Goal: Task Accomplishment & Management: Complete application form

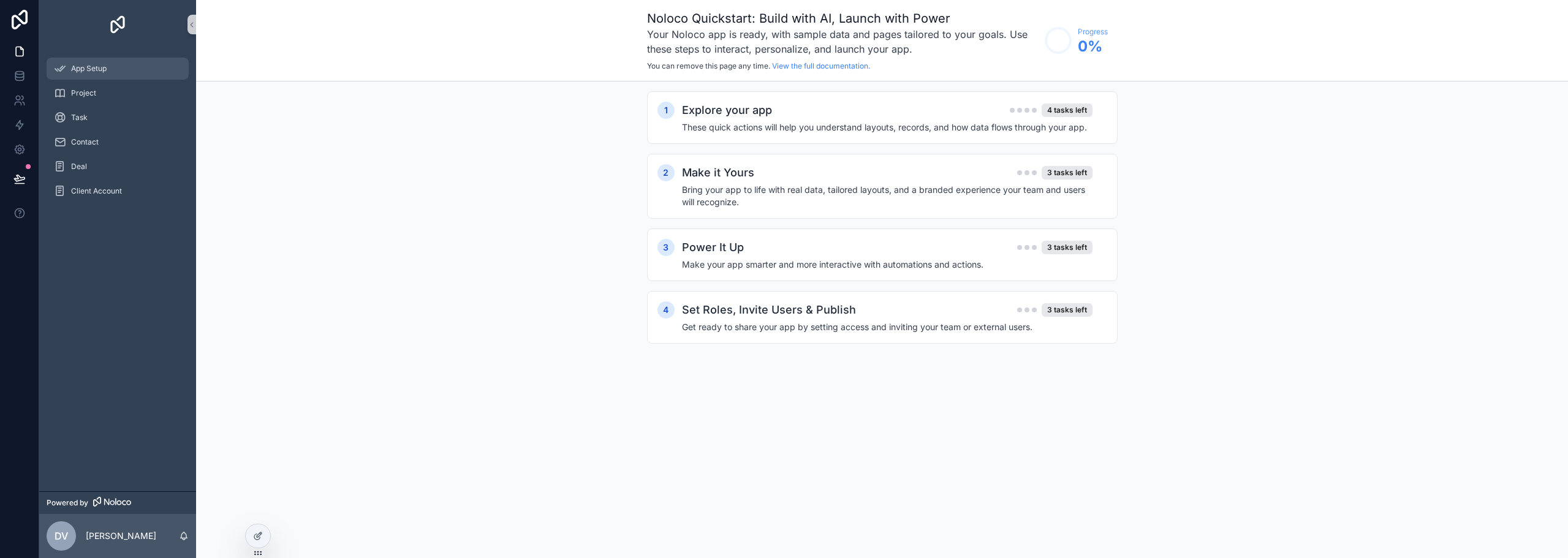
click at [98, 66] on span "App Setup" at bounding box center [88, 68] width 35 height 10
click at [735, 115] on h2 "Explore your app" at bounding box center [727, 110] width 90 height 17
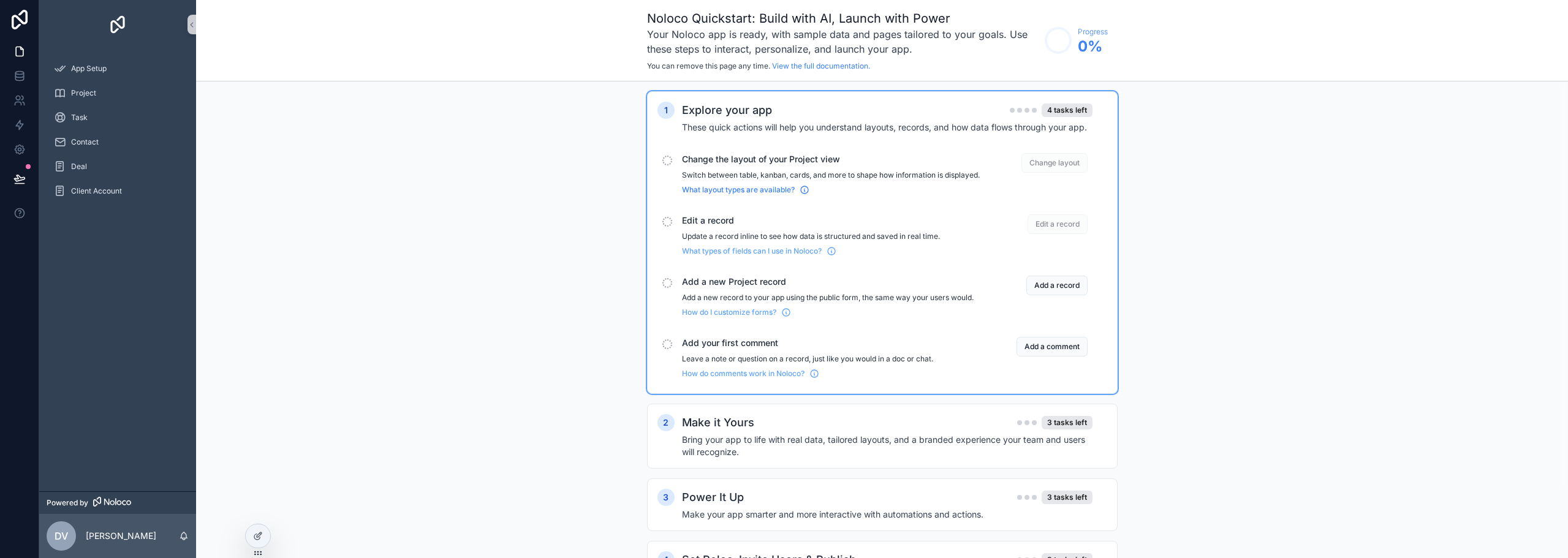
click at [733, 195] on span "What layout types are available?" at bounding box center [738, 190] width 113 height 10
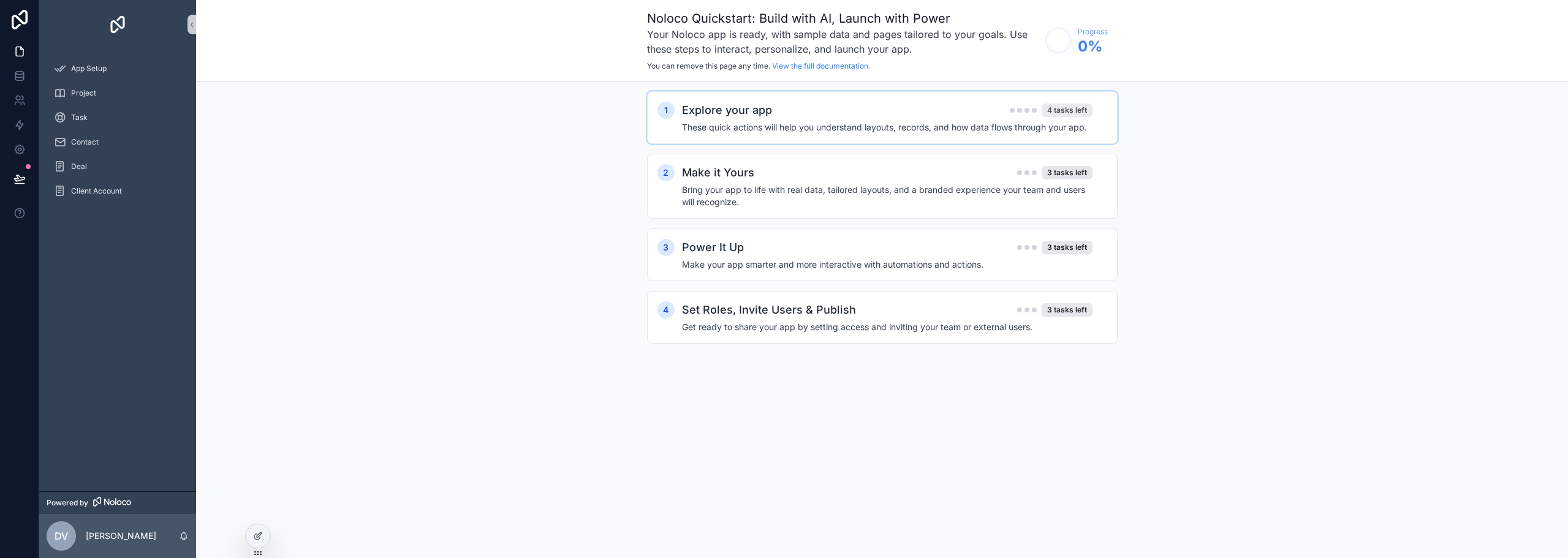
click at [1060, 109] on div "4 tasks left" at bounding box center [1067, 110] width 51 height 14
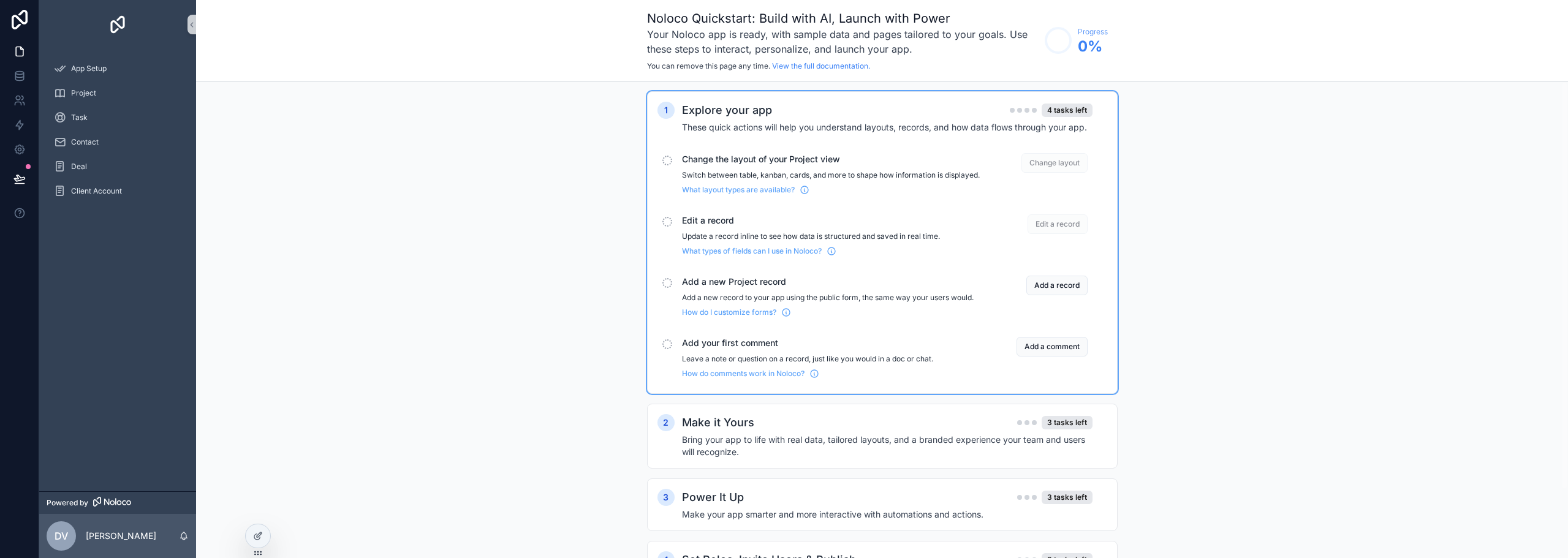
click at [1053, 163] on span "Change layout" at bounding box center [1055, 163] width 66 height 19
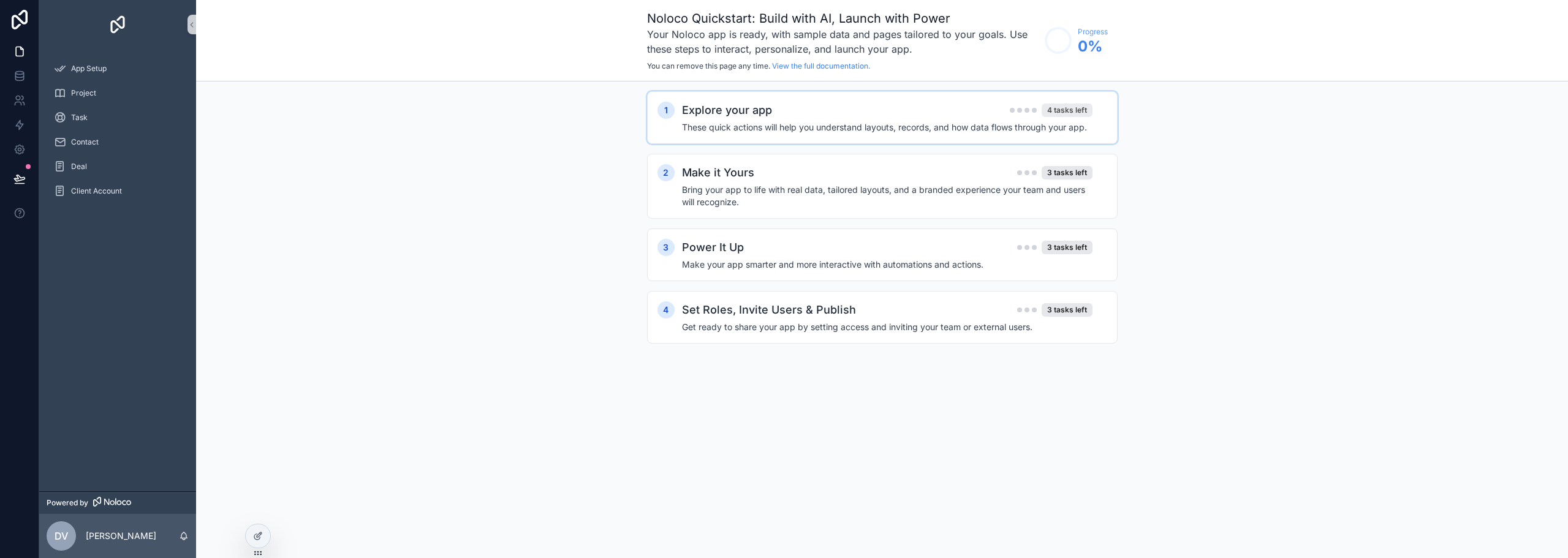
click at [1070, 104] on div "4 tasks left" at bounding box center [1067, 110] width 51 height 14
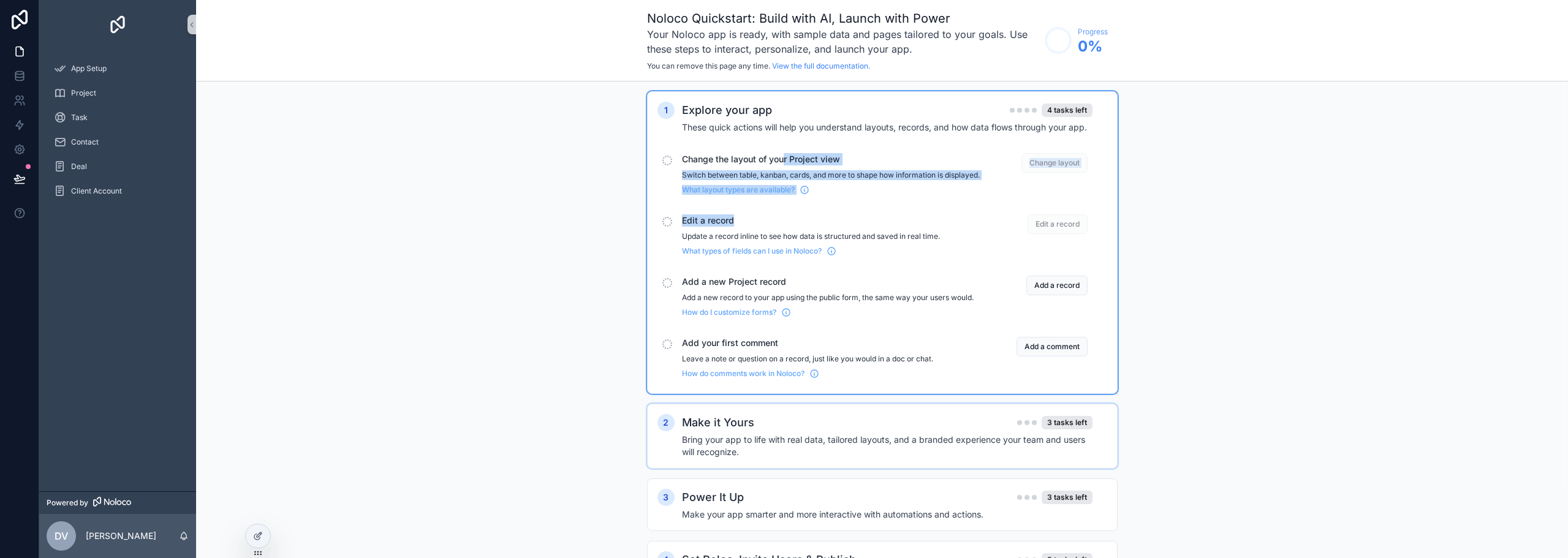
drag, startPoint x: 783, startPoint y: 166, endPoint x: 778, endPoint y: 194, distance: 28.4
click at [776, 195] on div "Change the layout of your Project view Switch between table, kanban, cards, and…" at bounding box center [831, 174] width 298 height 42
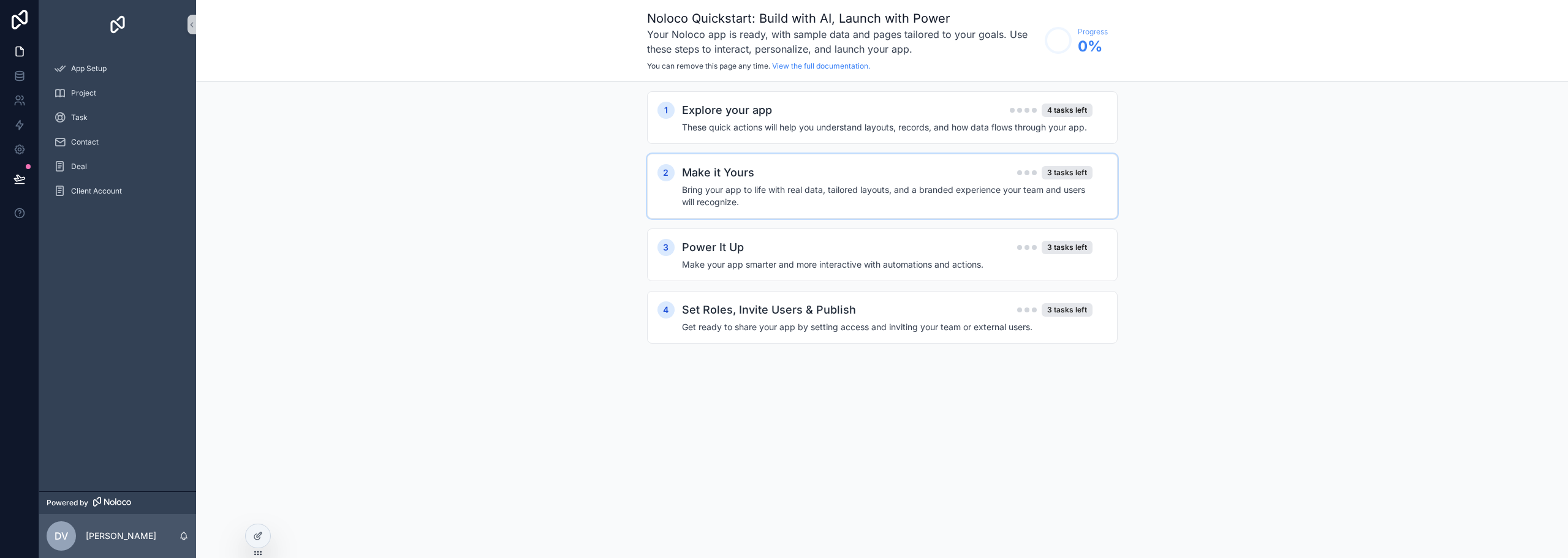
click at [797, 197] on h4 "Bring your app to life with real data, tailored layouts, and a branded experien…" at bounding box center [887, 196] width 410 height 24
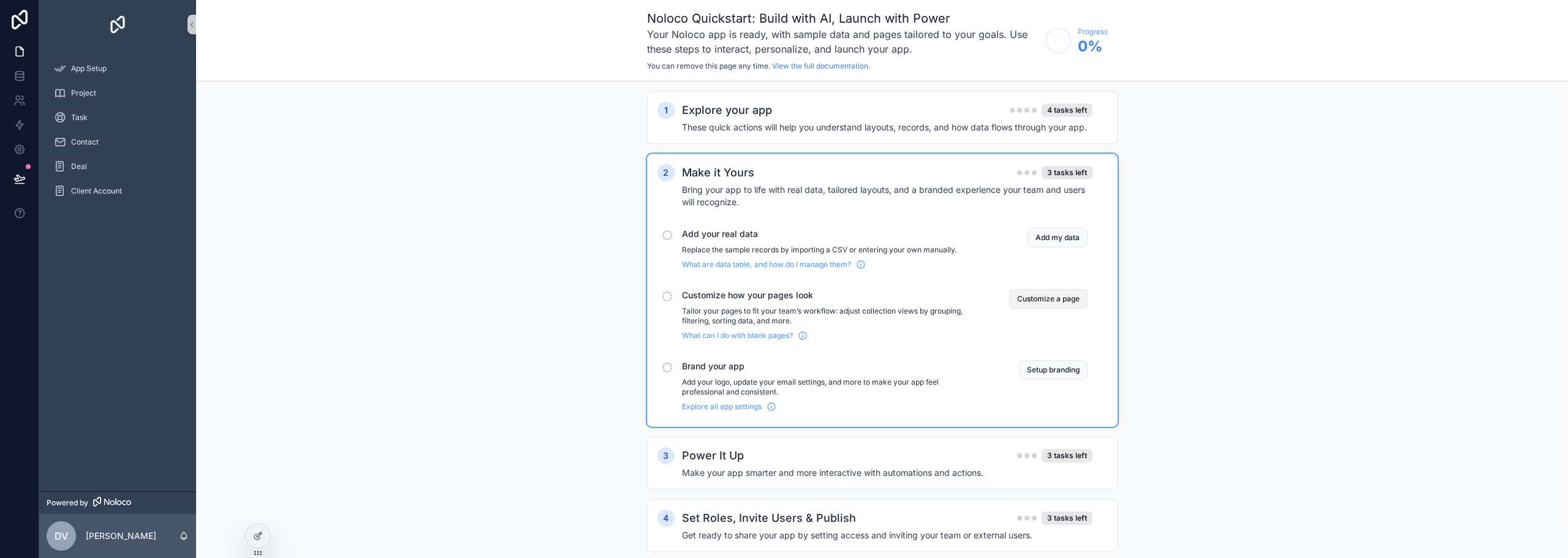
click at [1038, 300] on button "Customize a page" at bounding box center [1049, 299] width 78 height 19
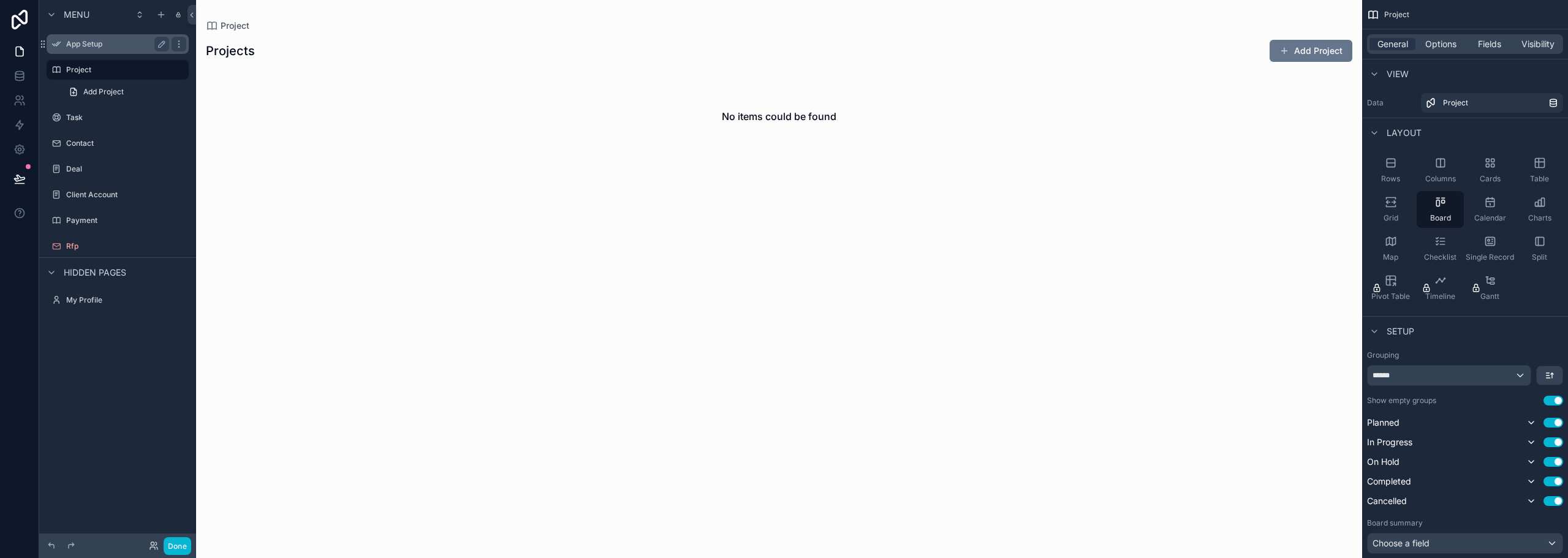
click at [101, 45] on label "App Setup" at bounding box center [115, 44] width 98 height 10
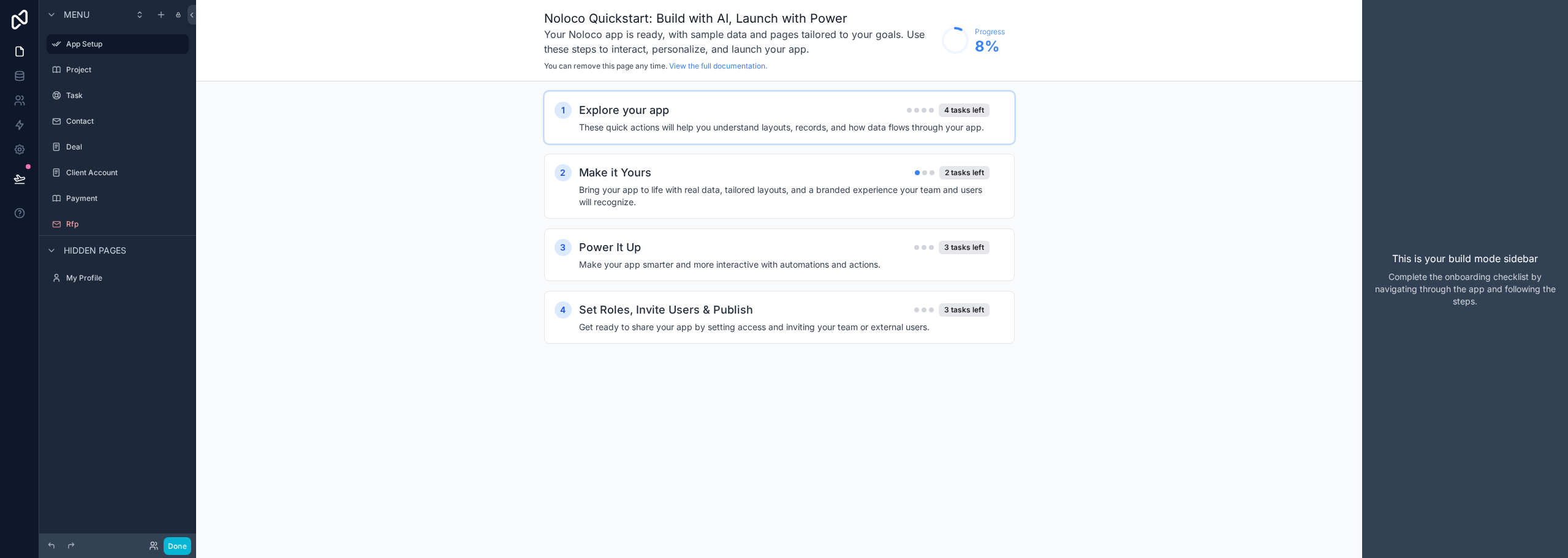
click at [676, 123] on h4 "These quick actions will help you understand layouts, records, and how data flo…" at bounding box center [784, 127] width 410 height 12
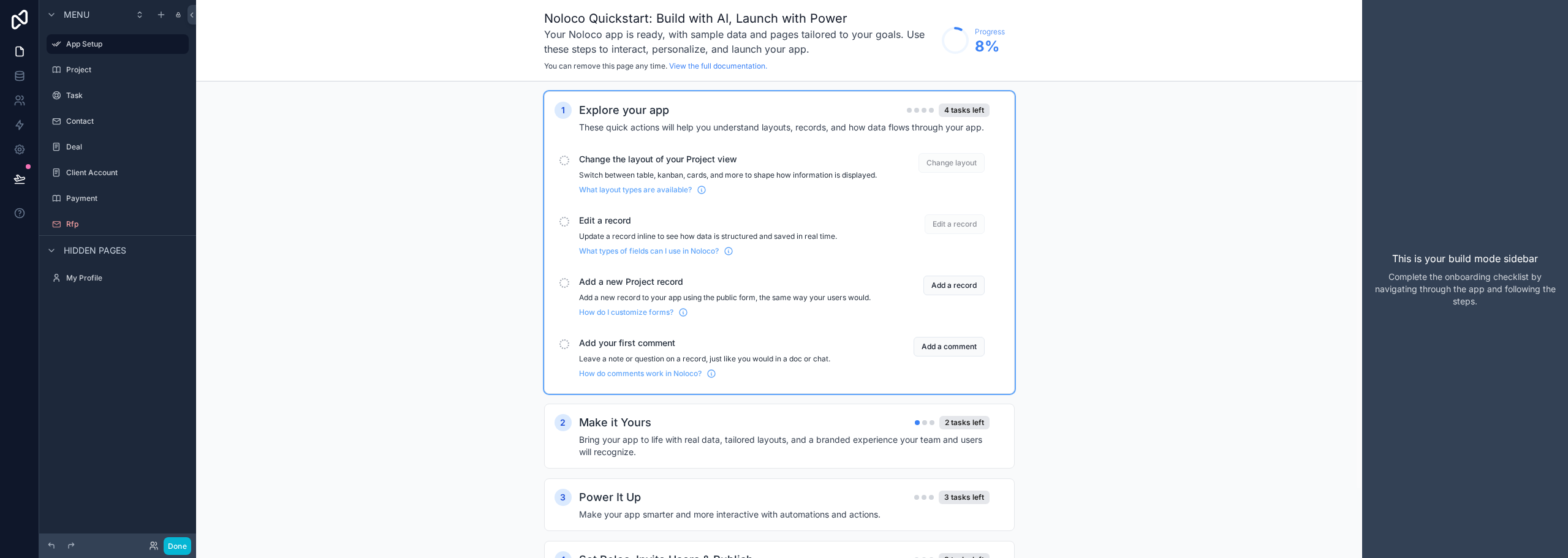
click at [953, 161] on span "Change layout" at bounding box center [952, 163] width 66 height 19
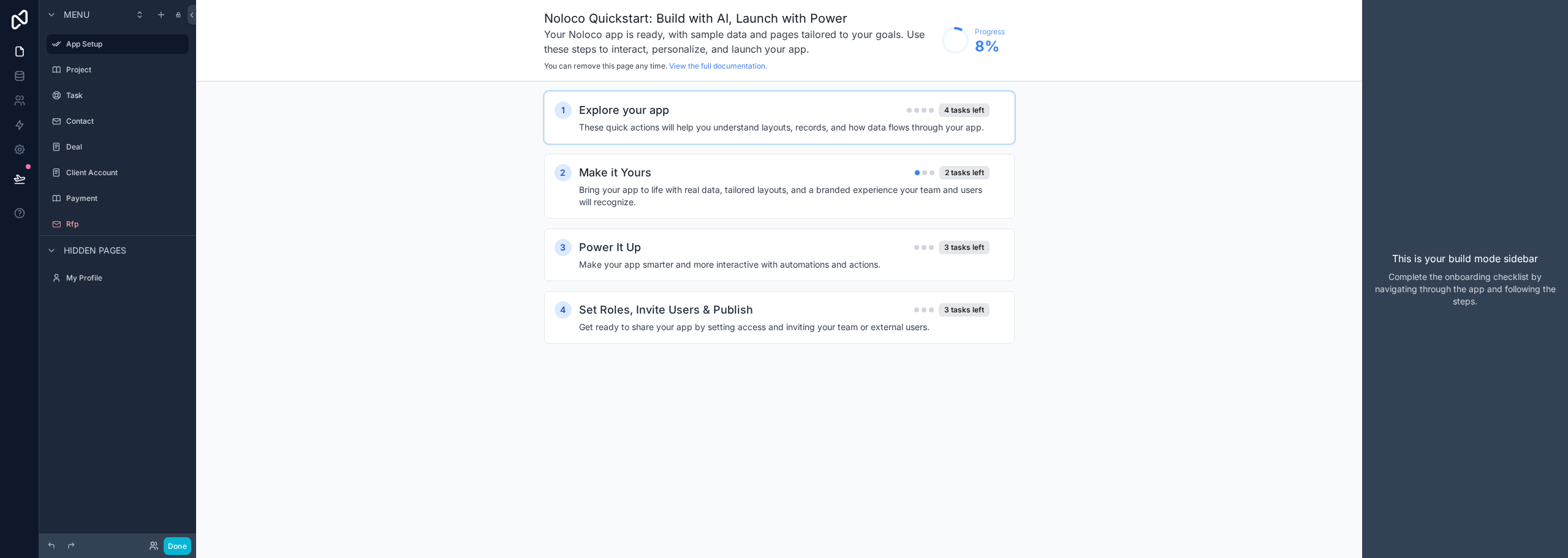
click at [957, 122] on h4 "These quick actions will help you understand layouts, records, and how data flo…" at bounding box center [784, 127] width 410 height 12
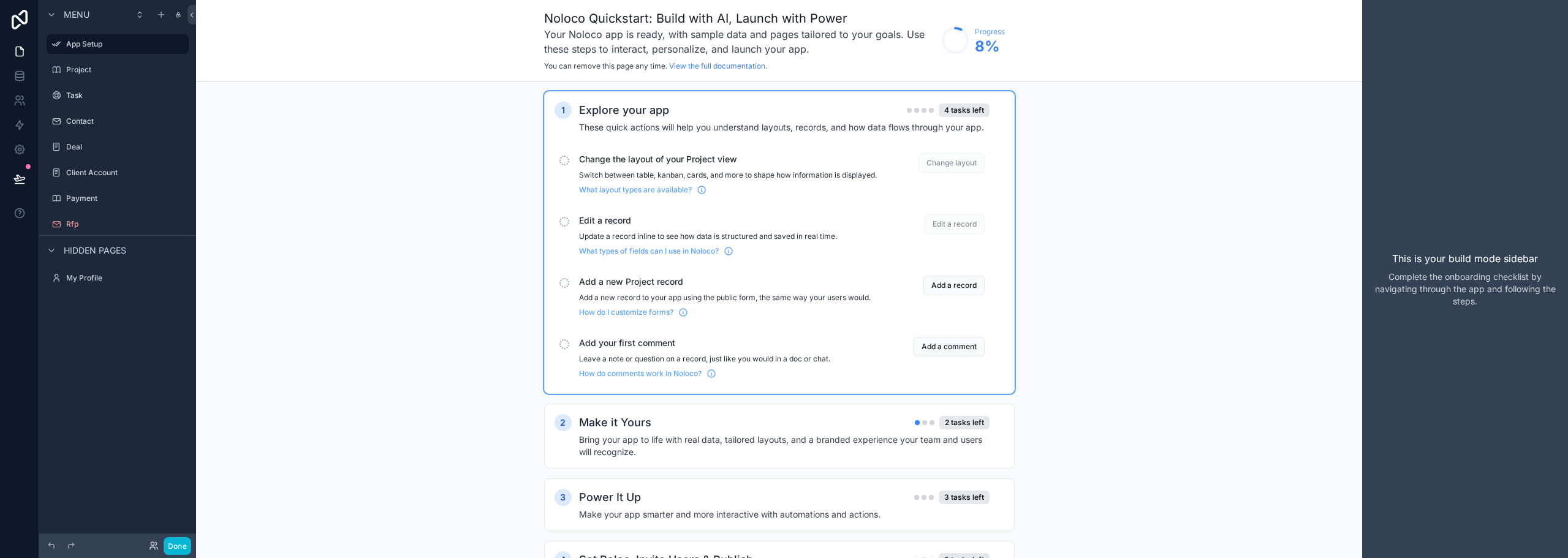
click at [961, 161] on span "Change layout" at bounding box center [952, 163] width 66 height 19
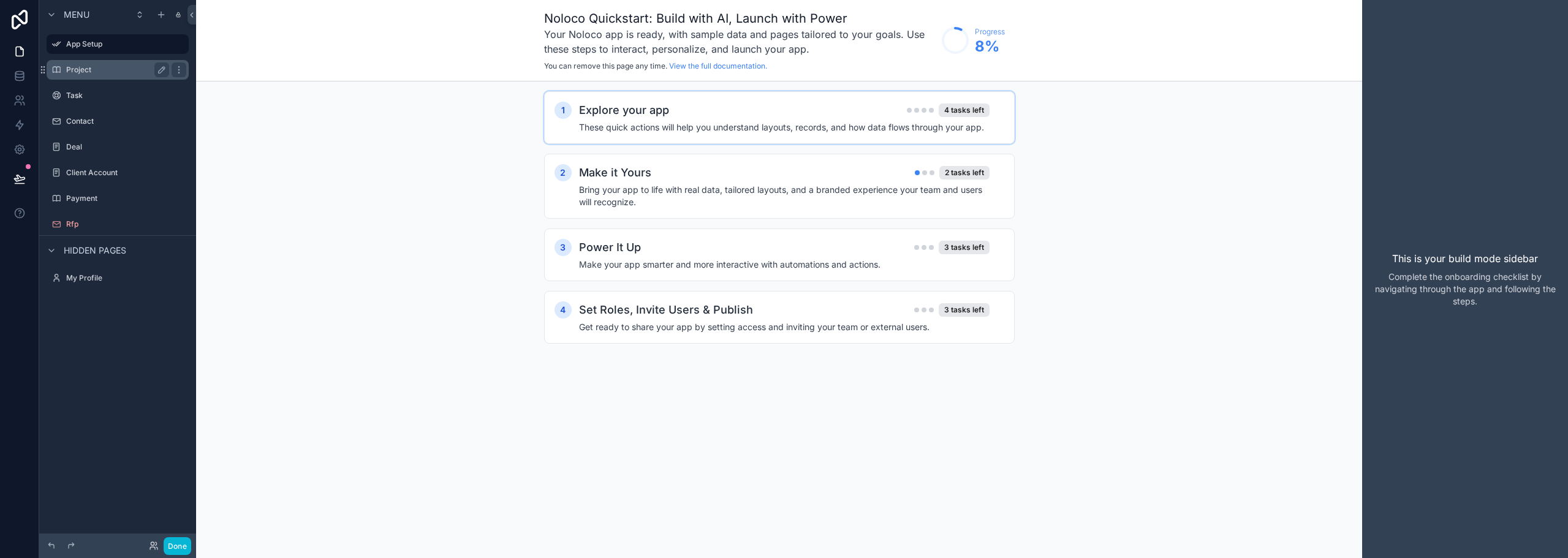
click at [82, 71] on label "Project" at bounding box center [115, 69] width 98 height 10
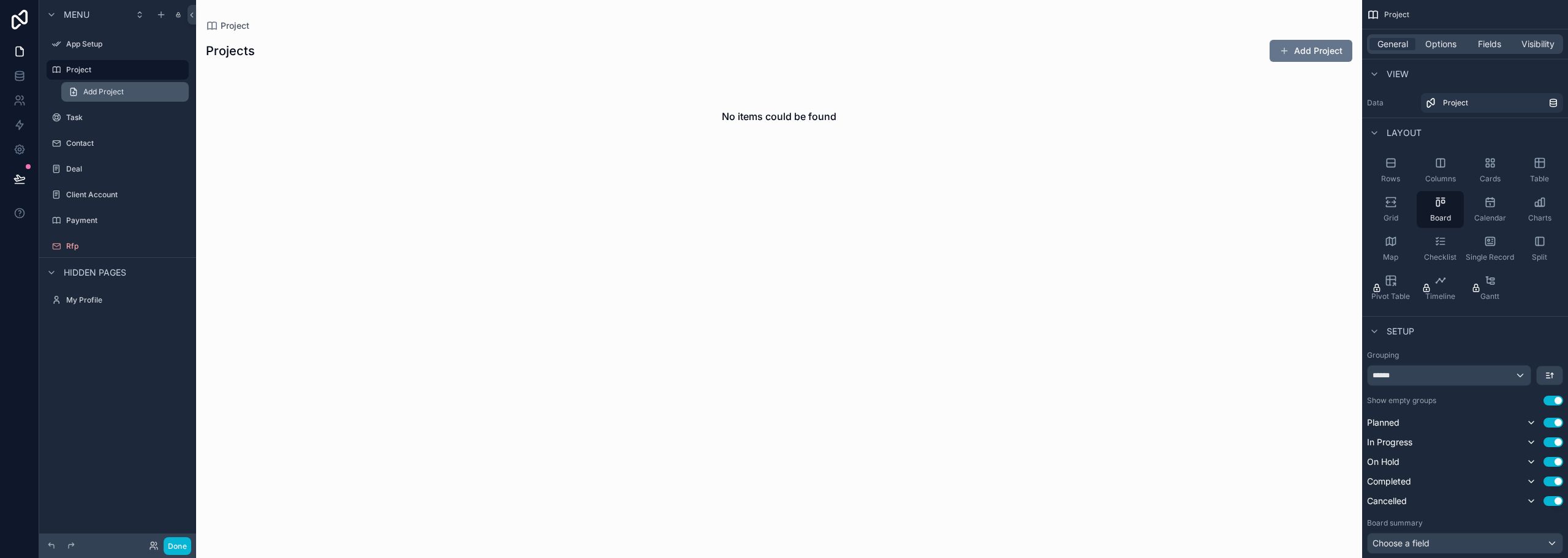
click at [92, 96] on link "Add Project" at bounding box center [125, 92] width 127 height 19
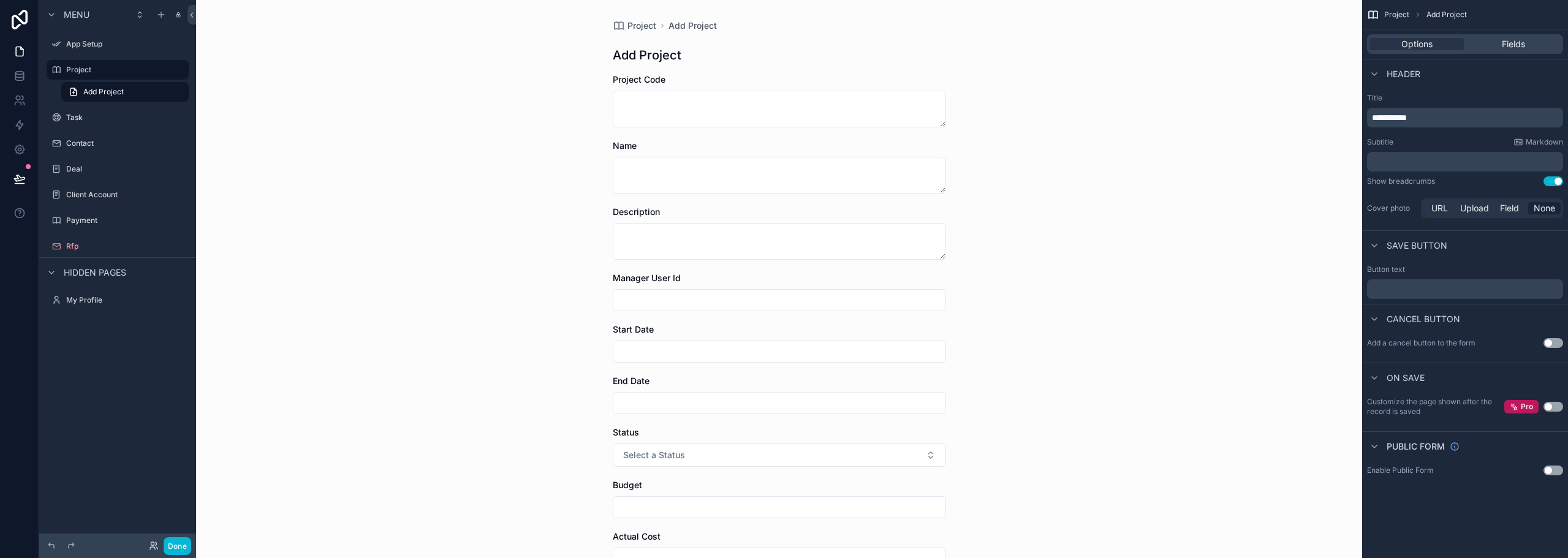
drag, startPoint x: 939, startPoint y: 119, endPoint x: 936, endPoint y: 108, distance: 11.4
click at [936, 108] on textarea "scrollable content" at bounding box center [779, 109] width 333 height 37
click at [931, 125] on form "Project Code Name Description Manager User Id Start Date End Date Status Select…" at bounding box center [779, 407] width 333 height 667
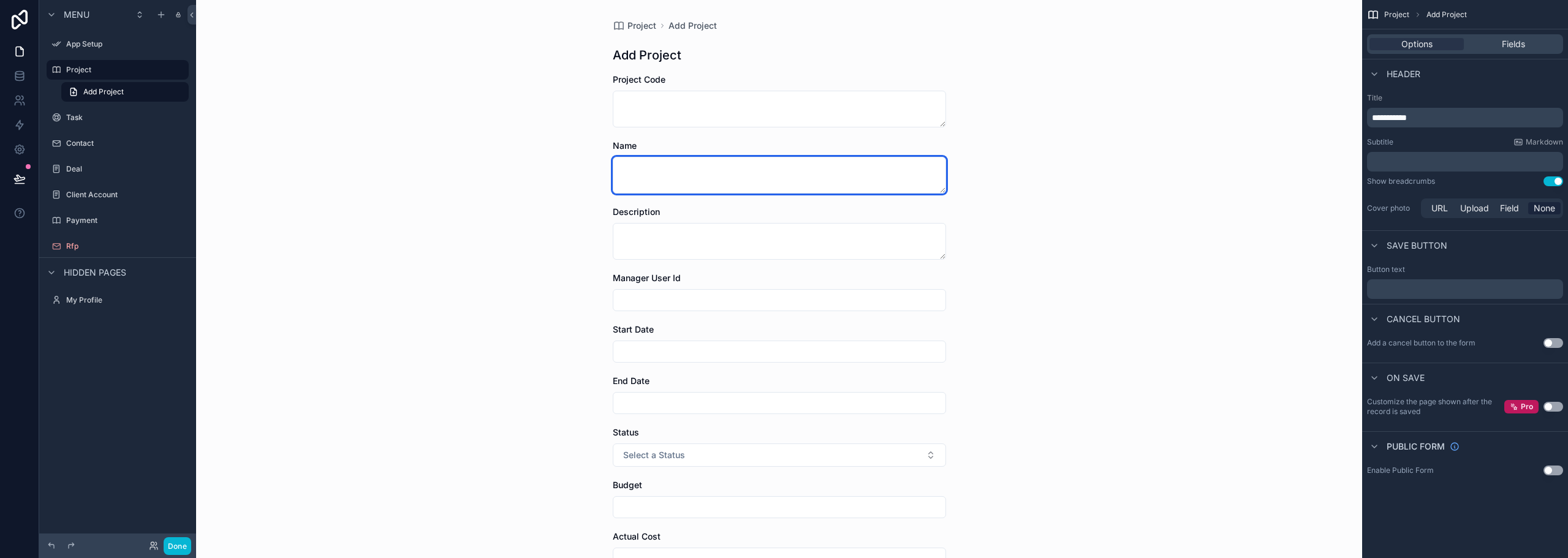
click at [636, 172] on textarea "scrollable content" at bounding box center [779, 175] width 333 height 37
type textarea "********"
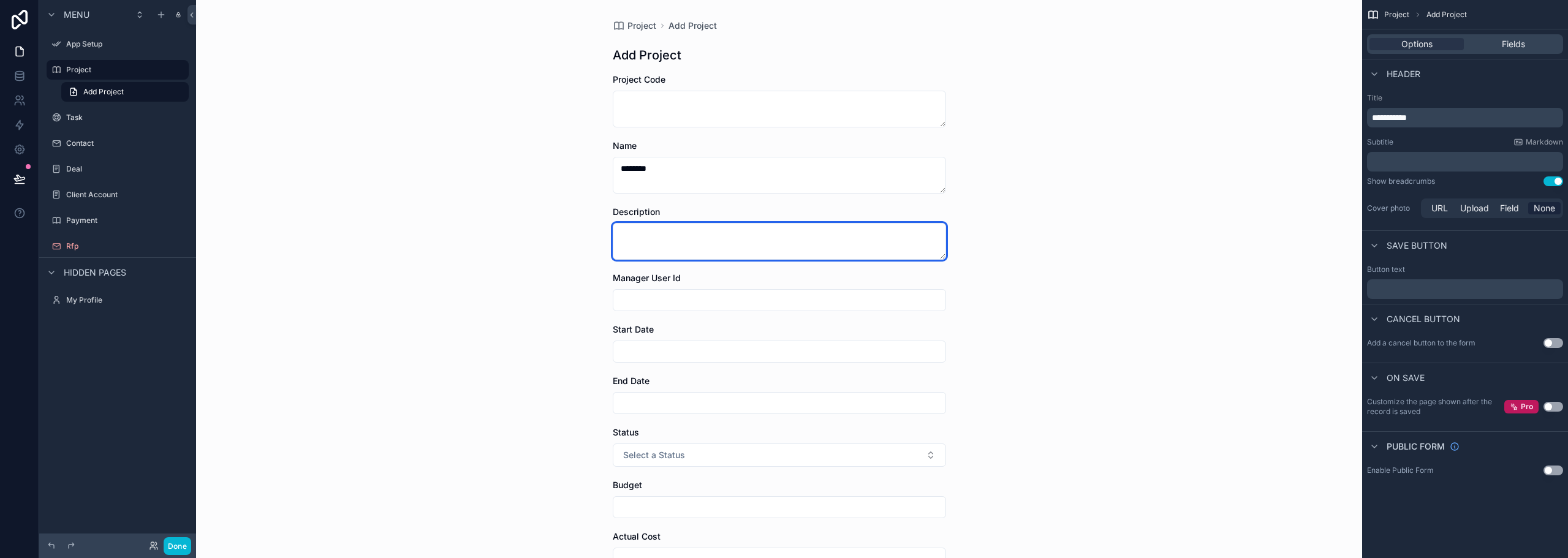
click at [638, 248] on textarea "scrollable content" at bounding box center [779, 241] width 333 height 37
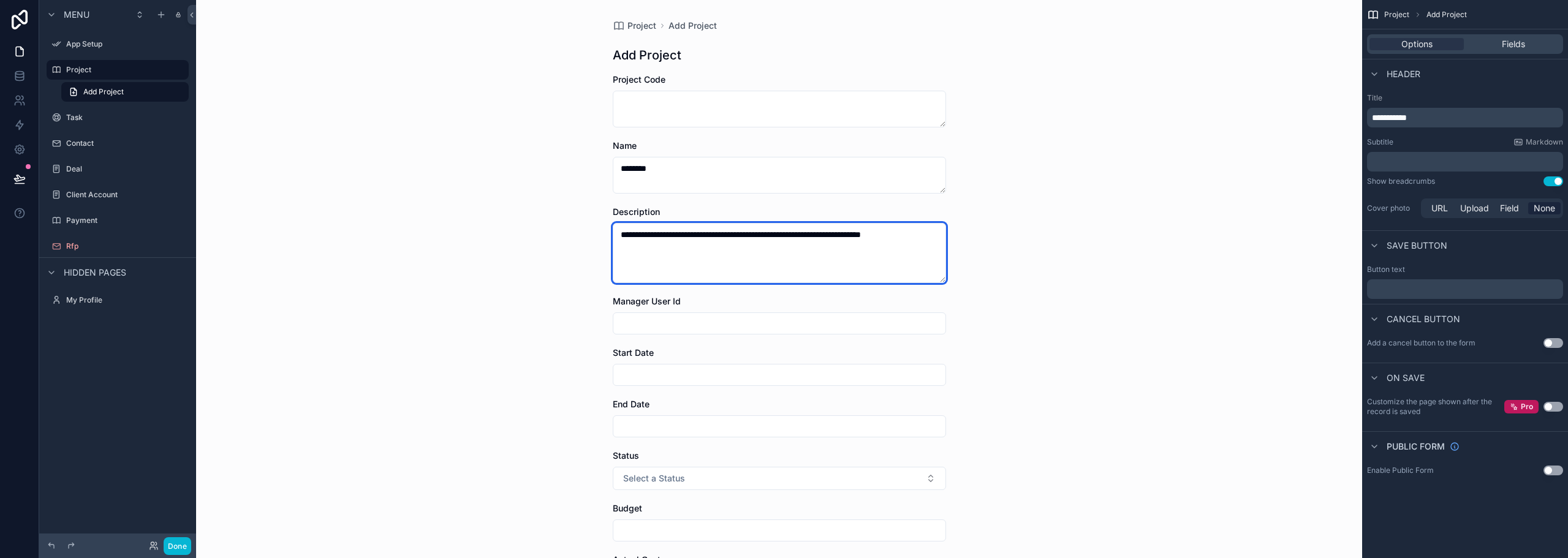
type textarea "**********"
click at [712, 320] on input "scrollable content" at bounding box center [779, 323] width 332 height 17
click at [0, 557] on com-1password-button at bounding box center [0, 558] width 0 height 0
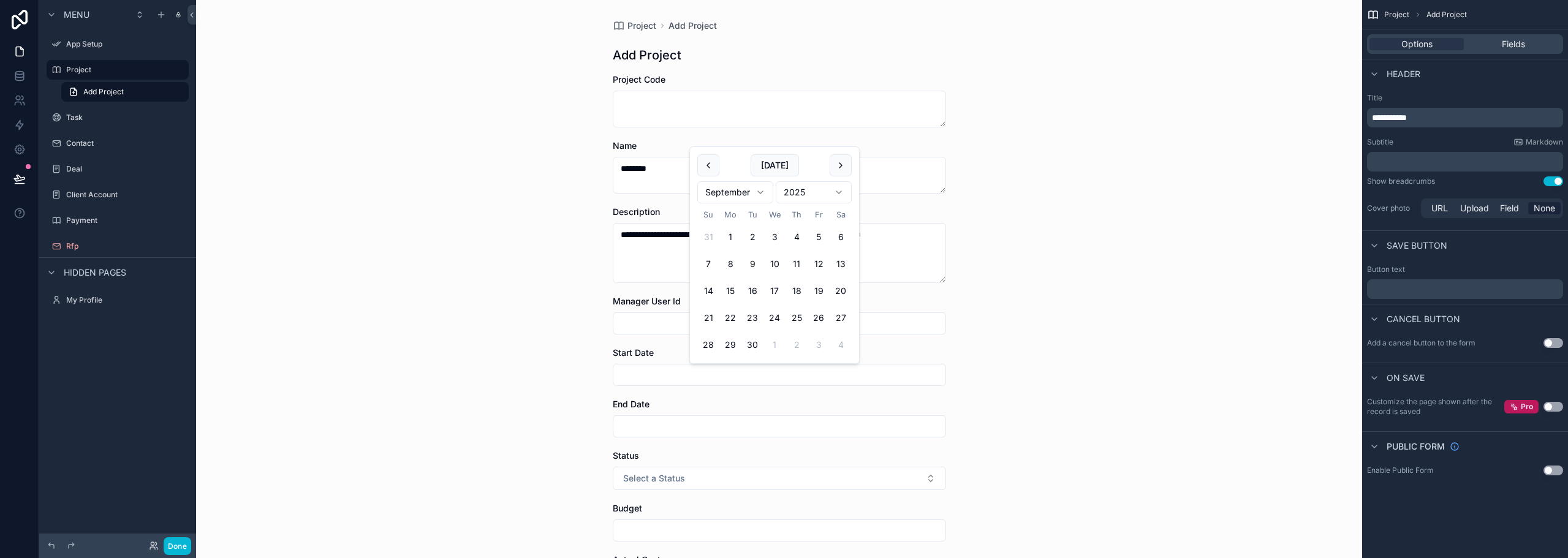
click at [671, 377] on input "scrollable content" at bounding box center [779, 375] width 332 height 17
click at [843, 165] on button "scrollable content" at bounding box center [841, 165] width 22 height 22
click at [774, 240] on button "1" at bounding box center [775, 237] width 22 height 22
type input "*********"
click at [557, 380] on div "**********" at bounding box center [779, 279] width 1167 height 558
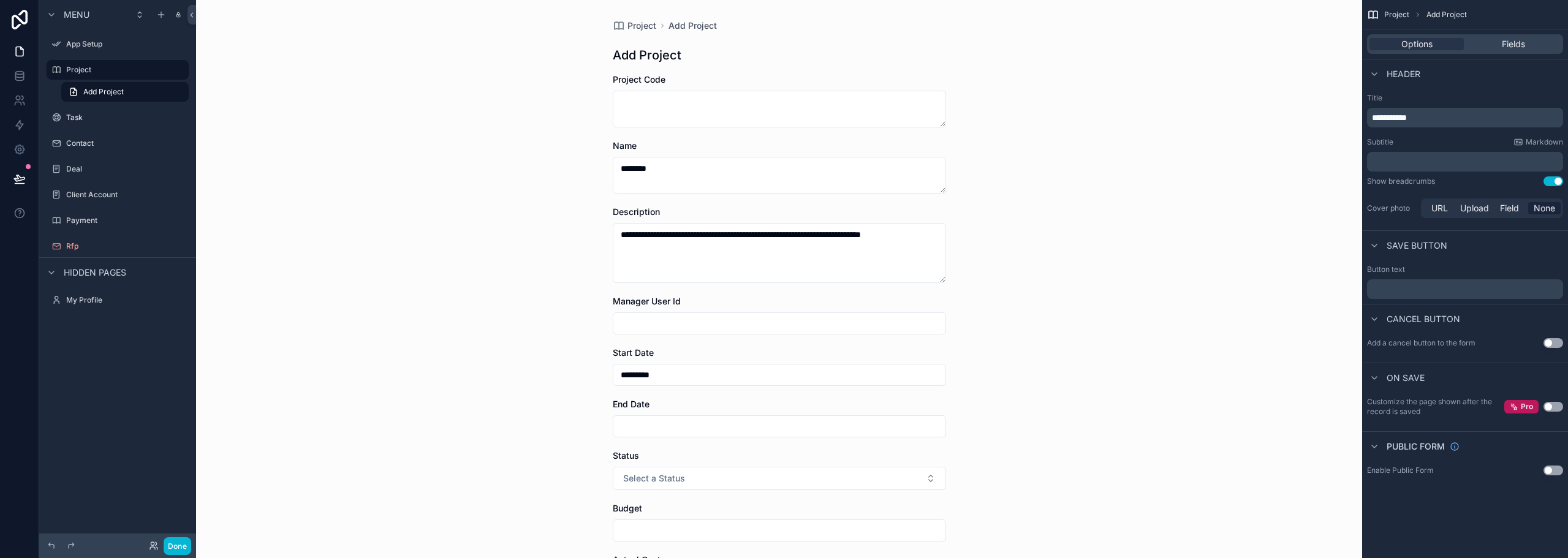
click at [641, 420] on input "scrollable content" at bounding box center [779, 426] width 332 height 17
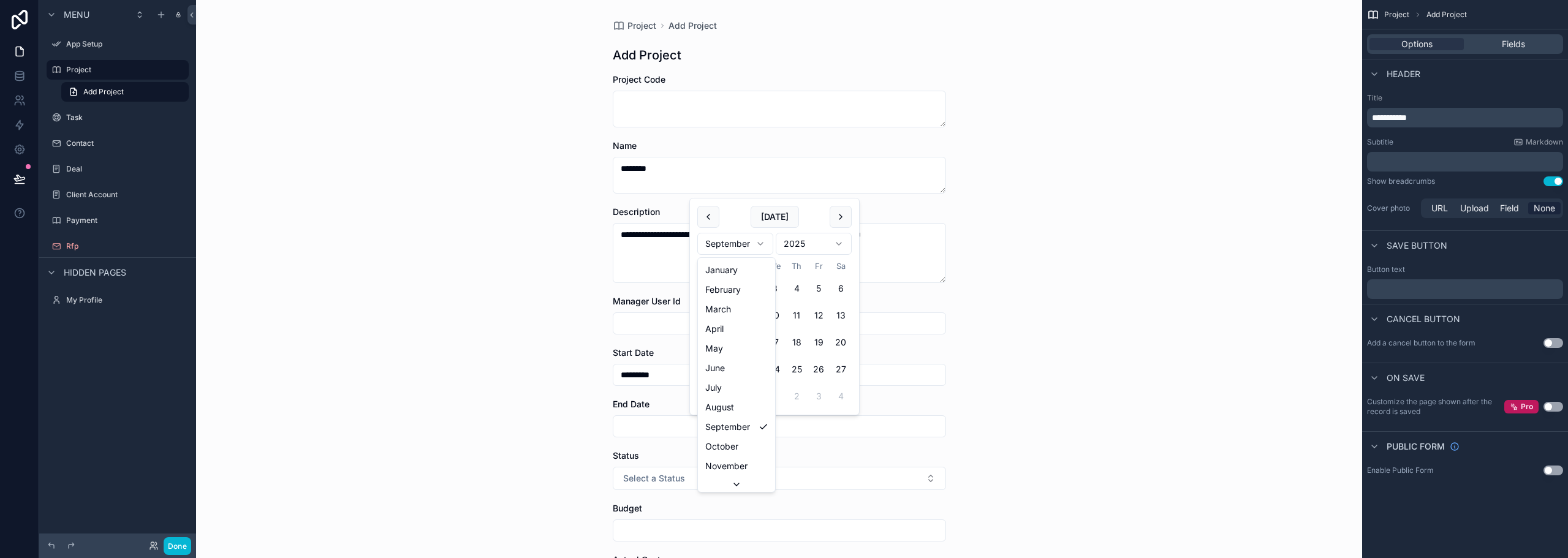
click at [758, 246] on html "**********" at bounding box center [784, 279] width 1568 height 558
click at [731, 343] on button "17" at bounding box center [730, 342] width 22 height 22
type input "**********"
click at [1248, 328] on div "**********" at bounding box center [779, 279] width 1167 height 558
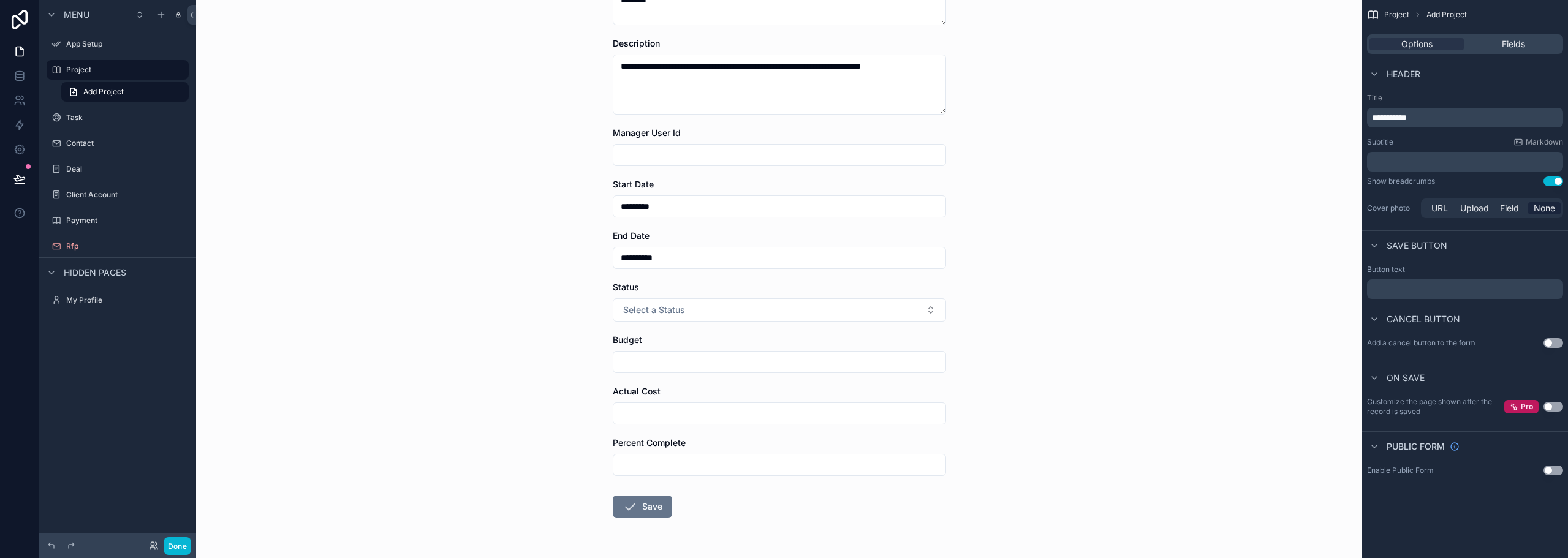
scroll to position [184, 0]
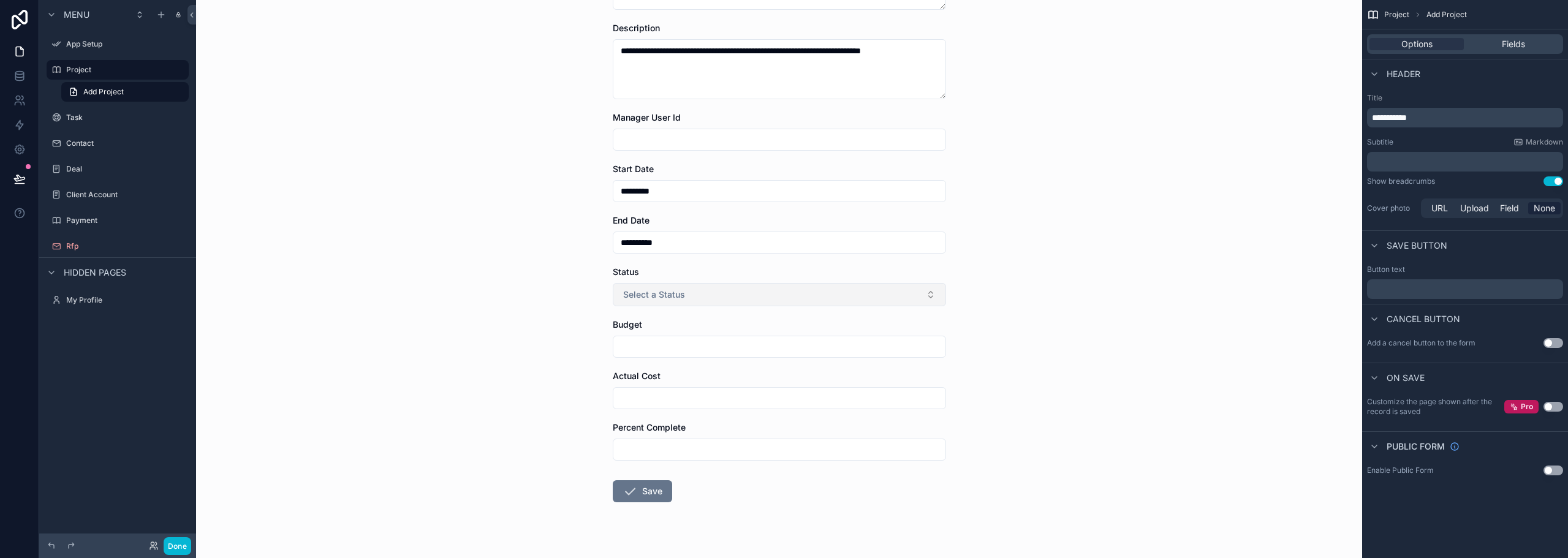
click at [928, 291] on button "Select a Status" at bounding box center [779, 294] width 333 height 23
click at [887, 348] on div "Planned" at bounding box center [775, 343] width 327 height 19
click at [839, 352] on input "scrollable content" at bounding box center [779, 346] width 332 height 17
type input "******"
click at [663, 394] on input "scrollable content" at bounding box center [779, 398] width 332 height 17
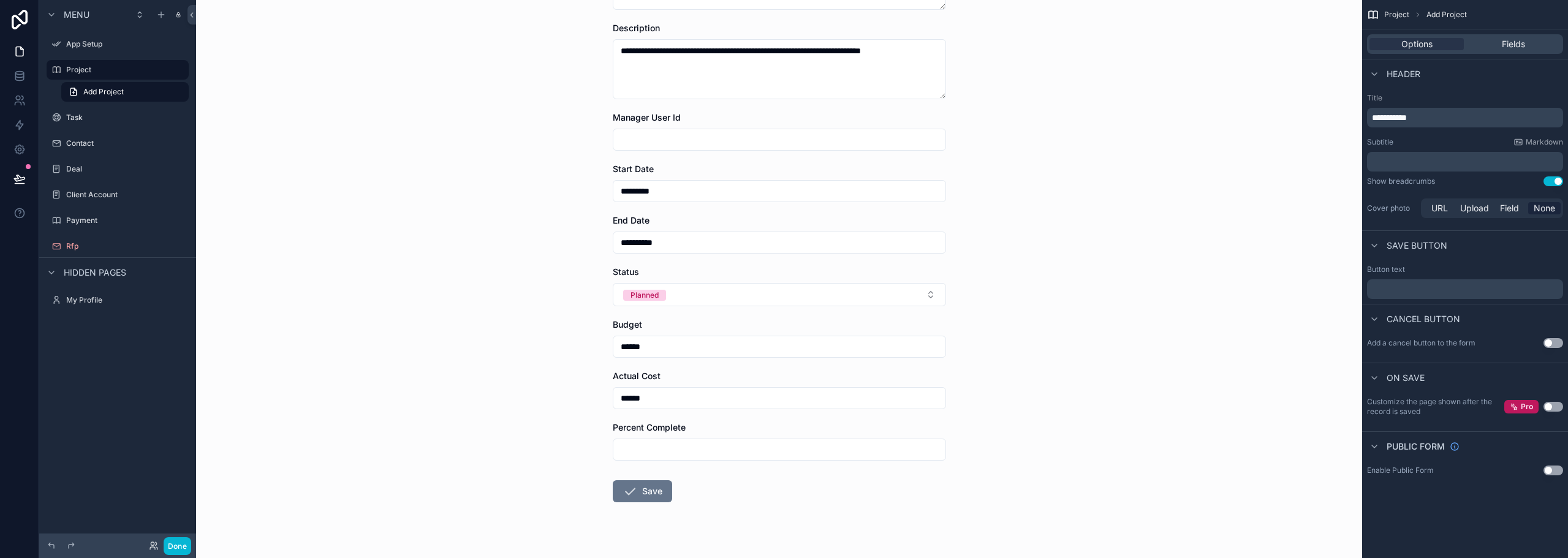
type input "******"
click at [638, 445] on input "scrollable content" at bounding box center [779, 449] width 332 height 17
type input "*"
click at [922, 460] on form "**********" at bounding box center [779, 235] width 333 height 690
click at [669, 138] on input "scrollable content" at bounding box center [779, 140] width 332 height 17
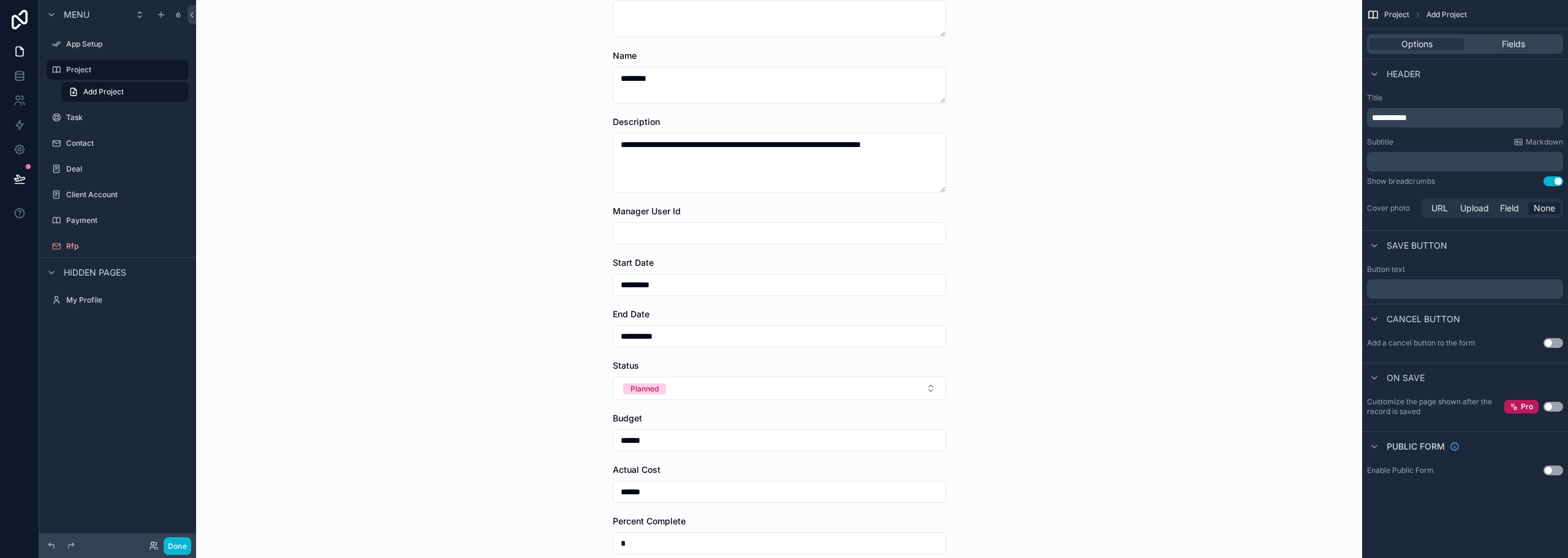
scroll to position [0, 0]
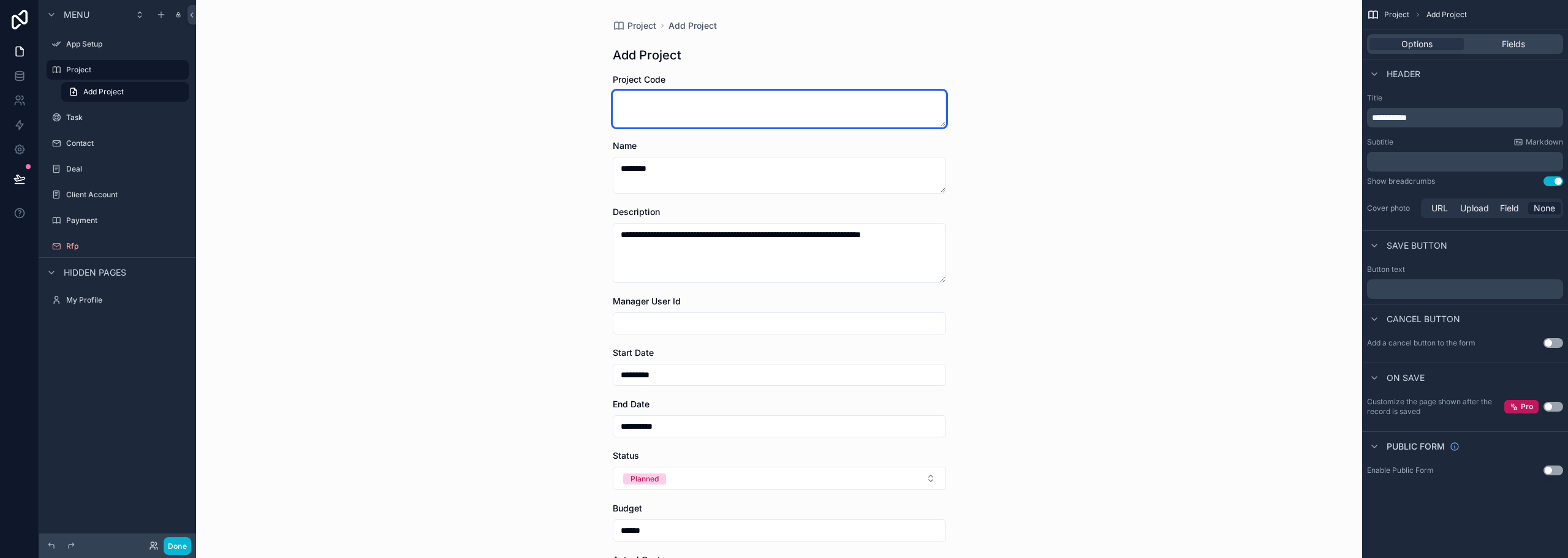
click at [627, 100] on textarea "scrollable content" at bounding box center [779, 109] width 333 height 37
type textarea "*"
type textarea "******"
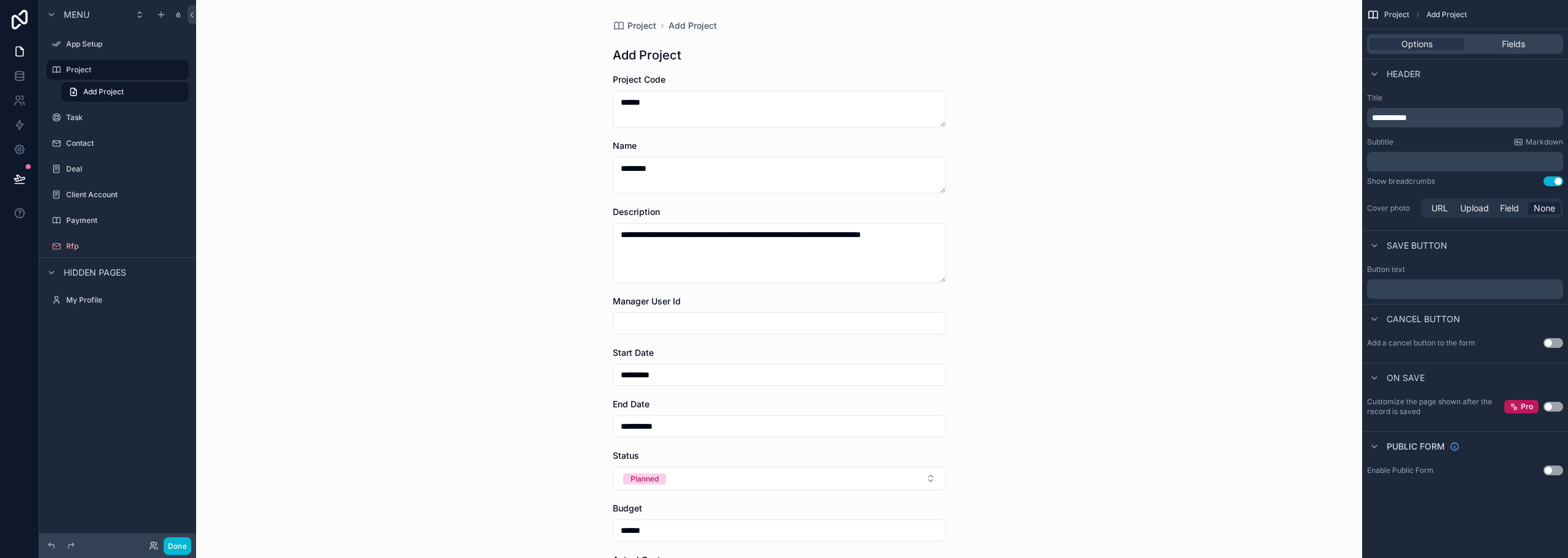
click at [650, 316] on div "scrollable content" at bounding box center [779, 323] width 333 height 22
click at [647, 324] on input "scrollable content" at bounding box center [779, 323] width 332 height 17
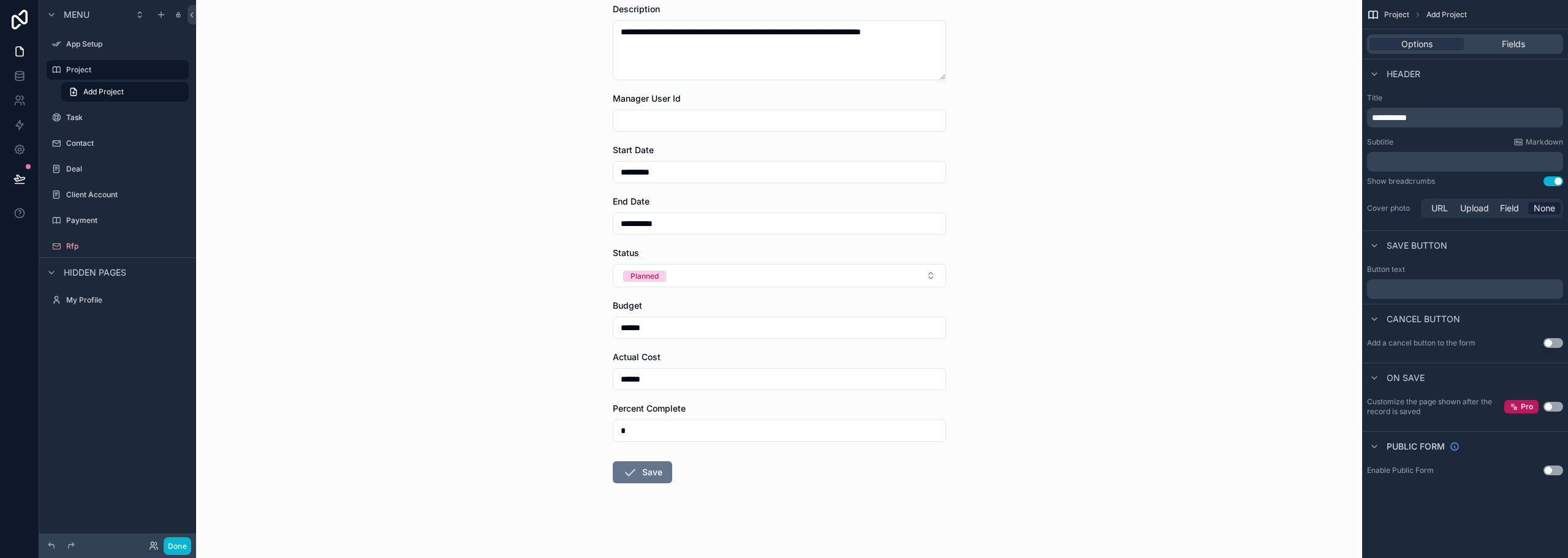
scroll to position [206, 0]
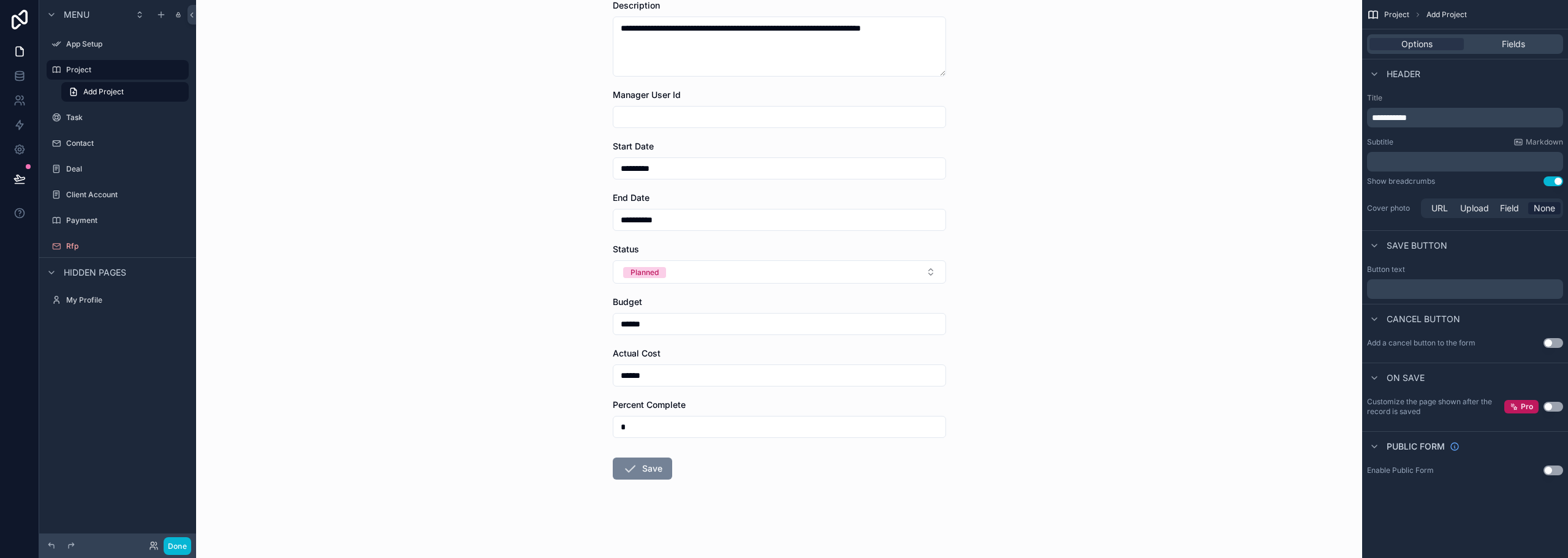
click at [638, 464] on button "Save" at bounding box center [642, 468] width 59 height 22
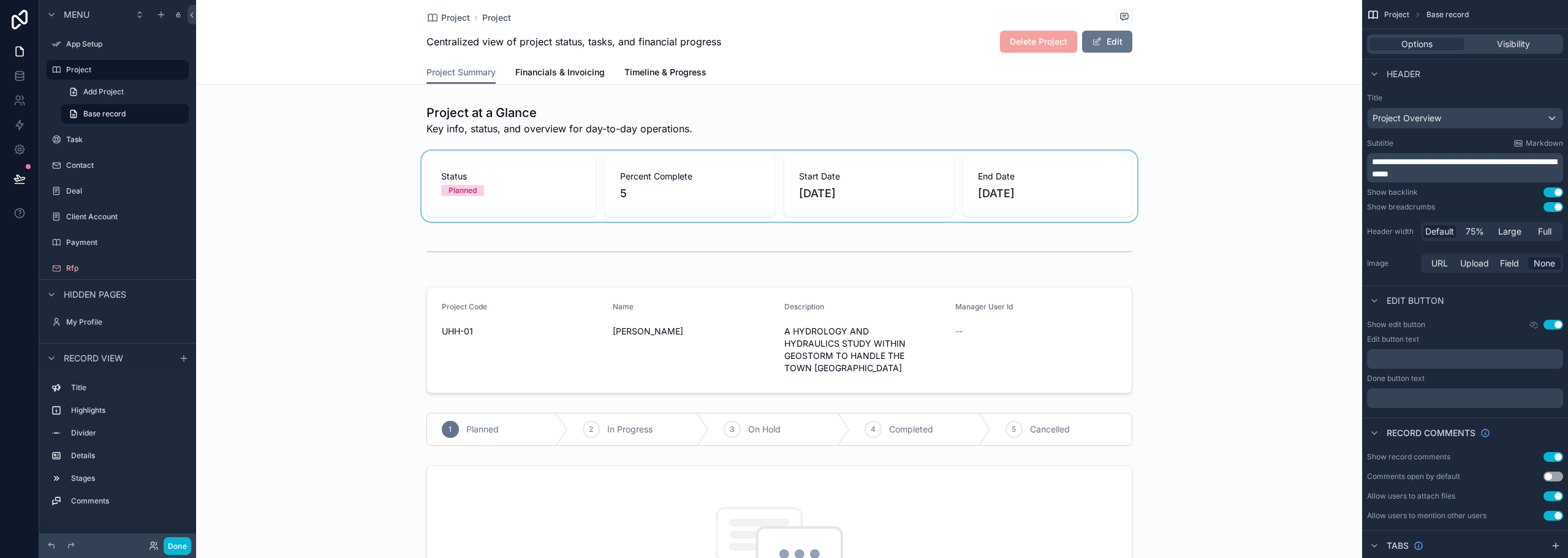
click at [1024, 191] on div "scrollable content" at bounding box center [779, 186] width 1167 height 71
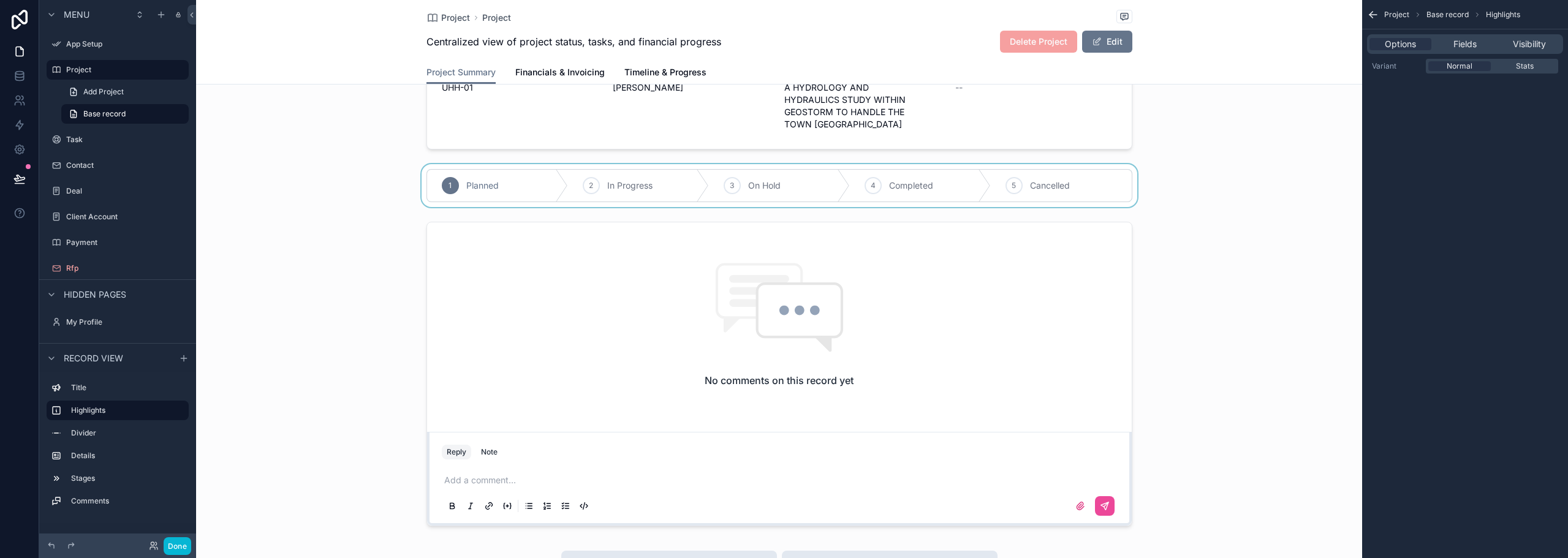
scroll to position [184, 0]
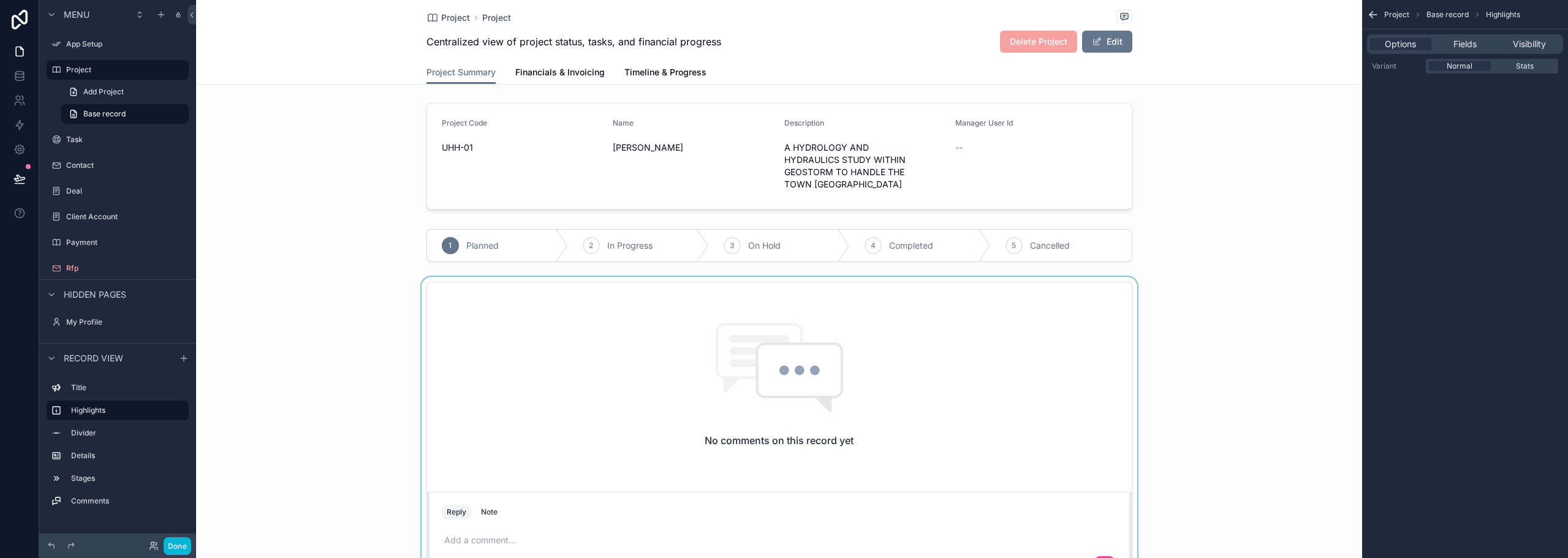
click at [540, 336] on div "scrollable content" at bounding box center [779, 434] width 1167 height 314
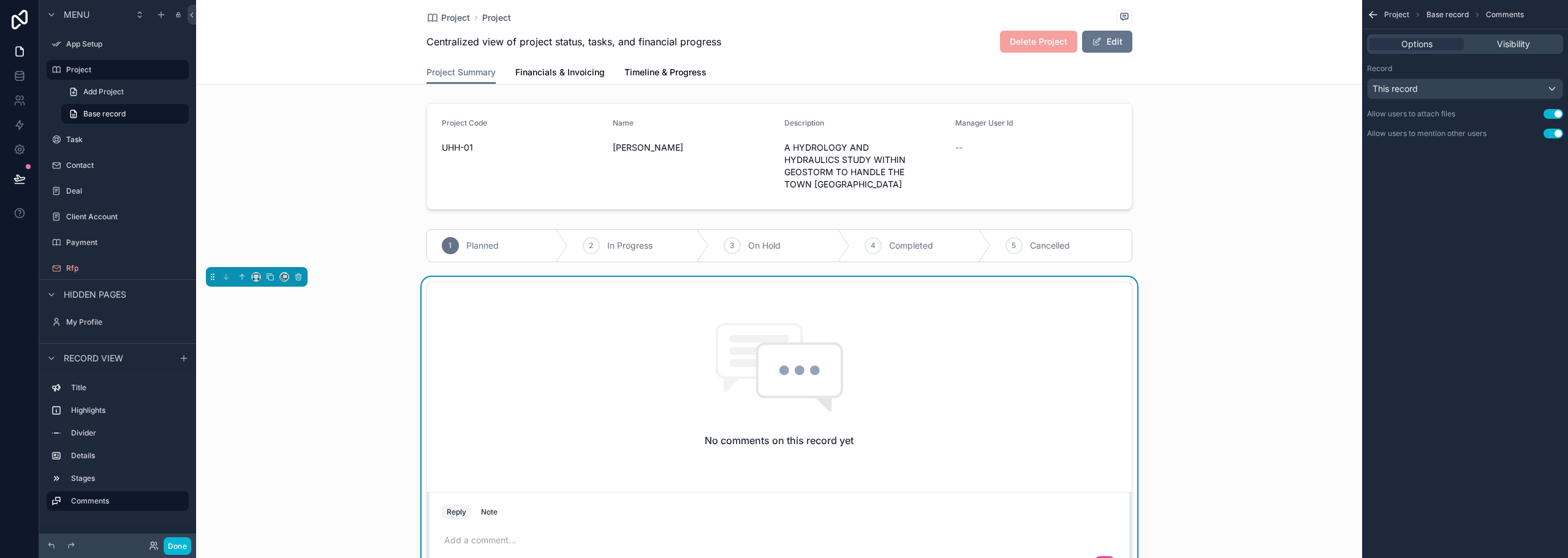
click at [562, 317] on div "No comments on this record yet" at bounding box center [779, 384] width 705 height 204
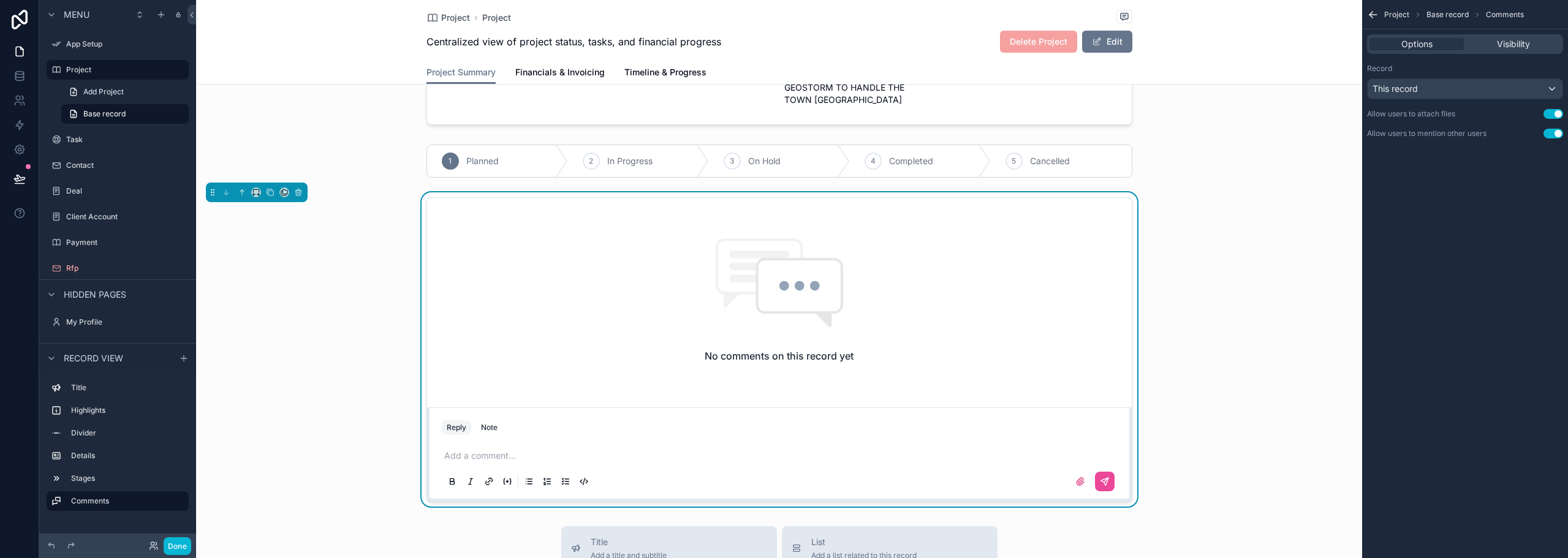
scroll to position [306, 0]
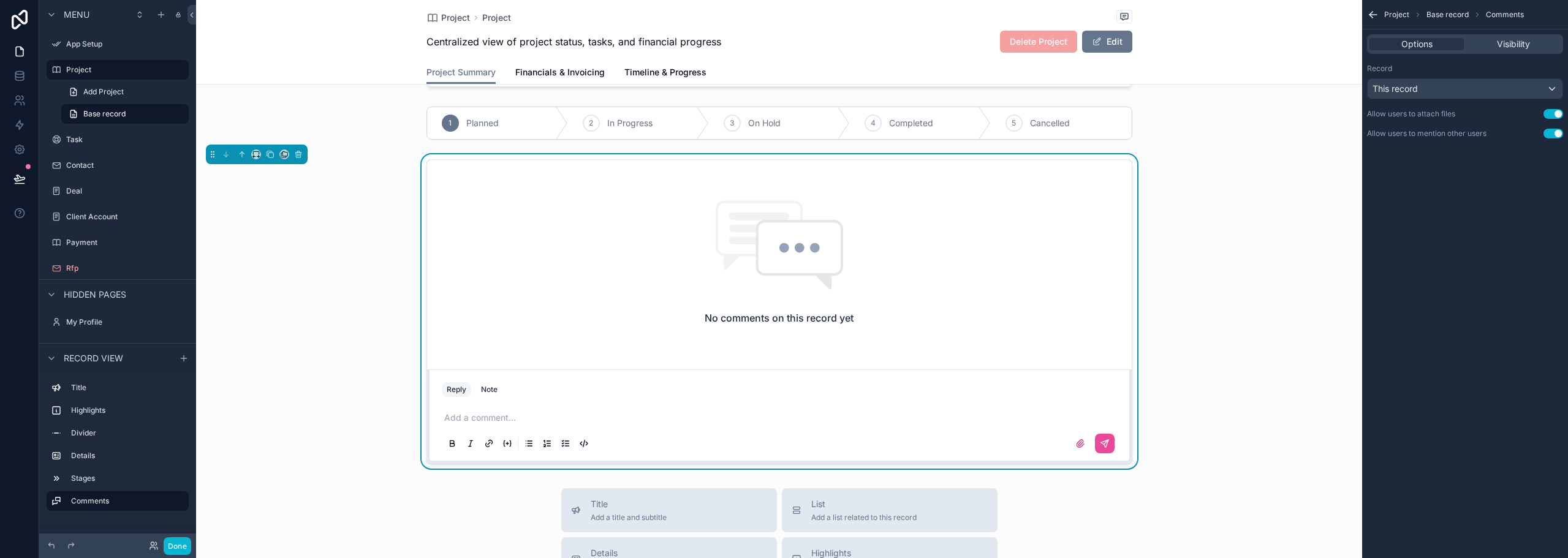
click at [446, 411] on p "scrollable content" at bounding box center [782, 417] width 676 height 12
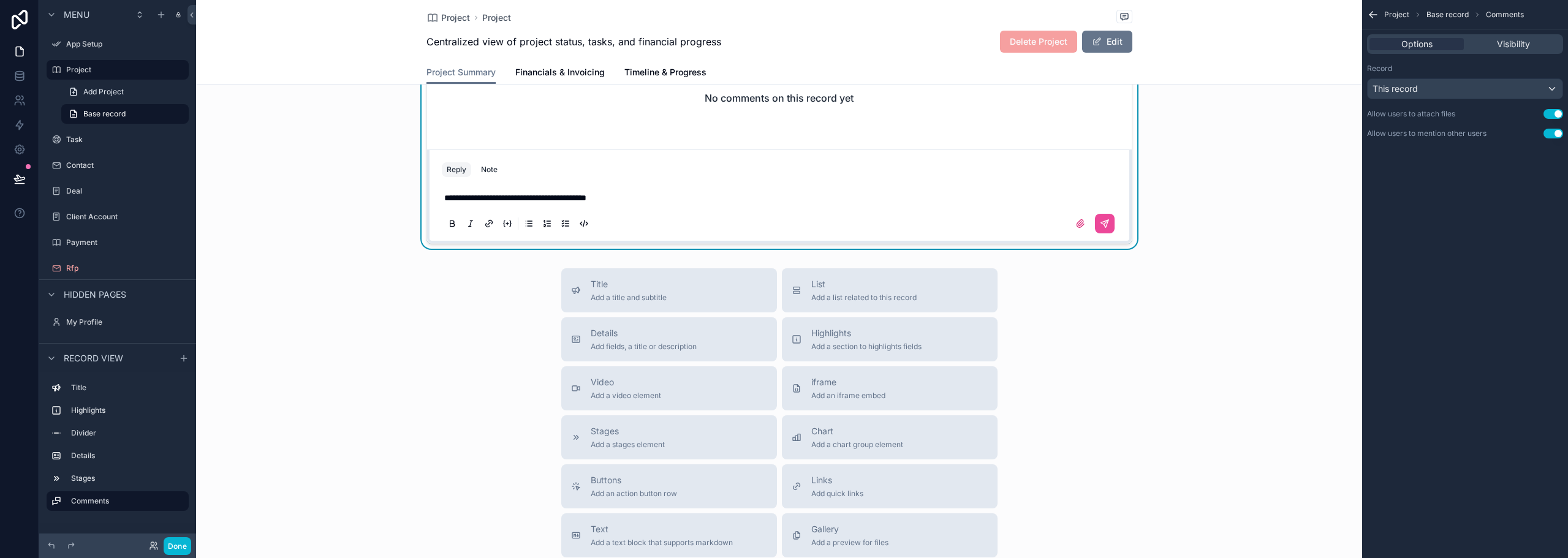
scroll to position [551, 0]
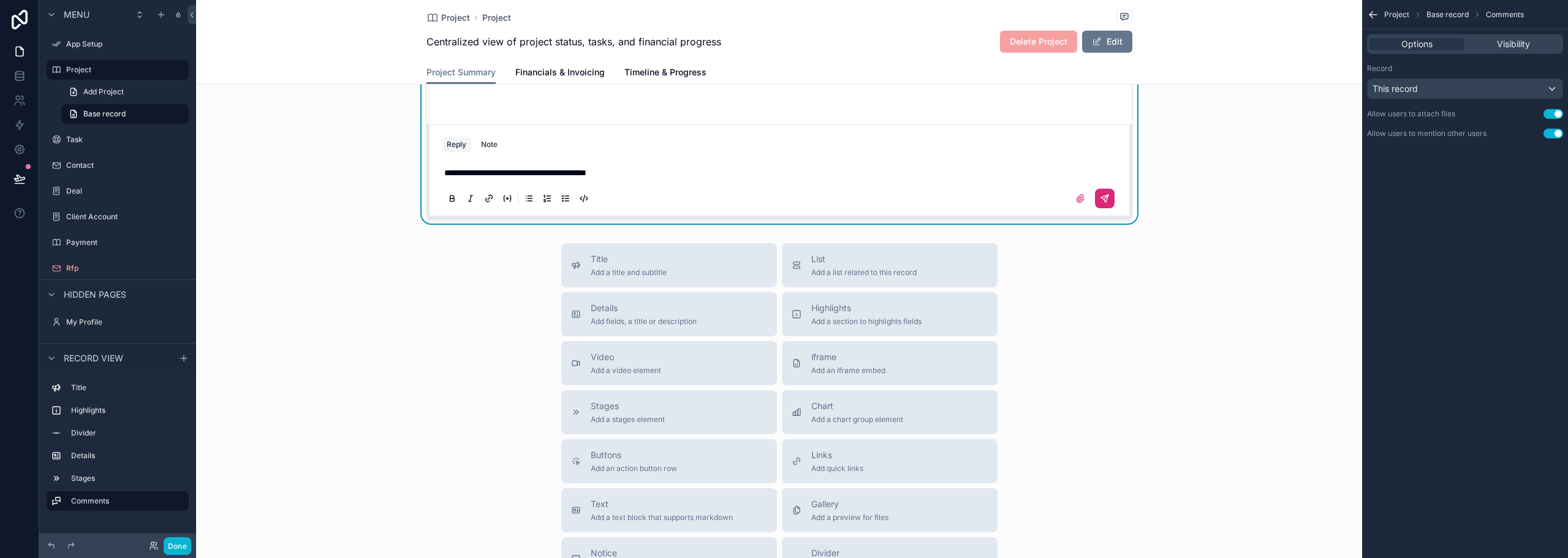
click at [1101, 195] on icon "scrollable content" at bounding box center [1104, 198] width 7 height 7
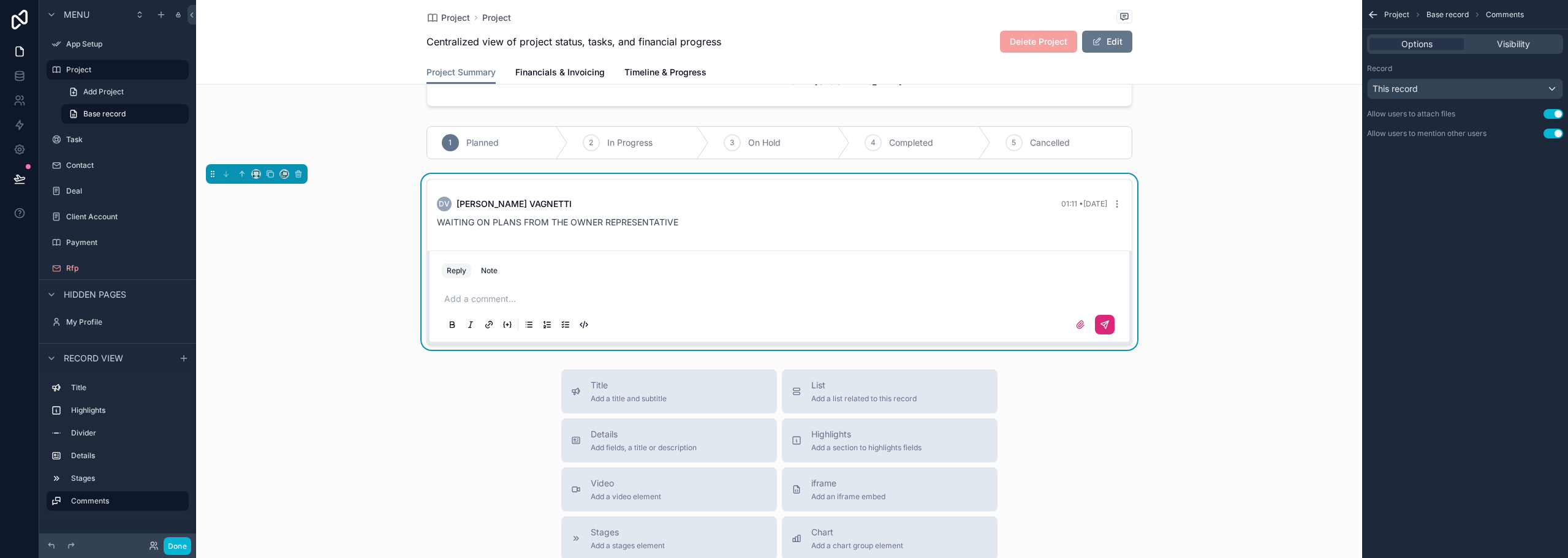
scroll to position [306, 0]
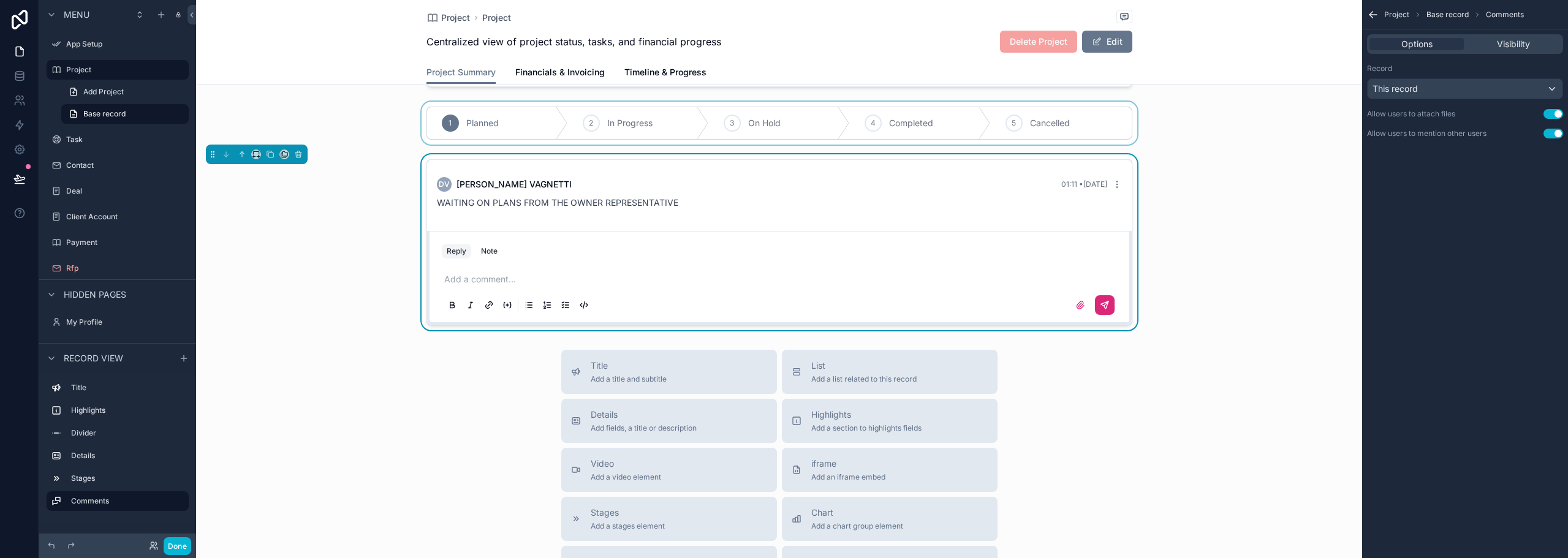
click at [640, 116] on div "scrollable content" at bounding box center [779, 123] width 1167 height 43
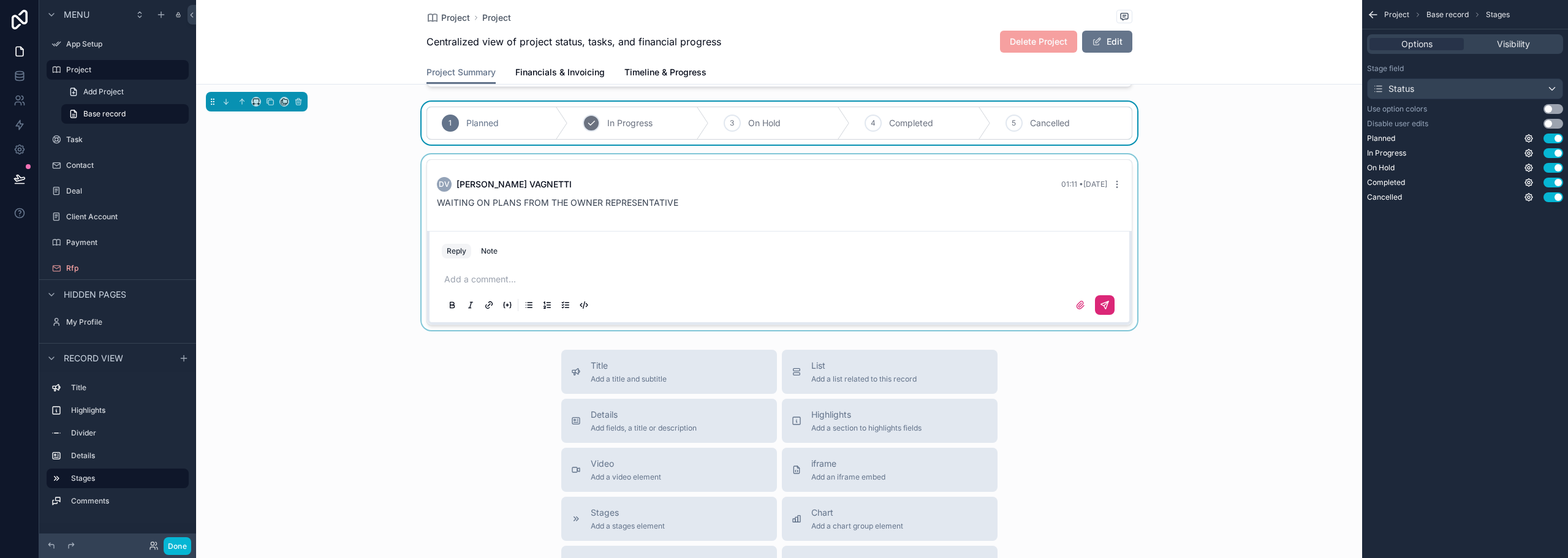
click at [638, 117] on span "In Progress" at bounding box center [630, 123] width 45 height 12
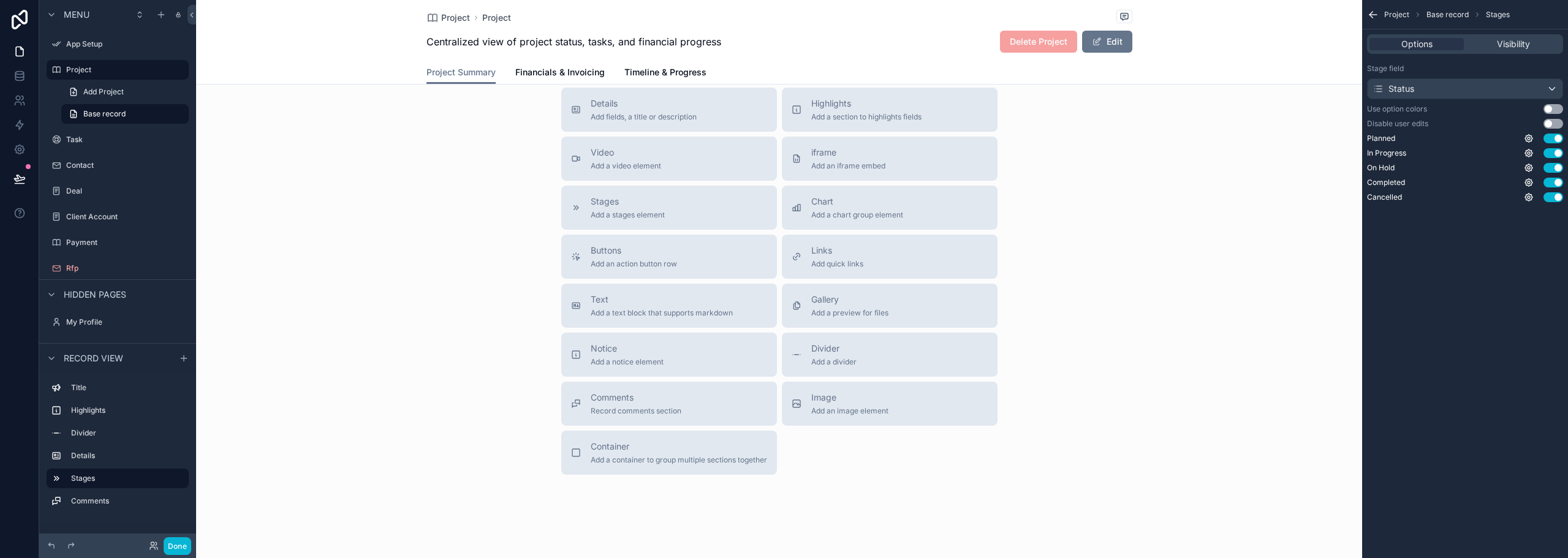
scroll to position [620, 0]
drag, startPoint x: 878, startPoint y: 388, endPoint x: 888, endPoint y: 410, distance: 24.2
click at [888, 411] on div "Title Add a title and subtitle List Add a list related to this record Details A…" at bounding box center [779, 254] width 456 height 436
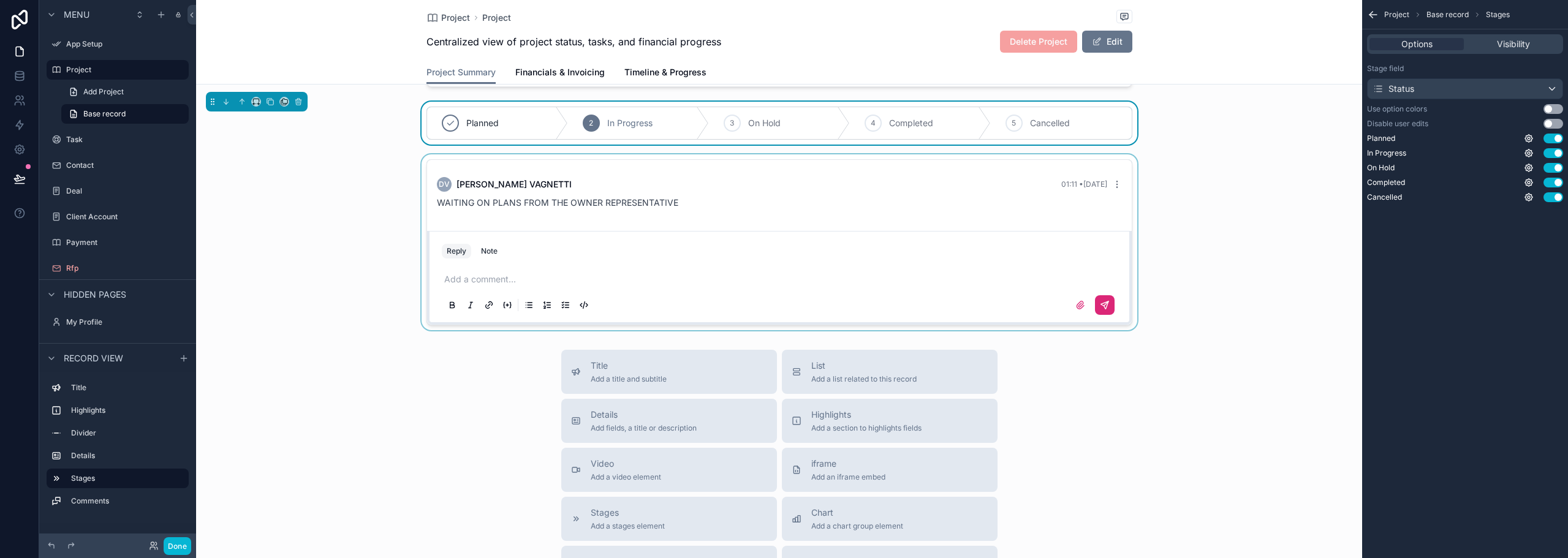
scroll to position [429, 0]
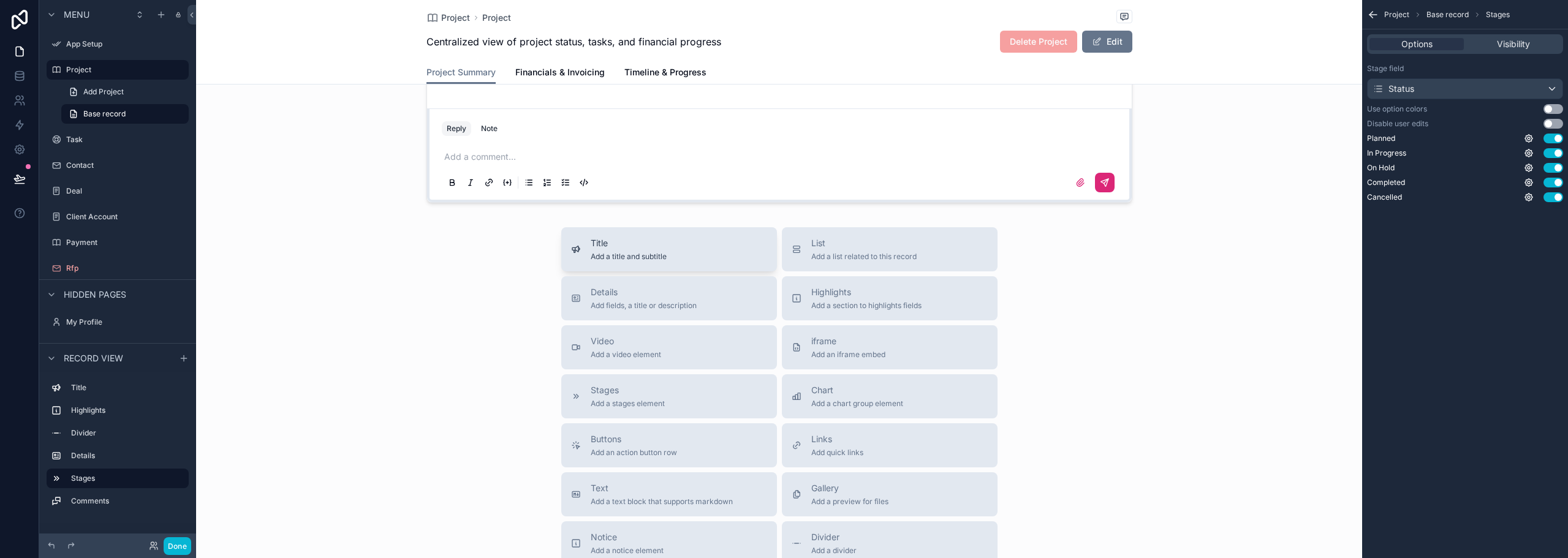
click at [618, 251] on span "Add a title and subtitle" at bounding box center [629, 256] width 76 height 10
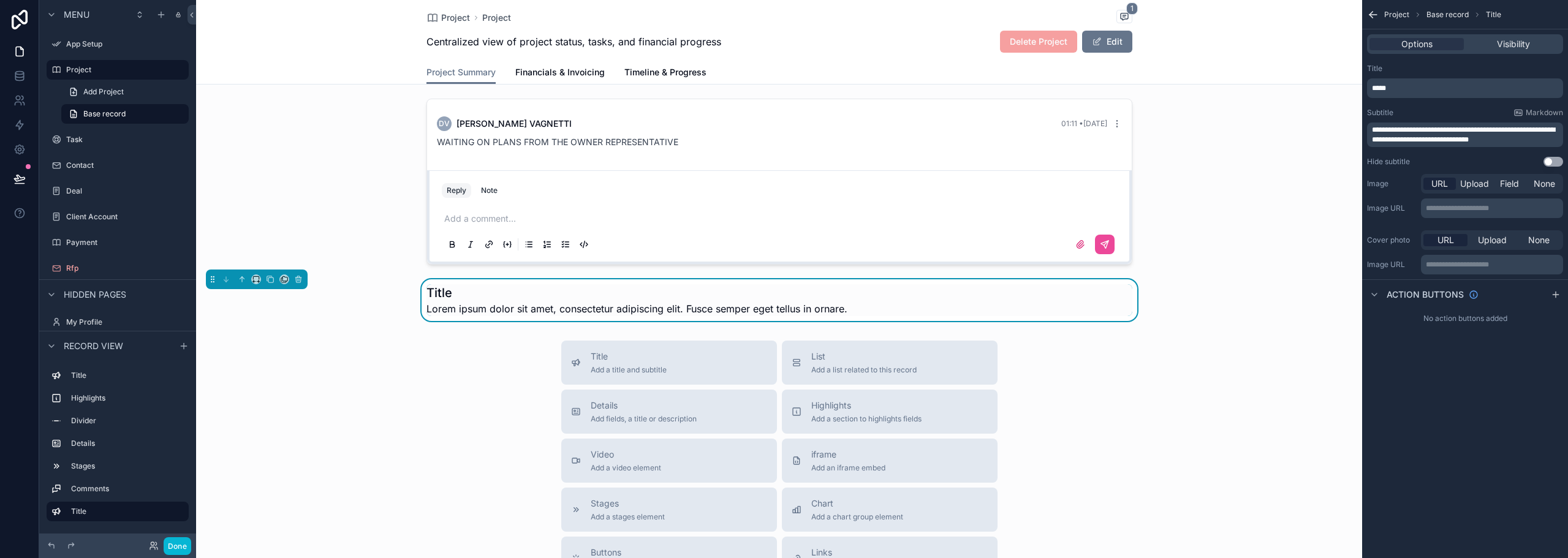
scroll to position [367, 0]
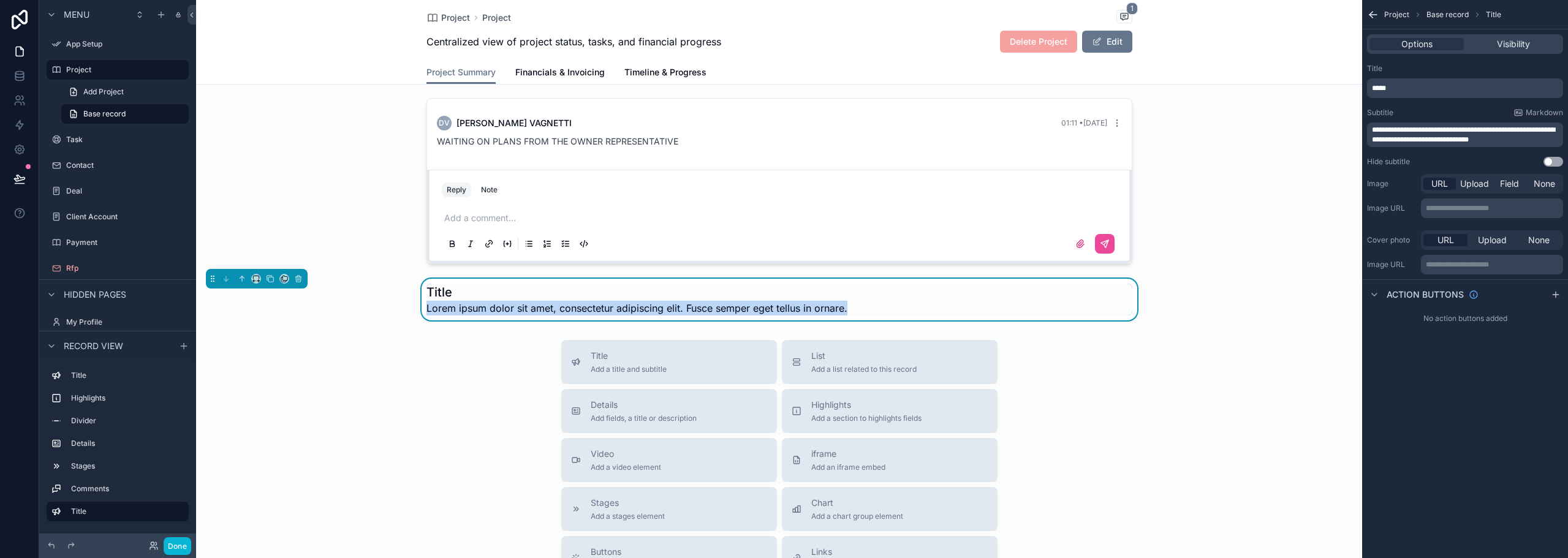
drag, startPoint x: 860, startPoint y: 292, endPoint x: 367, endPoint y: 303, distance: 493.1
click at [367, 303] on div "Title Lorem ipsum dolor sit amet, consectetur adipiscing elit. Fusce semper ege…" at bounding box center [779, 299] width 1167 height 42
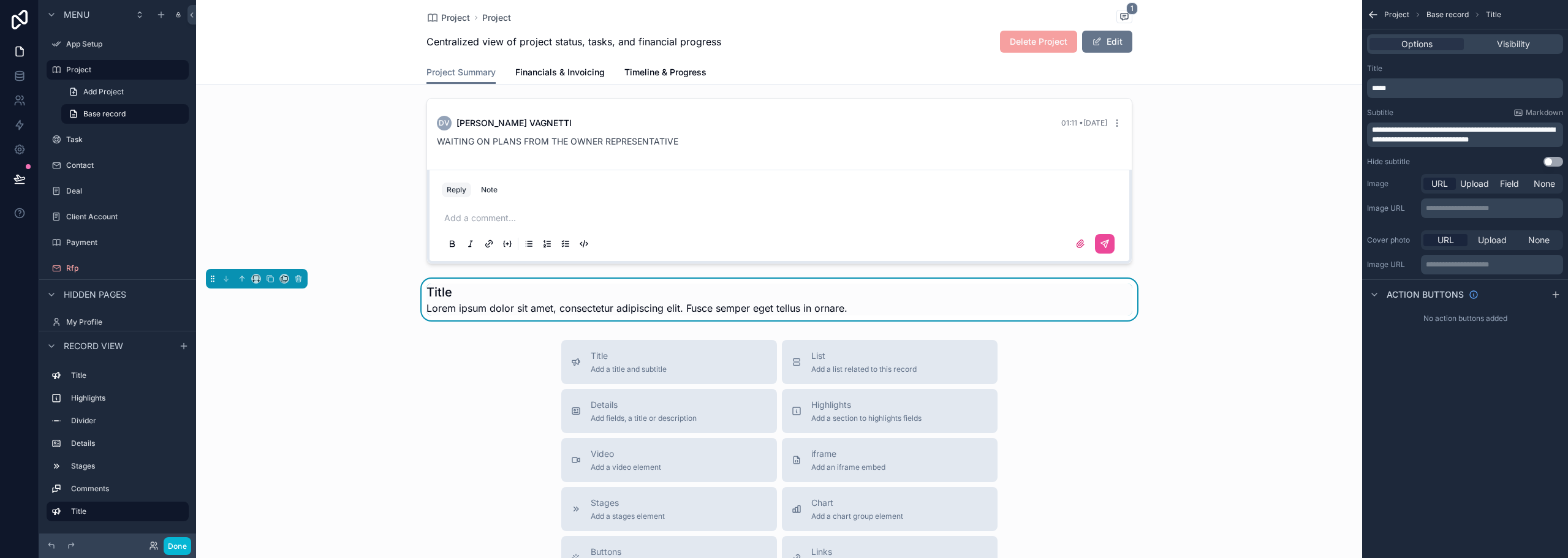
click at [483, 350] on div "Title Add a title and subtitle List Add a list related to this record Details A…" at bounding box center [779, 558] width 1167 height 436
click at [600, 350] on span "Title" at bounding box center [629, 356] width 76 height 12
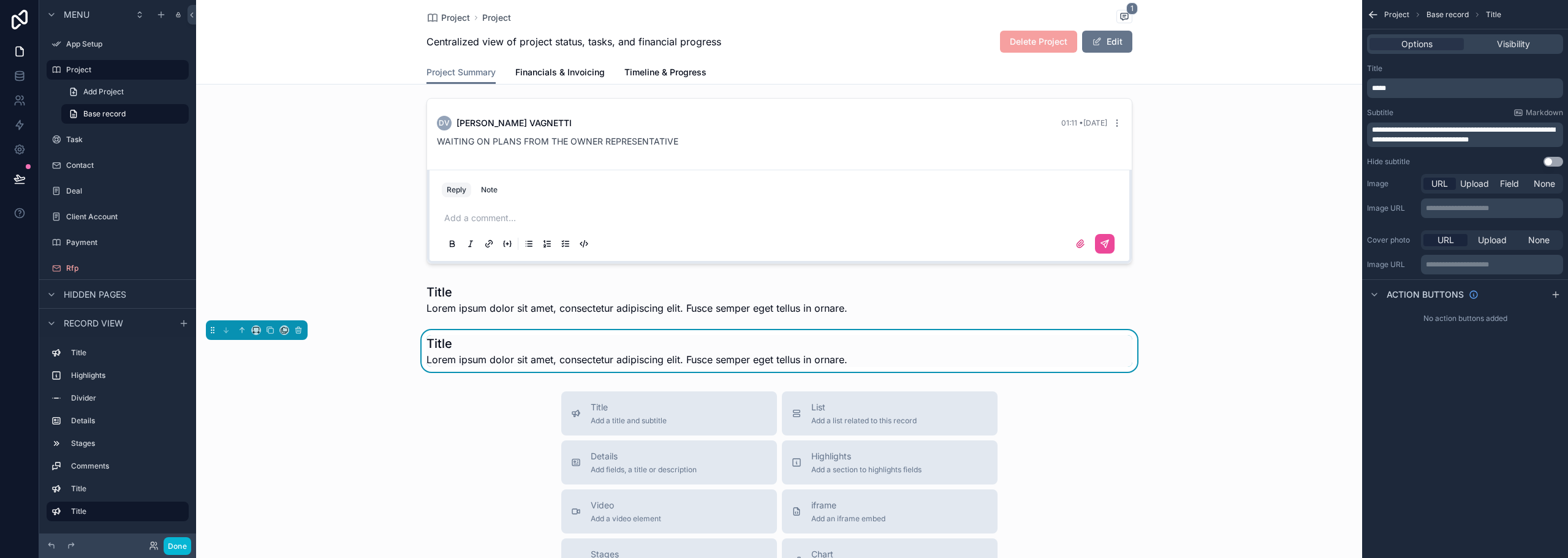
scroll to position [428, 0]
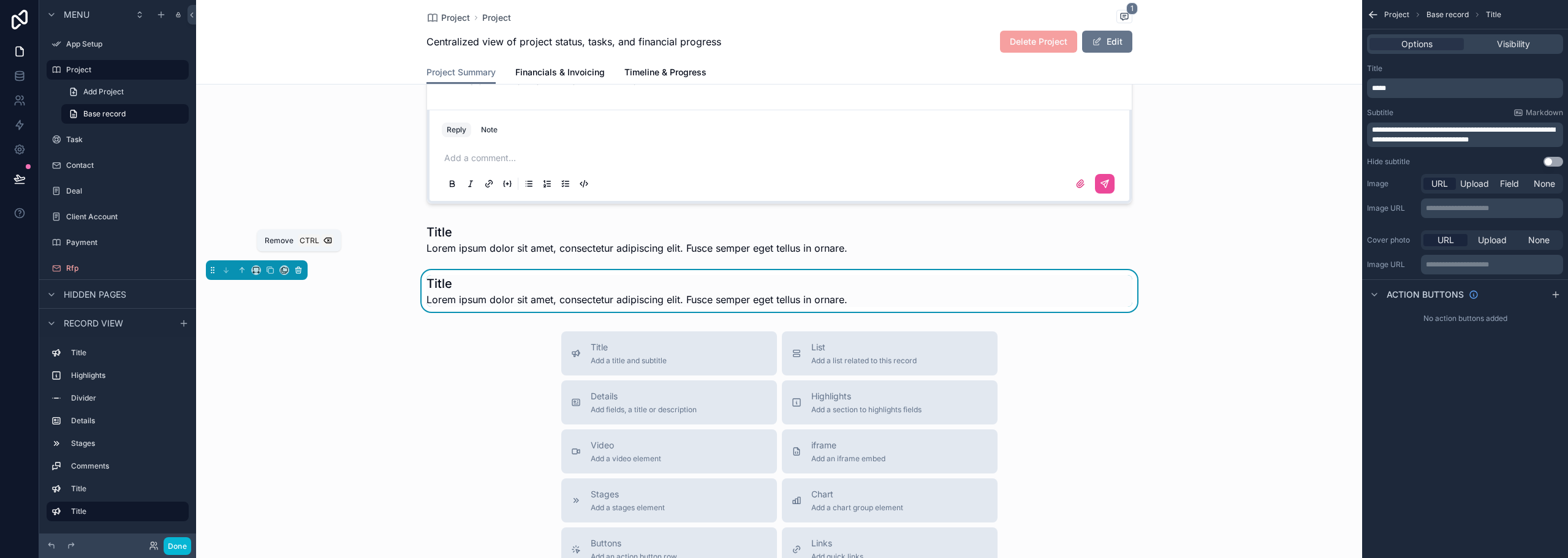
click at [300, 268] on icon "scrollable content" at bounding box center [298, 268] width 6 height 0
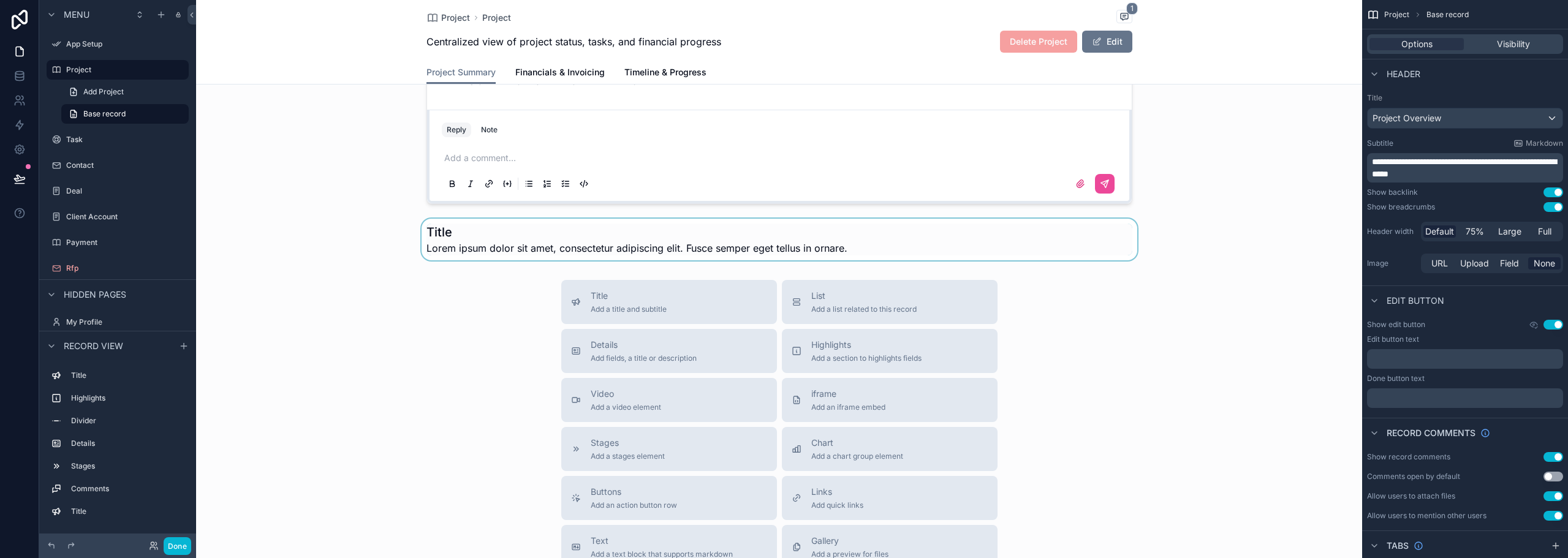
click at [472, 222] on div "scrollable content" at bounding box center [779, 239] width 1167 height 42
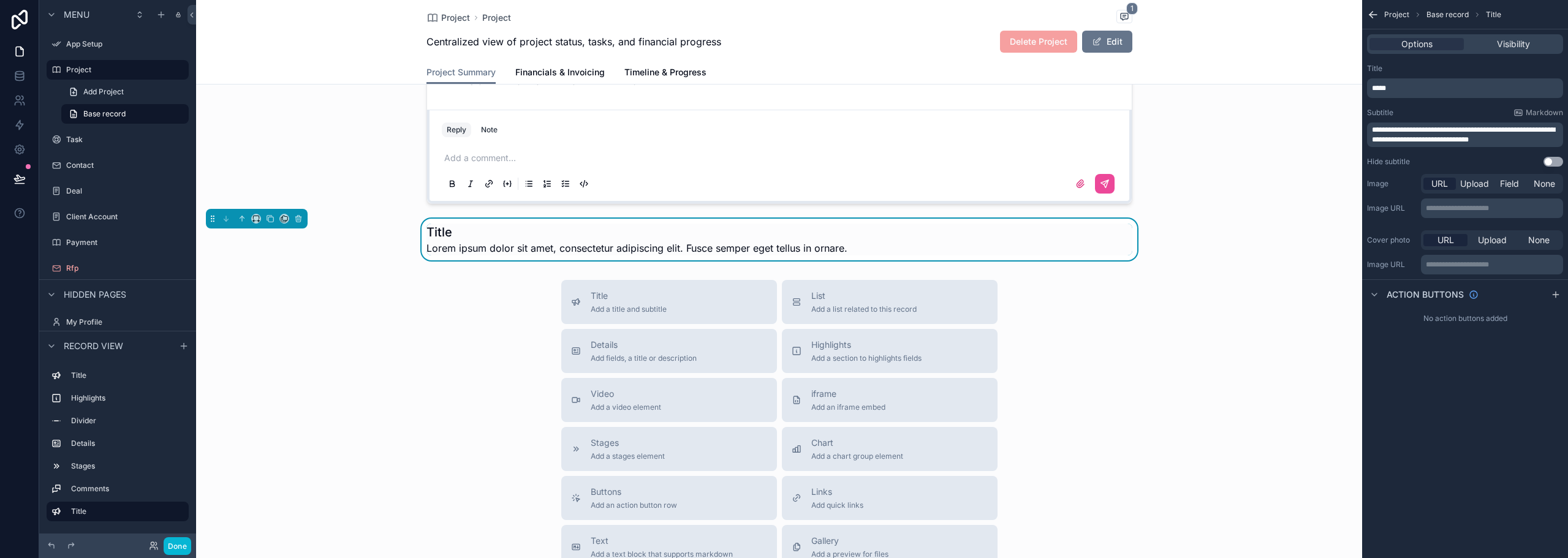
click at [445, 224] on h1 "Title" at bounding box center [637, 232] width 421 height 17
click at [444, 224] on h1 "Title" at bounding box center [637, 232] width 421 height 17
click at [448, 224] on h1 "Title" at bounding box center [637, 232] width 421 height 17
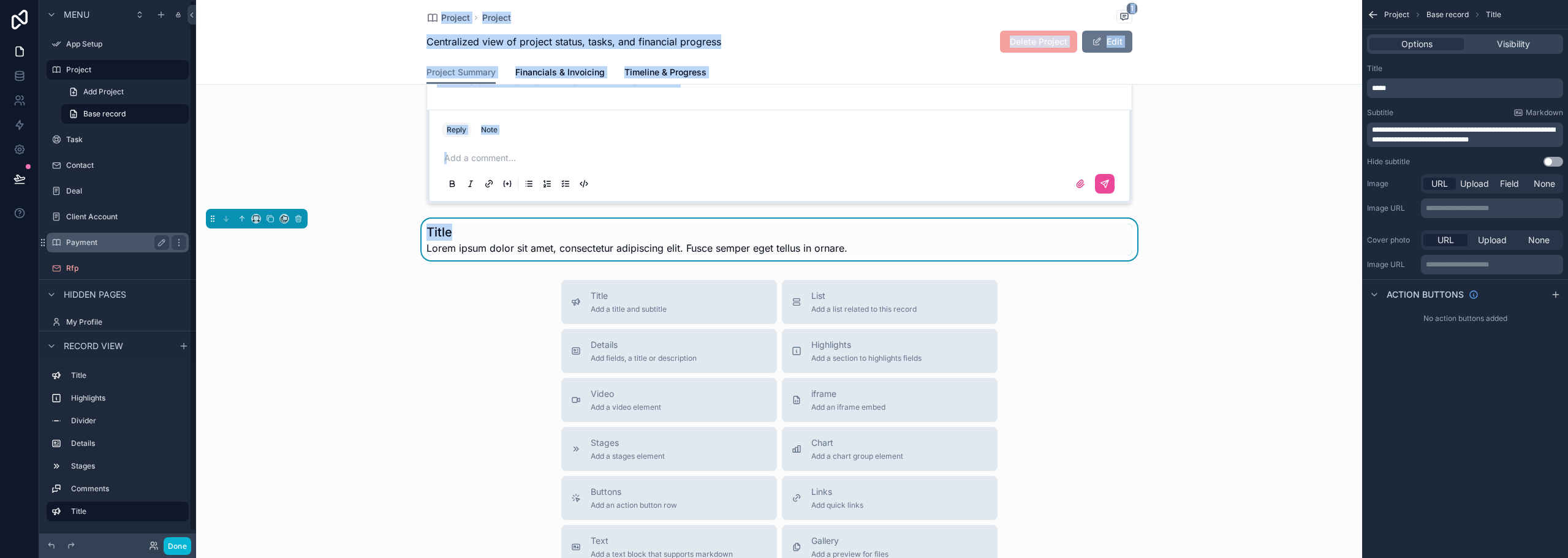
drag, startPoint x: 444, startPoint y: 221, endPoint x: 80, endPoint y: 241, distance: 364.5
click at [73, 242] on div "Menu App Setup Project Add Project Base record Task Contact Deal Client Account…" at bounding box center [804, 279] width 1529 height 558
click at [466, 188] on div "scrollable content" at bounding box center [779, 120] width 1167 height 176
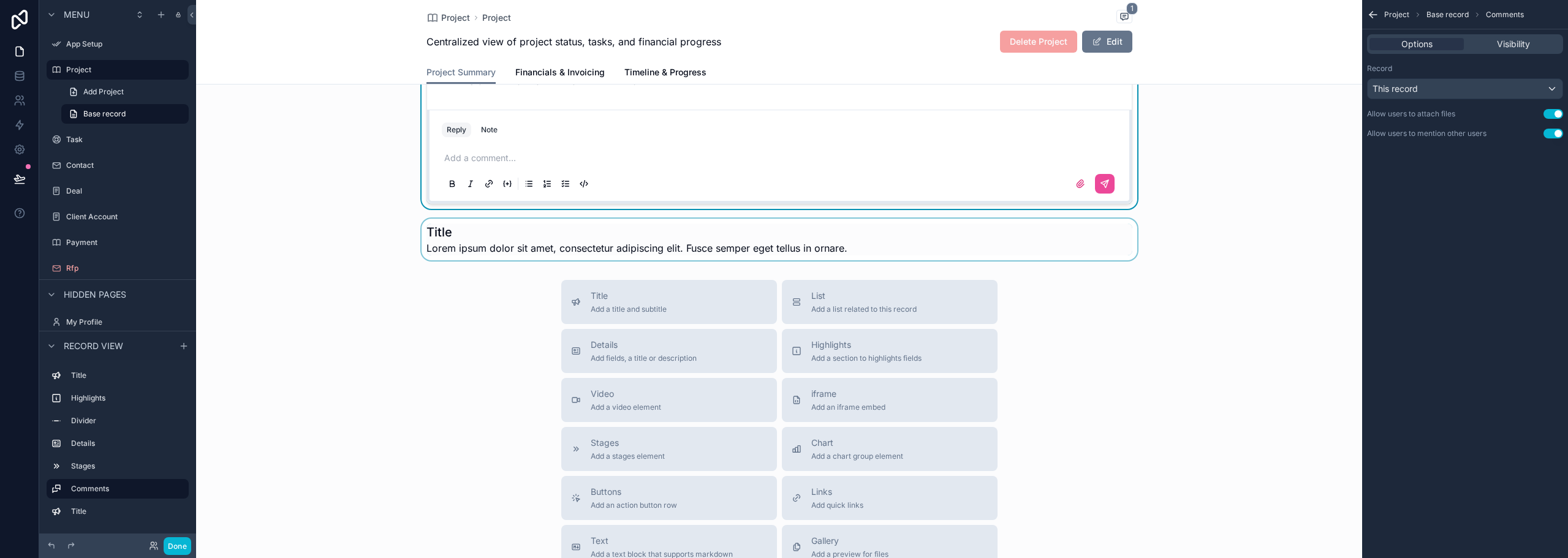
click at [465, 219] on div "scrollable content" at bounding box center [779, 239] width 1167 height 42
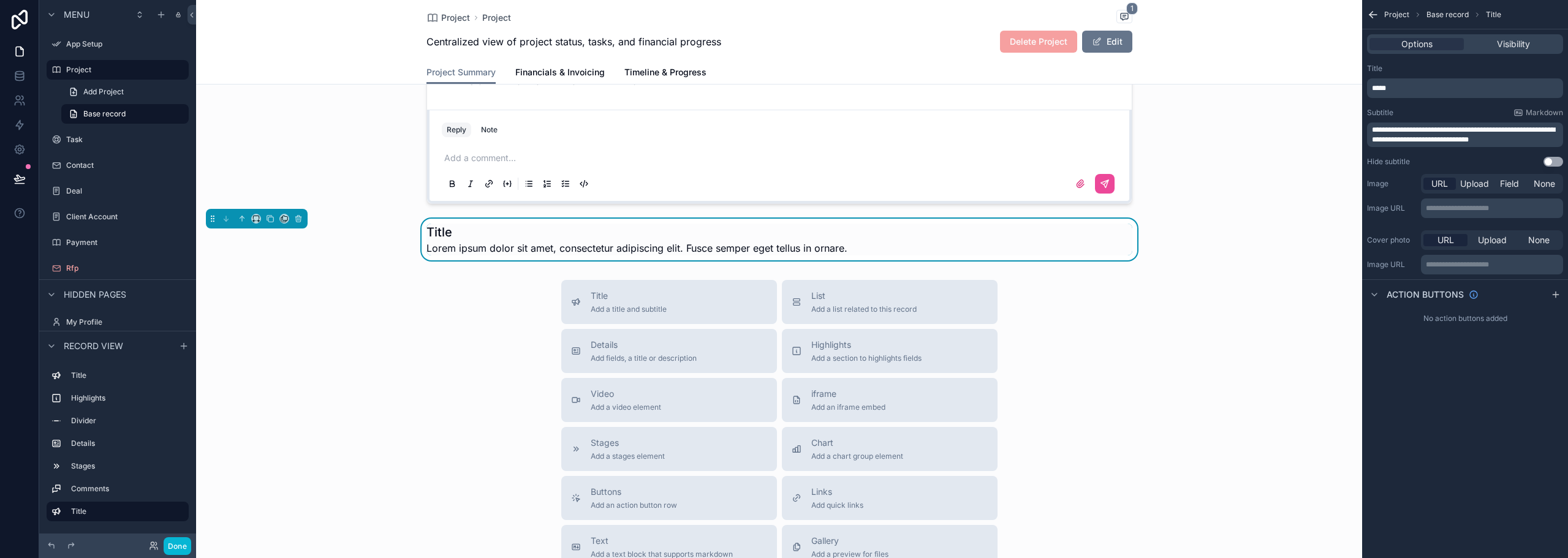
click at [465, 224] on h1 "Title" at bounding box center [637, 232] width 421 height 17
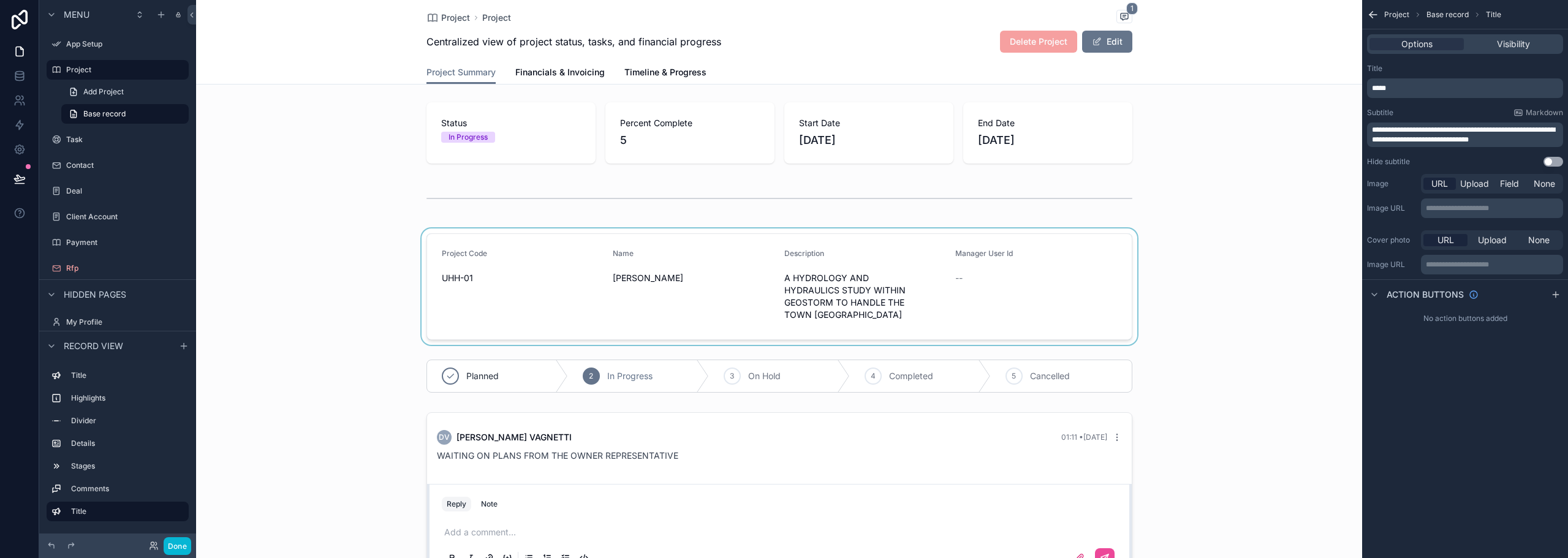
scroll to position [0, 0]
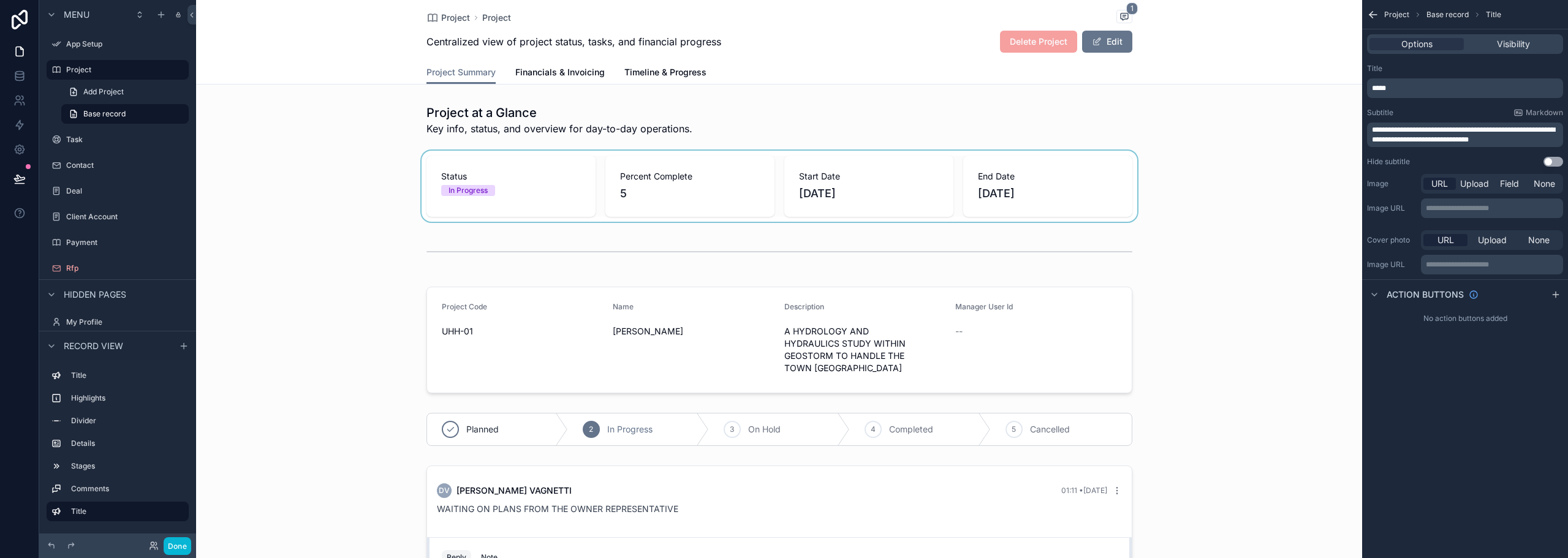
click at [671, 181] on div "scrollable content" at bounding box center [779, 186] width 1167 height 71
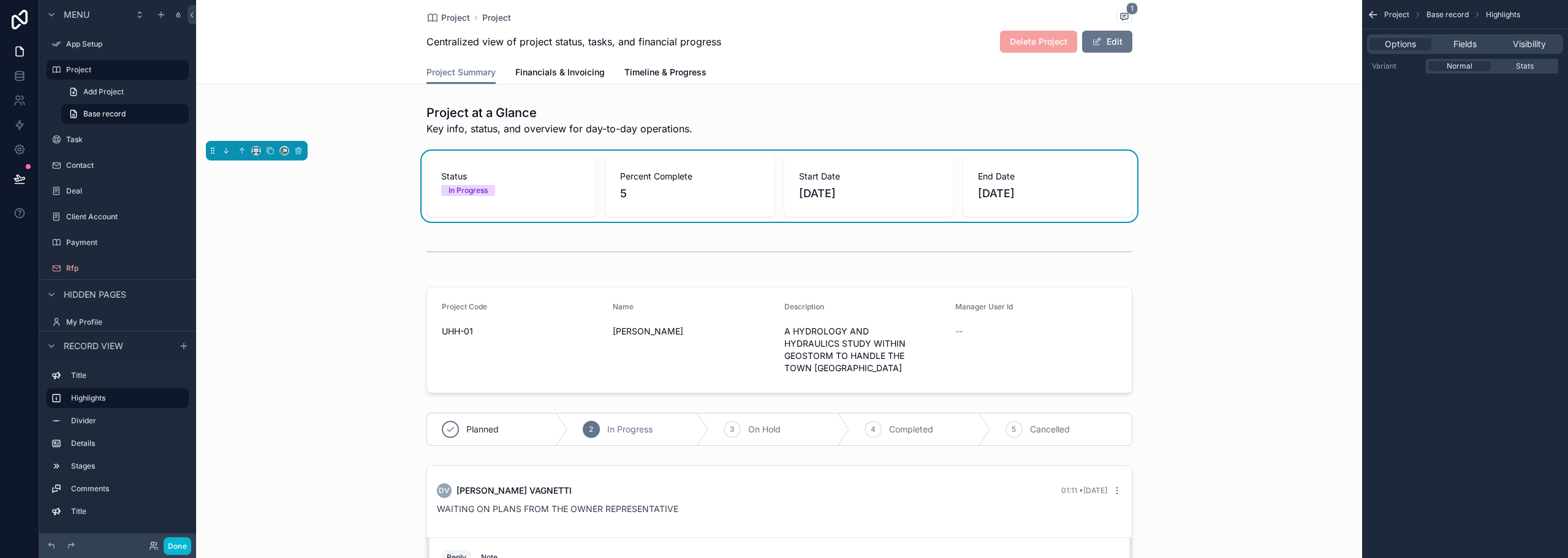
click at [892, 172] on span "Start Date" at bounding box center [869, 176] width 140 height 12
click at [1069, 187] on span "11/17/2025" at bounding box center [1047, 194] width 140 height 17
click at [1102, 43] on button "Edit" at bounding box center [1107, 42] width 50 height 22
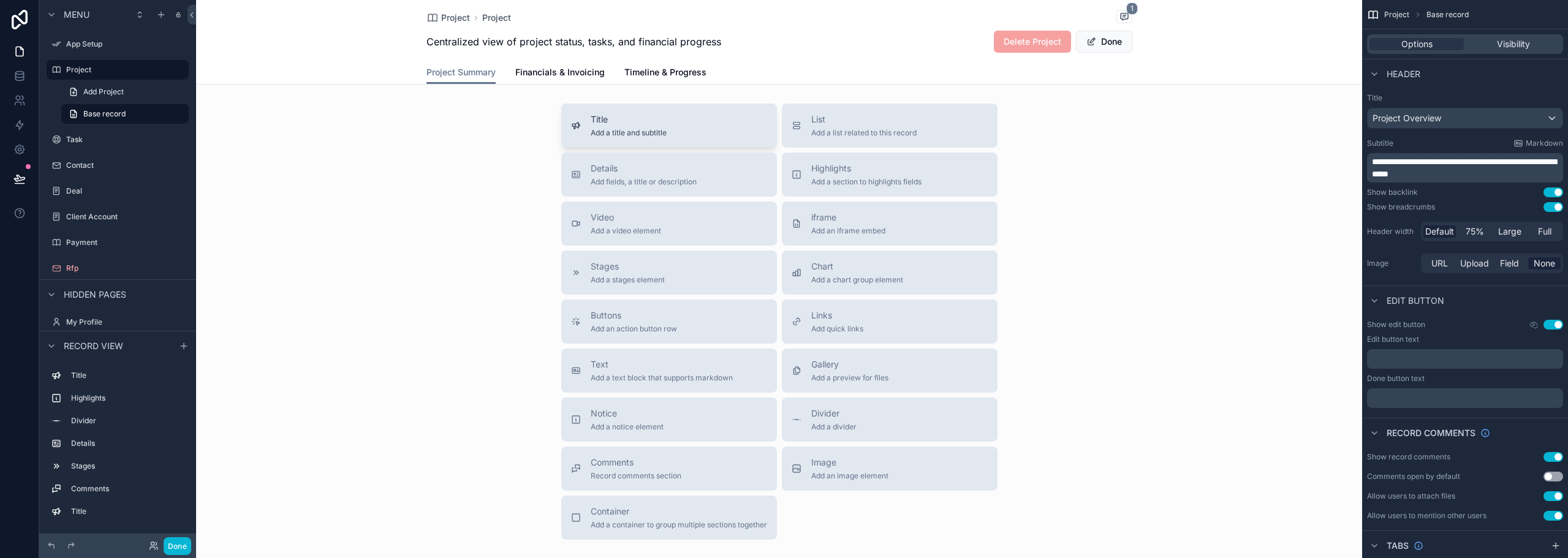
scroll to position [612, 0]
click at [830, 364] on span "Gallery" at bounding box center [850, 359] width 77 height 12
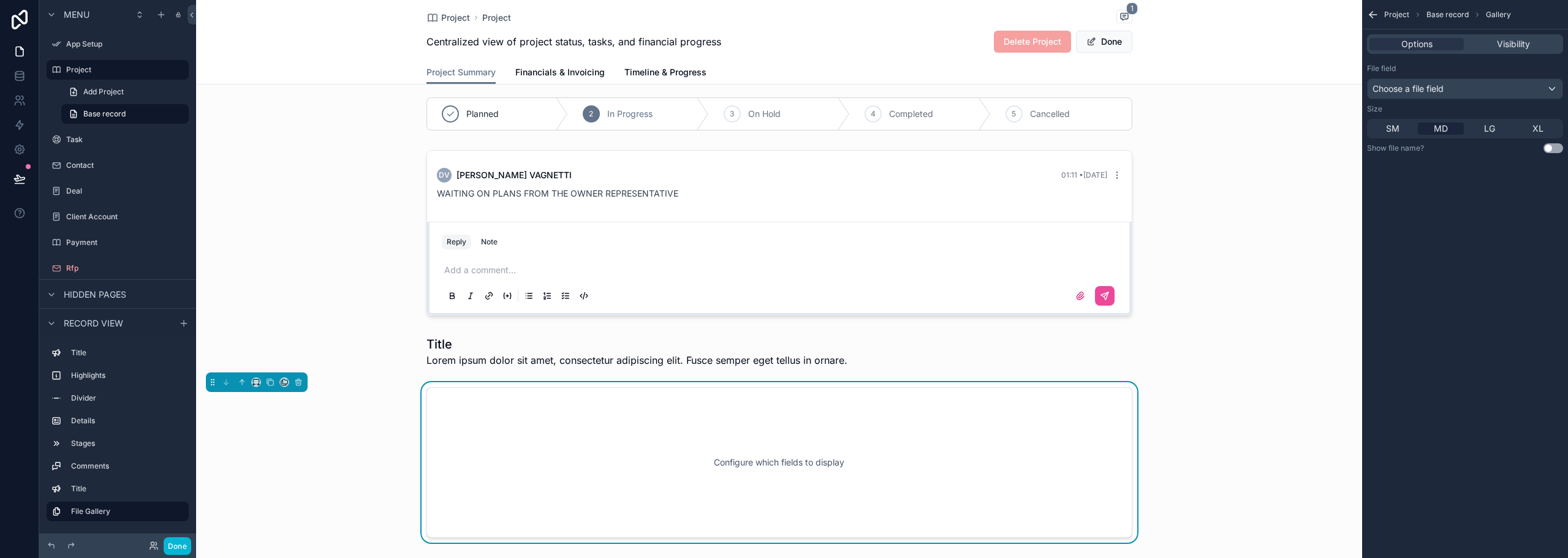
scroll to position [503, 0]
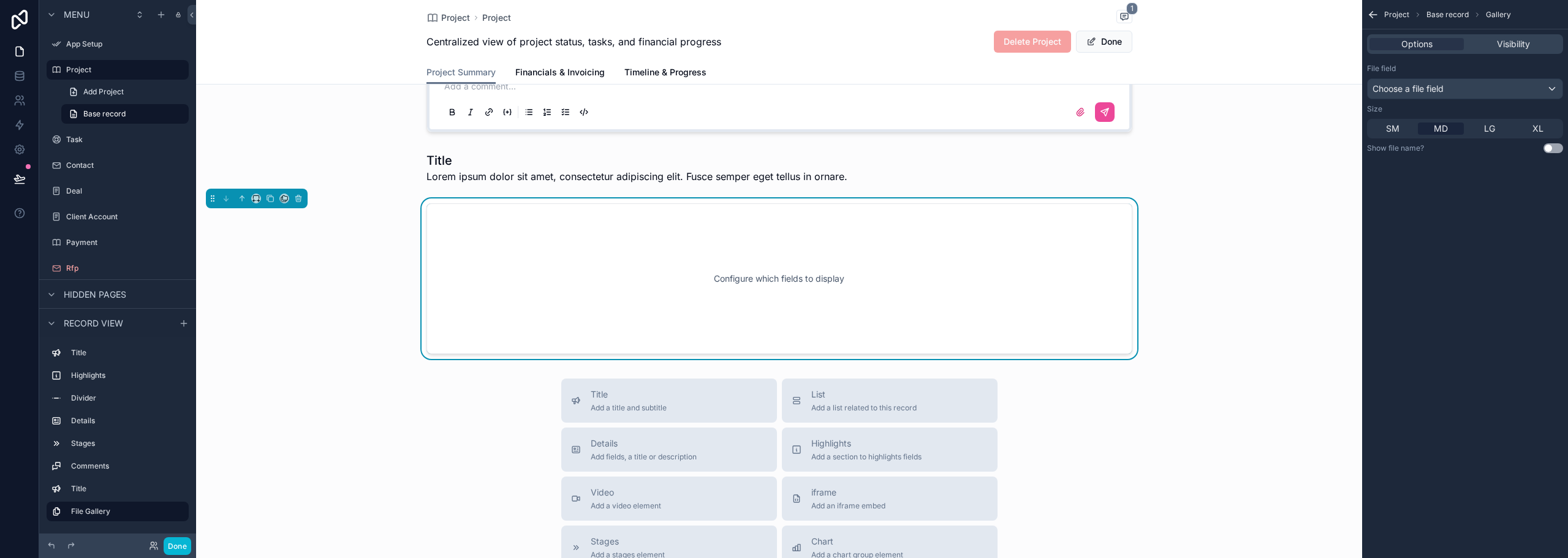
click at [709, 283] on div "Configure which fields to display" at bounding box center [779, 278] width 665 height 110
click at [717, 283] on div "Configure which fields to display" at bounding box center [779, 278] width 665 height 110
click at [743, 282] on div "Configure which fields to display" at bounding box center [779, 278] width 665 height 110
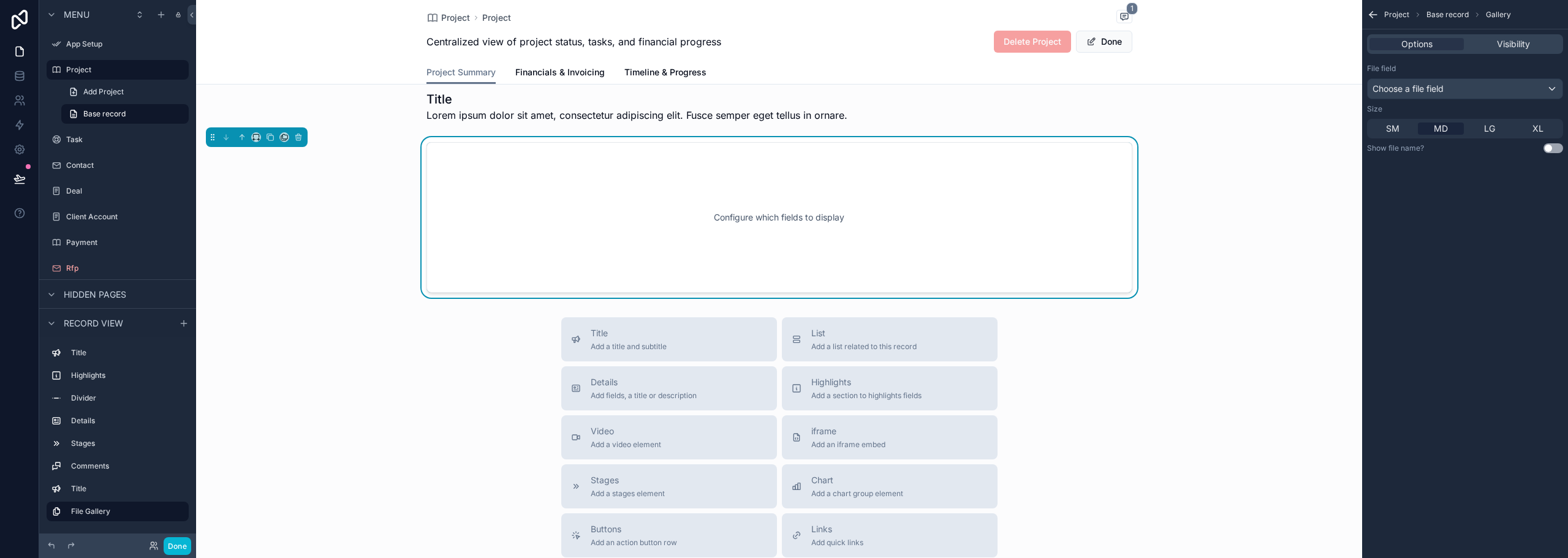
scroll to position [687, 0]
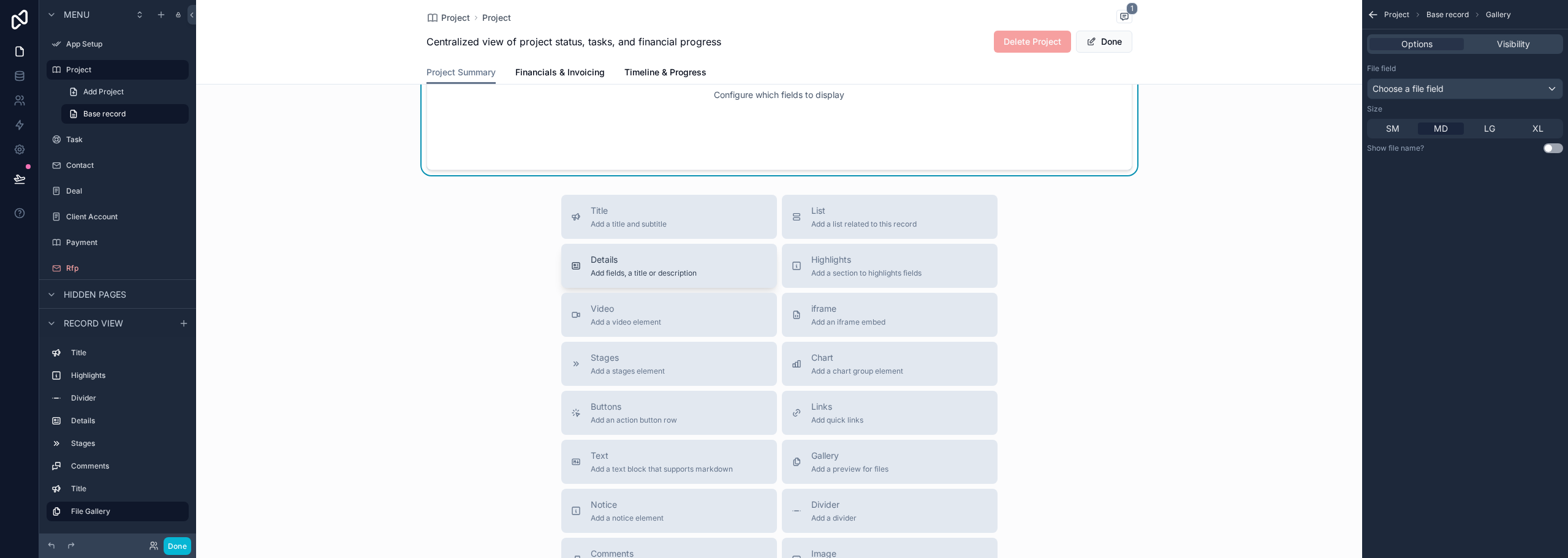
click at [681, 282] on button "Details Add fields, a title or description" at bounding box center [669, 266] width 216 height 44
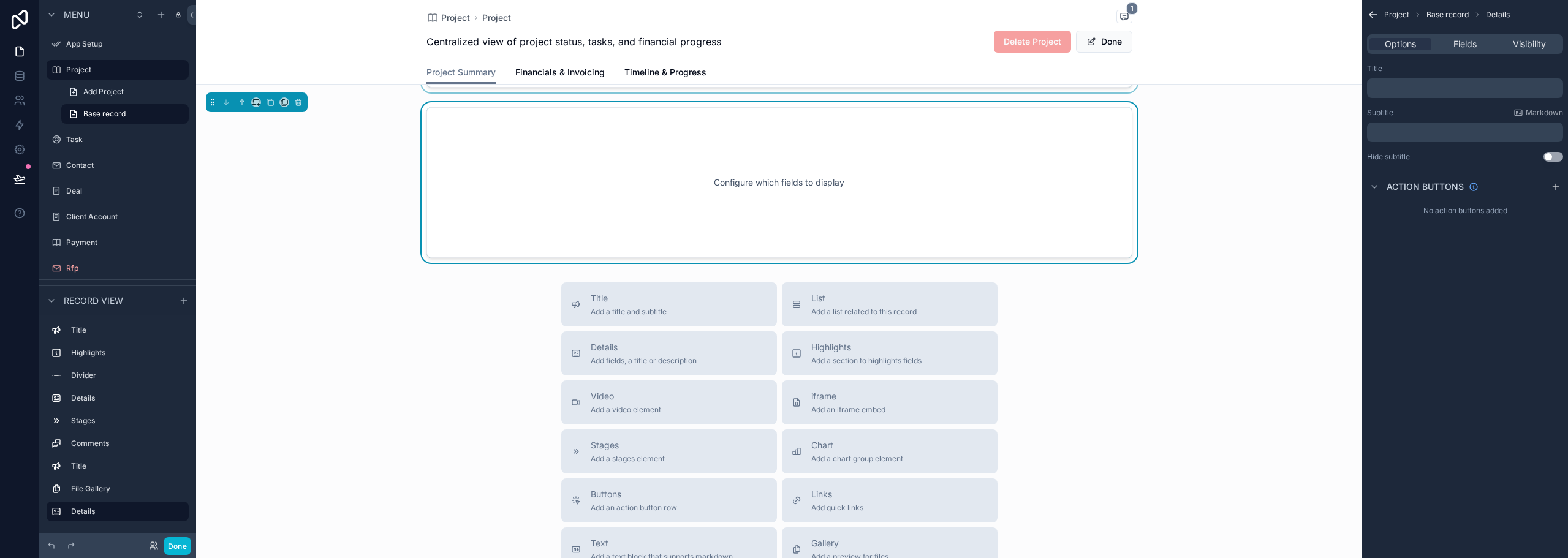
scroll to position [857, 0]
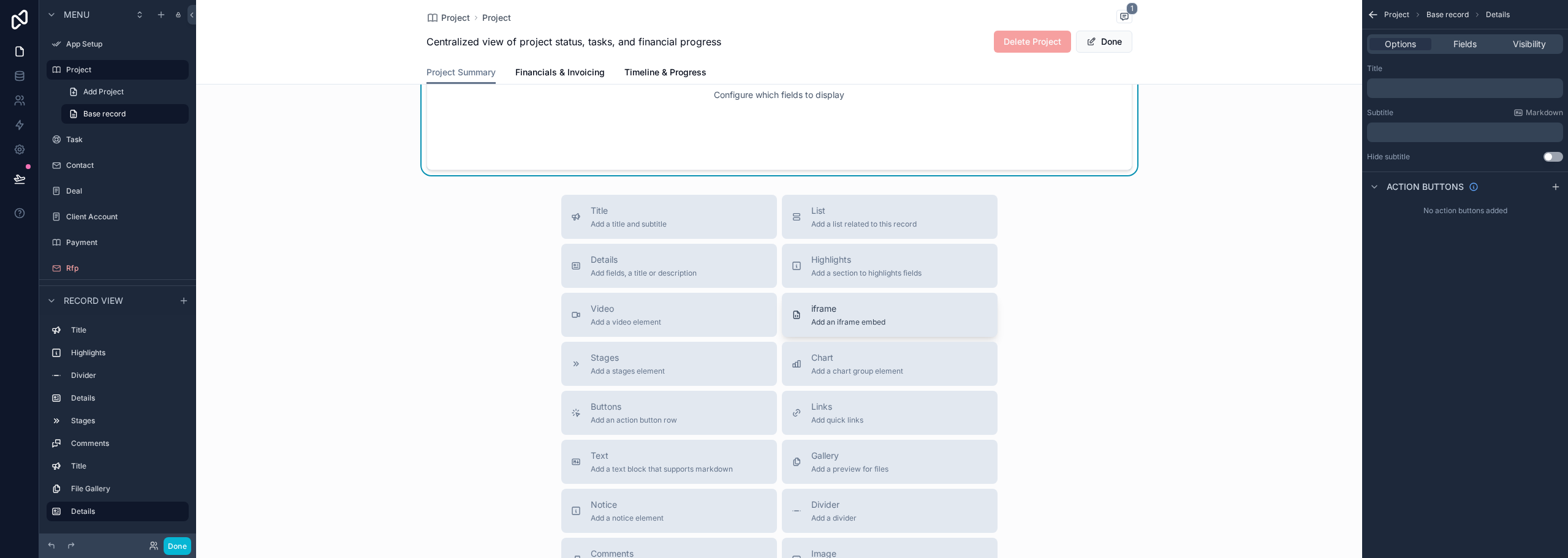
click at [840, 307] on span "iframe" at bounding box center [848, 309] width 74 height 12
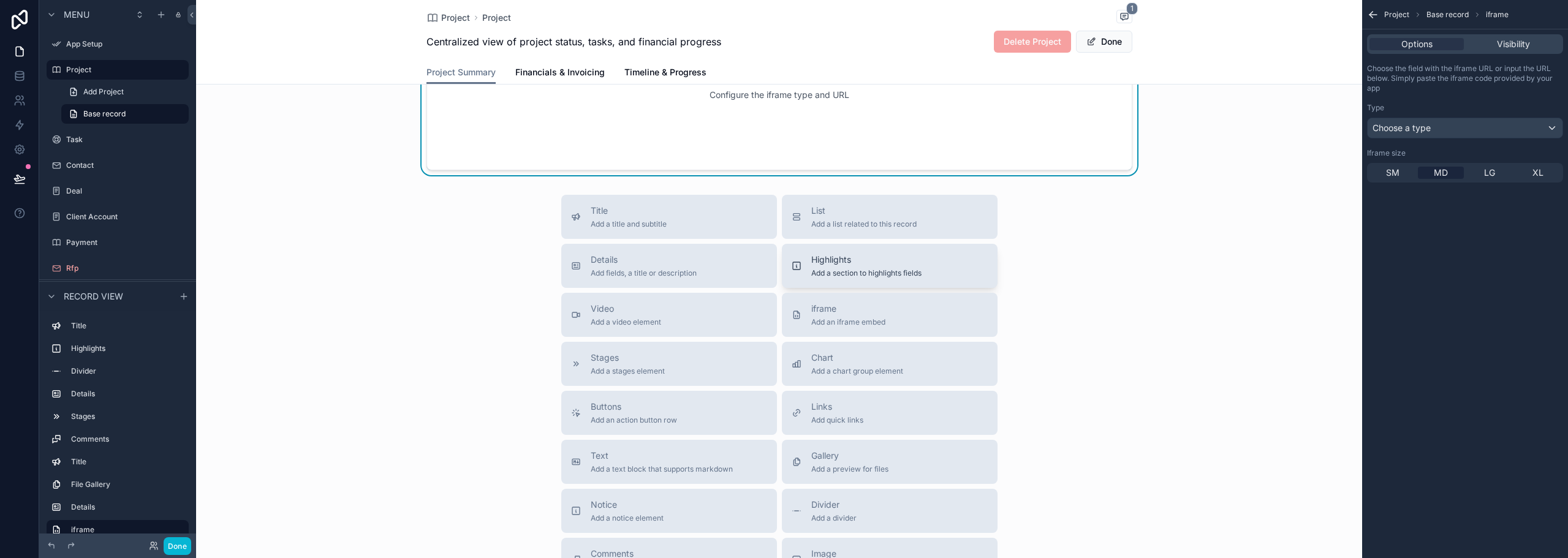
click at [838, 271] on span "Add a section to highlights fields" at bounding box center [866, 273] width 110 height 10
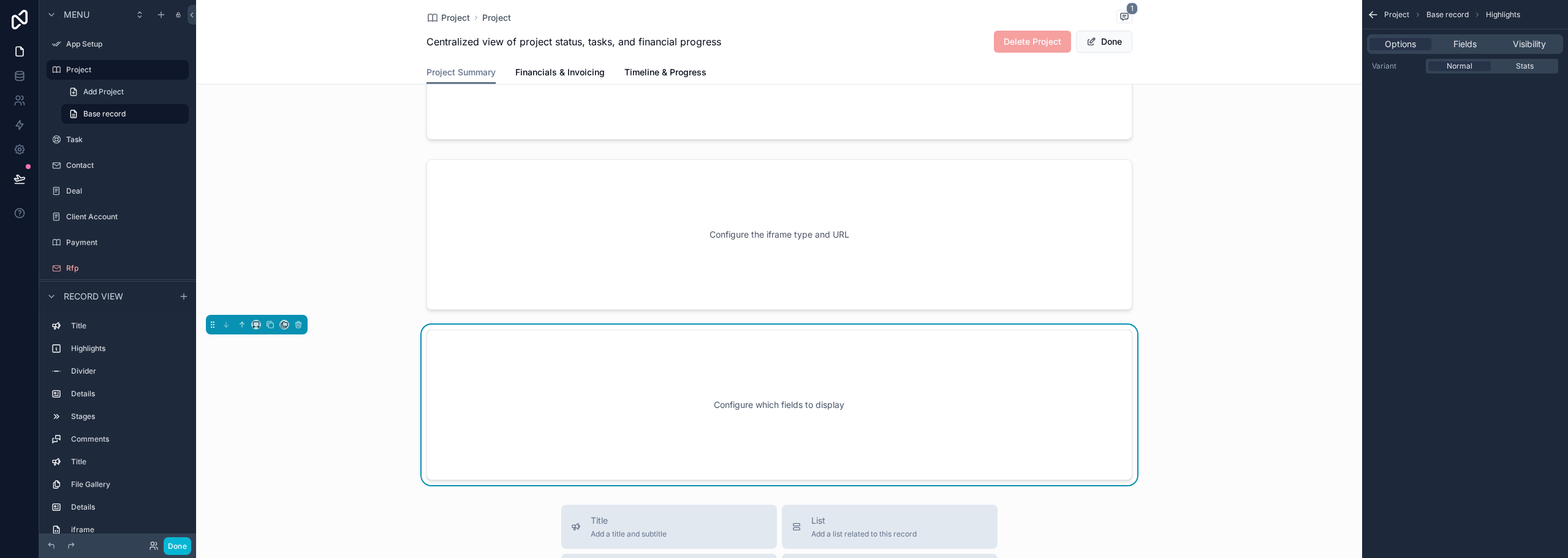
scroll to position [891, 0]
click at [301, 322] on icon "scrollable content" at bounding box center [298, 320] width 8 height 8
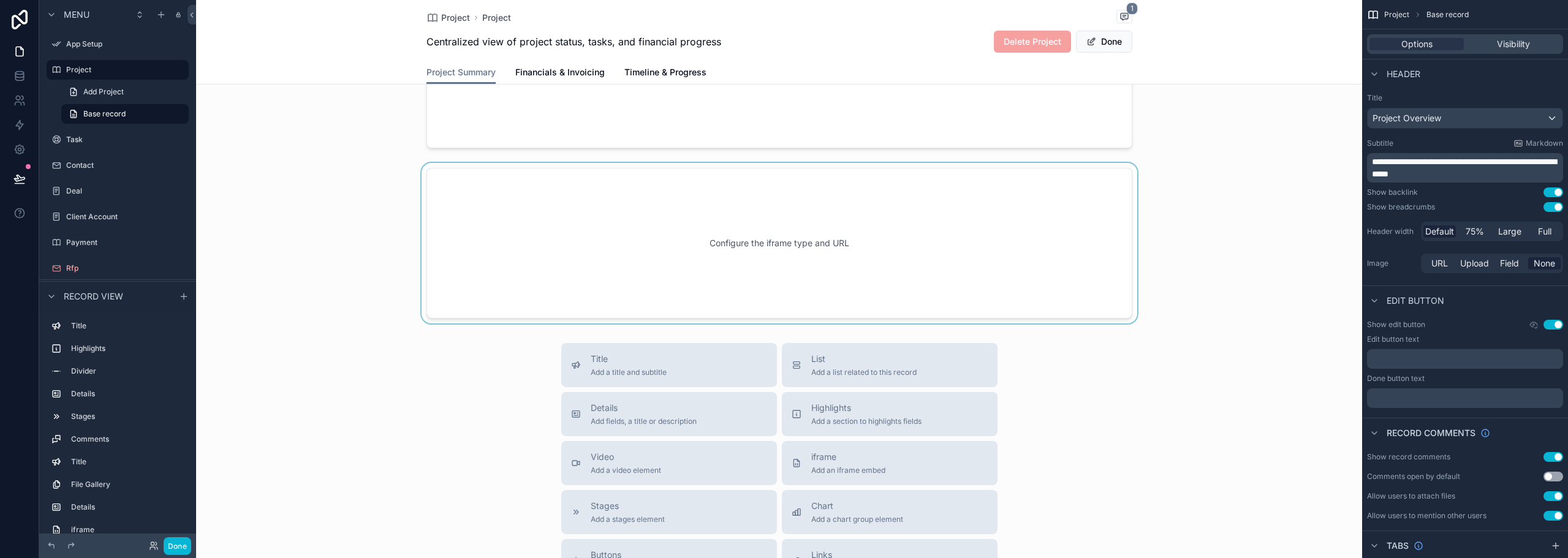
click at [517, 220] on div "scrollable content" at bounding box center [779, 243] width 1167 height 161
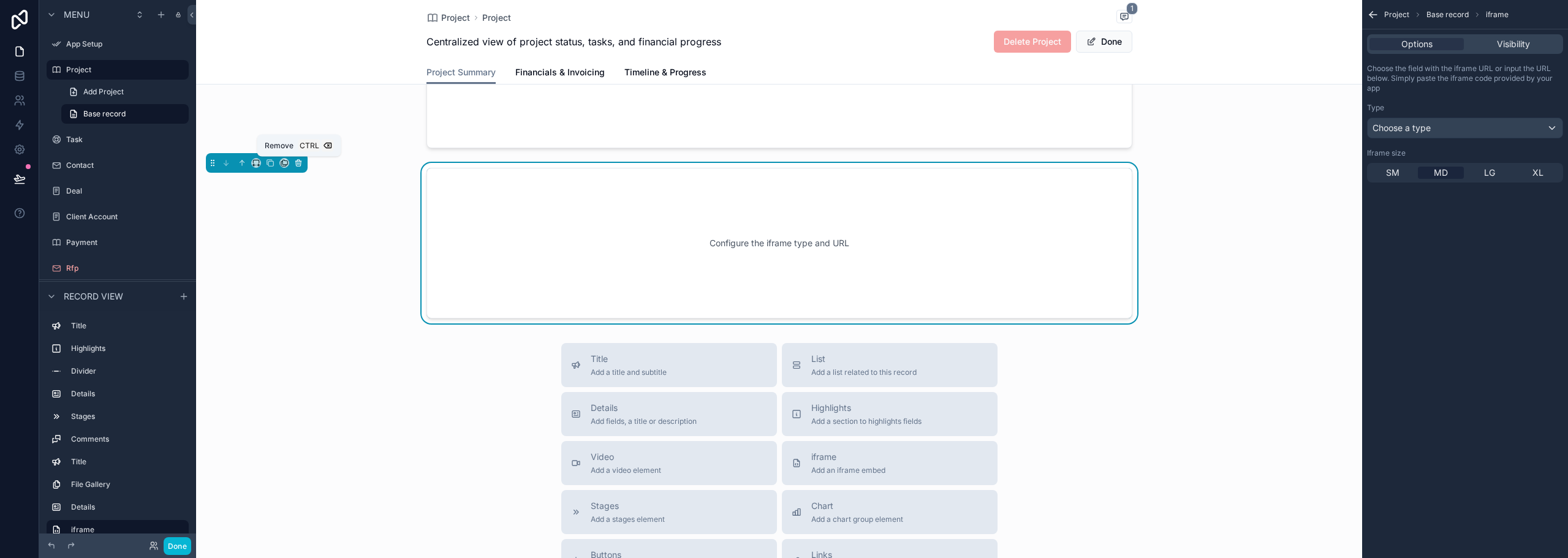
click at [302, 162] on icon "scrollable content" at bounding box center [298, 163] width 8 height 8
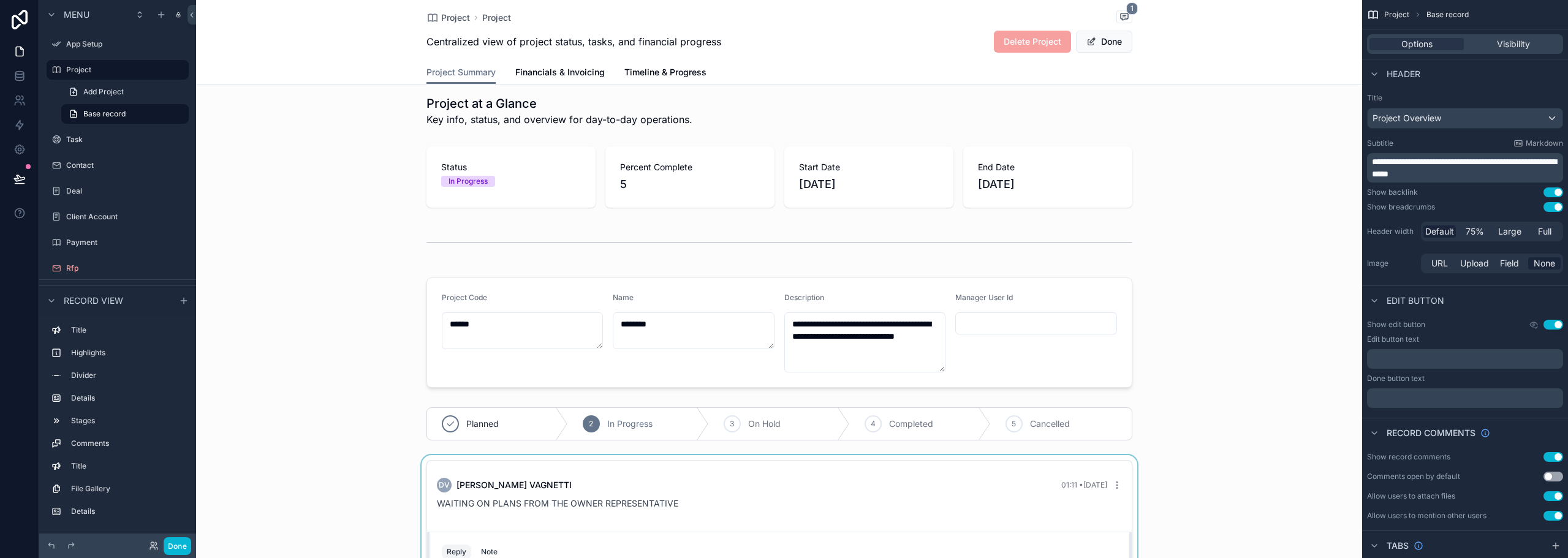
scroll to position [0, 0]
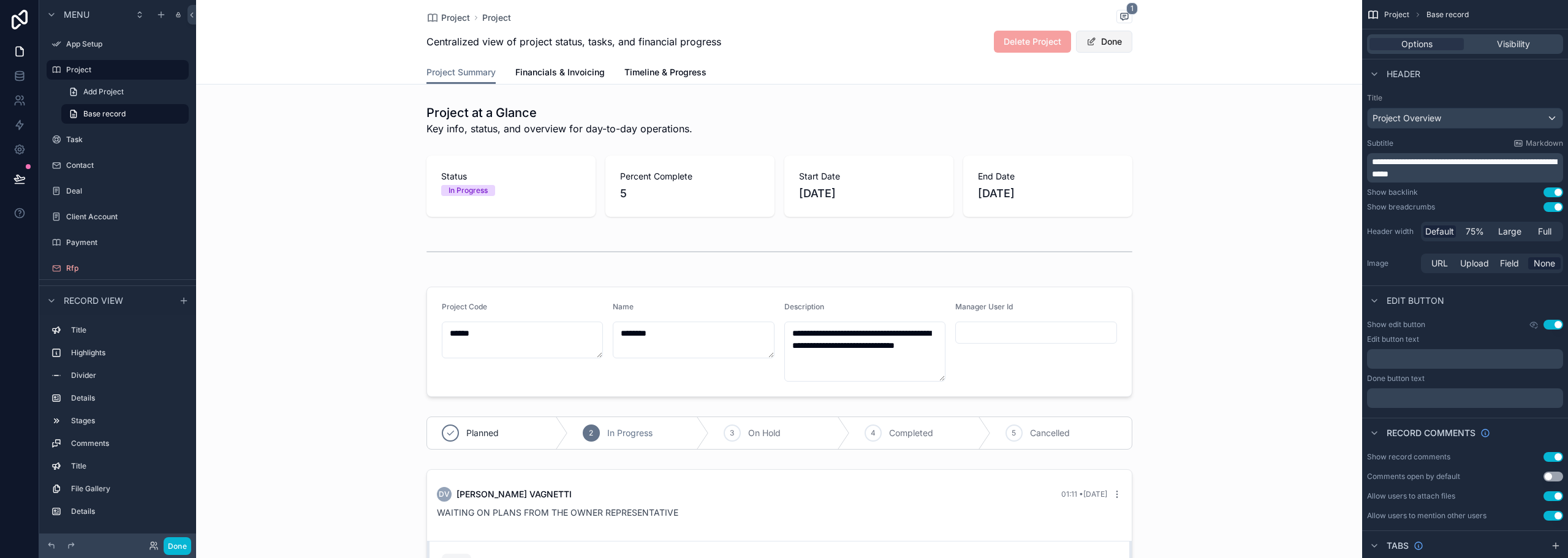
click at [1104, 44] on button "Done" at bounding box center [1105, 42] width 57 height 22
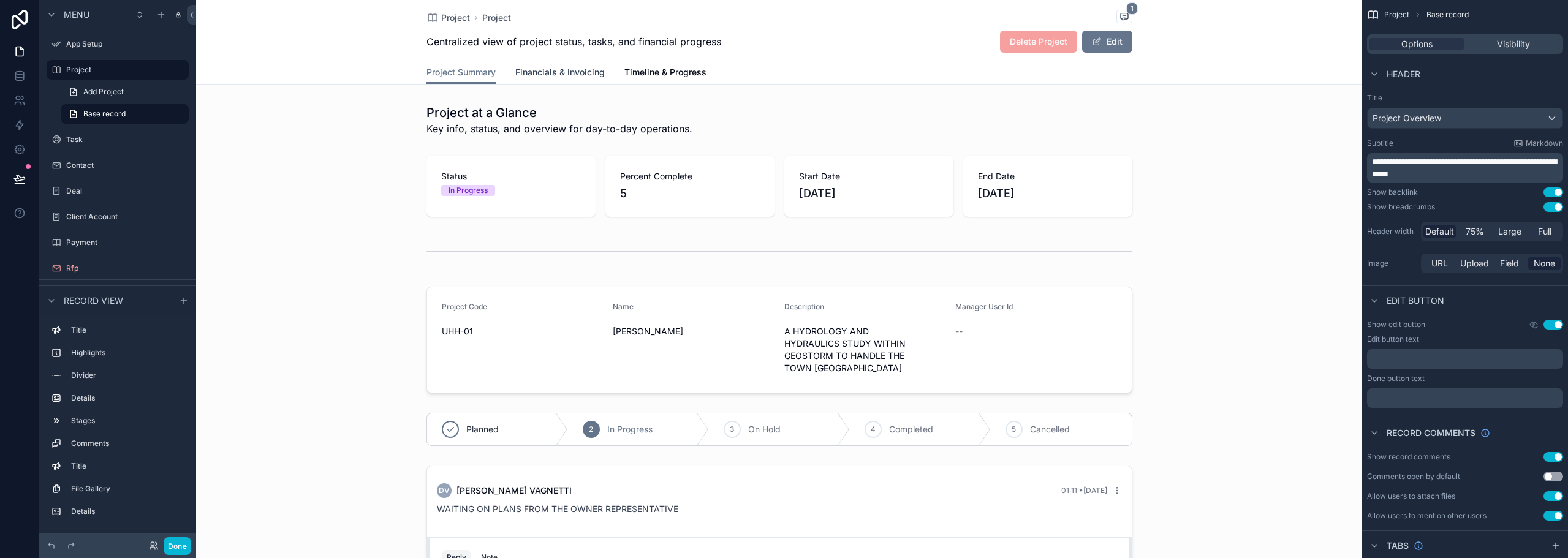
click at [580, 62] on link "Financials & Invoicing" at bounding box center [560, 73] width 89 height 24
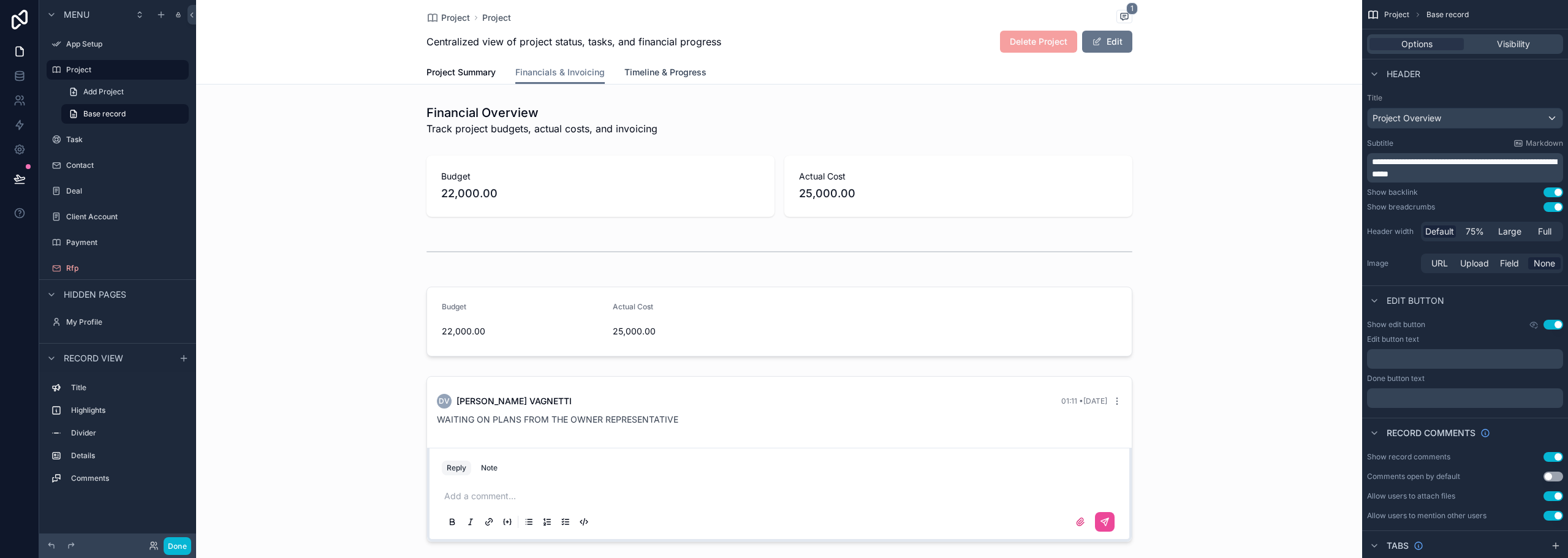
click at [663, 73] on span "Timeline & Progress" at bounding box center [666, 72] width 82 height 12
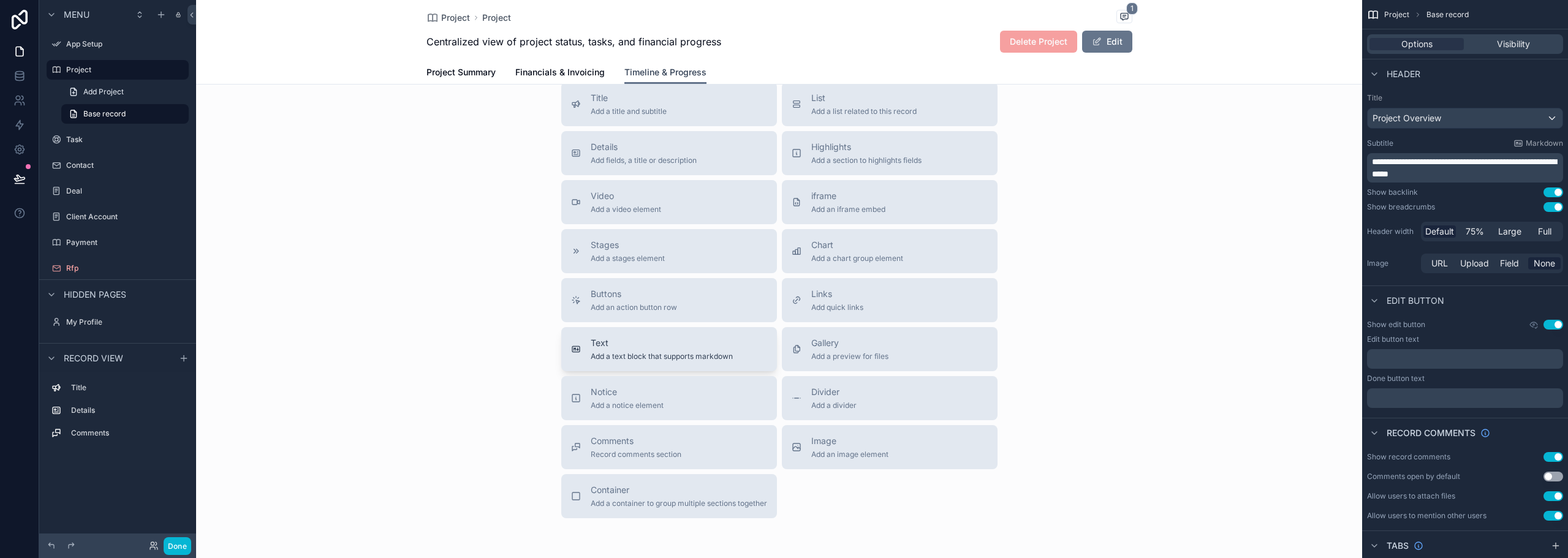
scroll to position [367, 0]
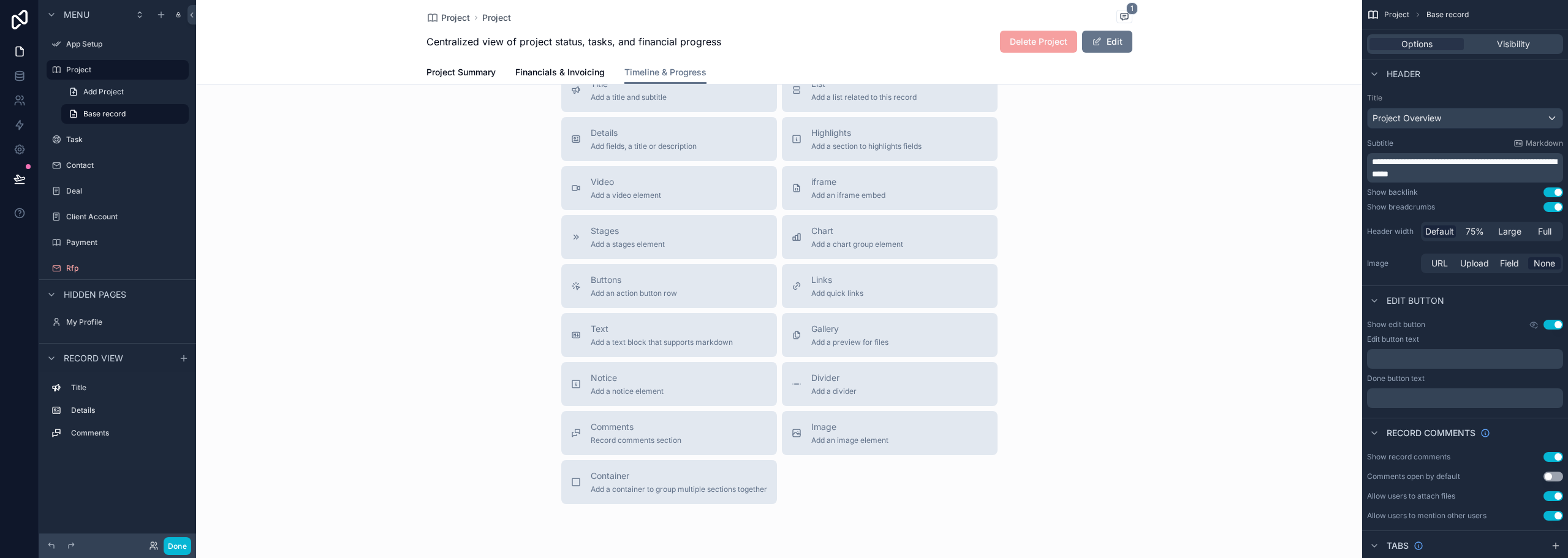
click at [837, 213] on div "Title Add a title and subtitle List Add a list related to this record Details A…" at bounding box center [779, 286] width 456 height 436
click at [838, 232] on span "Chart" at bounding box center [857, 231] width 92 height 12
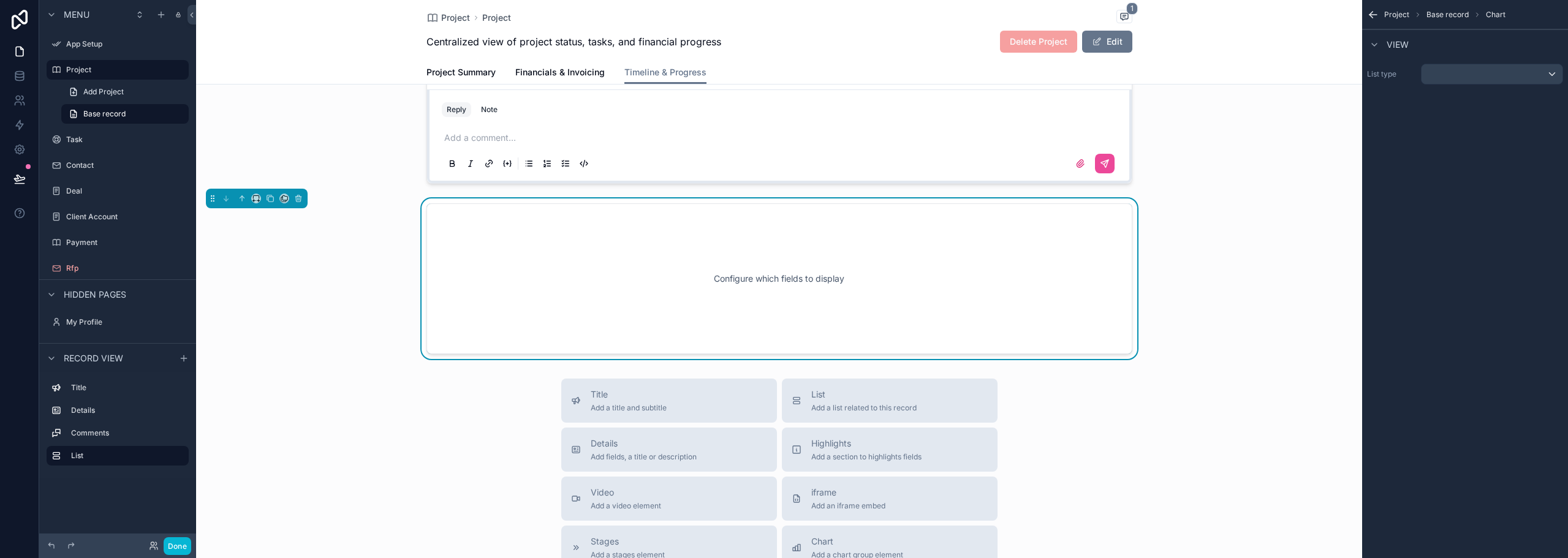
scroll to position [166, 0]
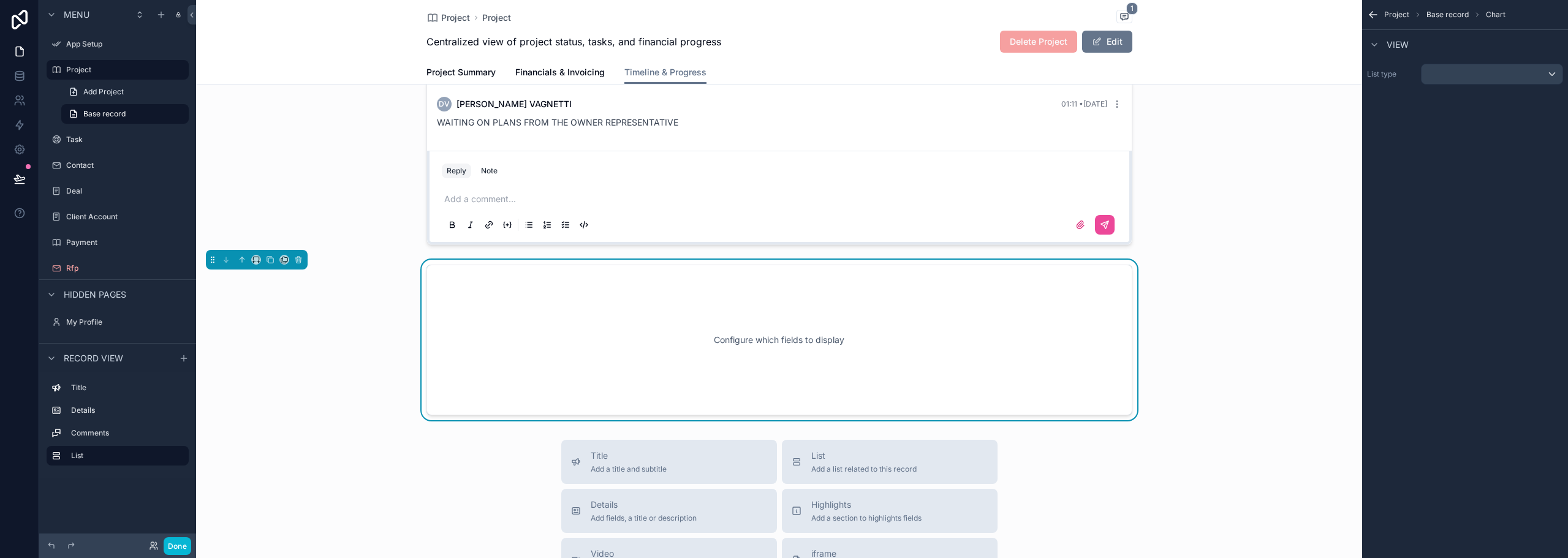
click at [533, 300] on div "Configure which fields to display" at bounding box center [779, 339] width 665 height 110
drag, startPoint x: 533, startPoint y: 300, endPoint x: 541, endPoint y: 301, distance: 8.1
click at [533, 300] on div "Configure which fields to display" at bounding box center [779, 339] width 665 height 110
click at [743, 290] on div "Configure which fields to display" at bounding box center [779, 339] width 665 height 110
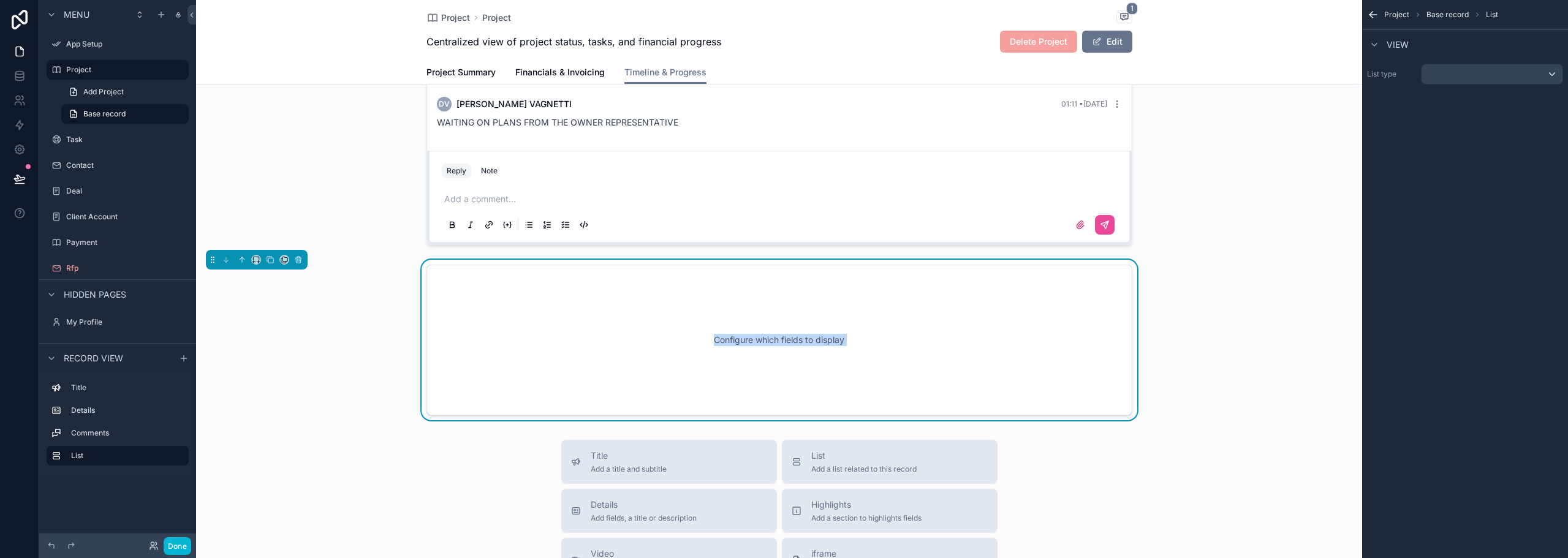
click at [771, 329] on div "Configure which fields to display" at bounding box center [779, 339] width 665 height 110
click at [771, 338] on div "Configure which fields to display" at bounding box center [779, 339] width 665 height 110
click at [771, 338] on div "Configure which fields to display" at bounding box center [779, 339] width 665 height 110
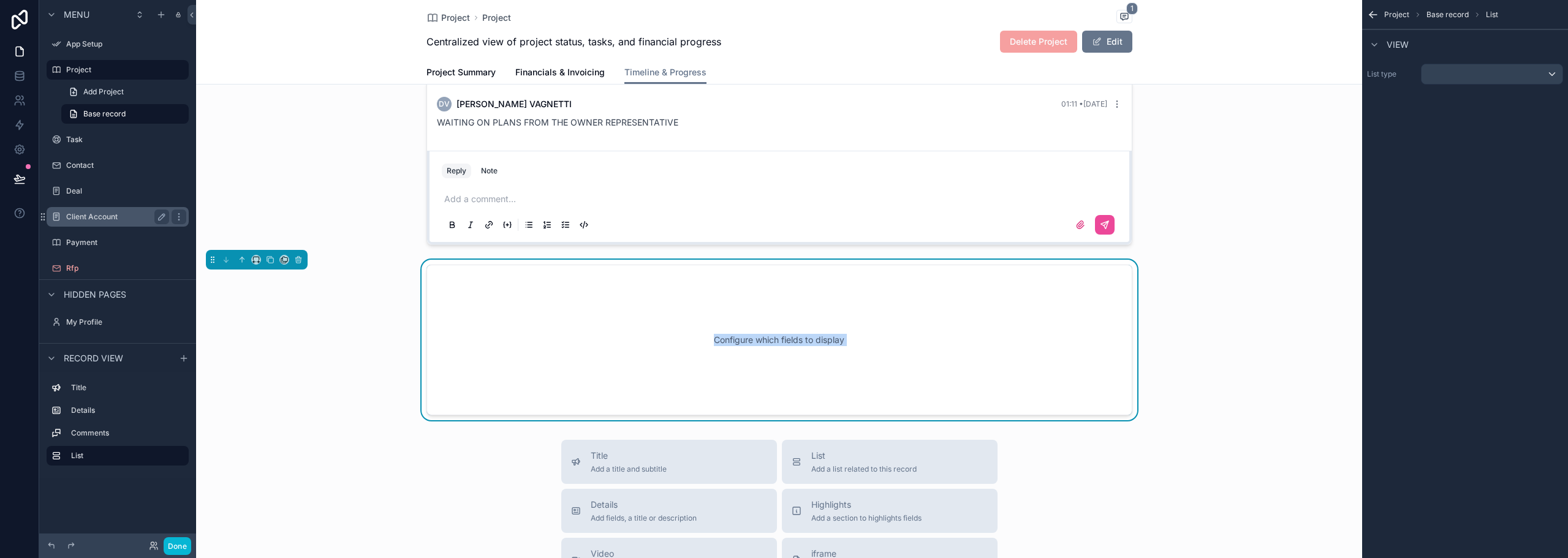
click at [97, 213] on label "Client Account" at bounding box center [115, 217] width 98 height 10
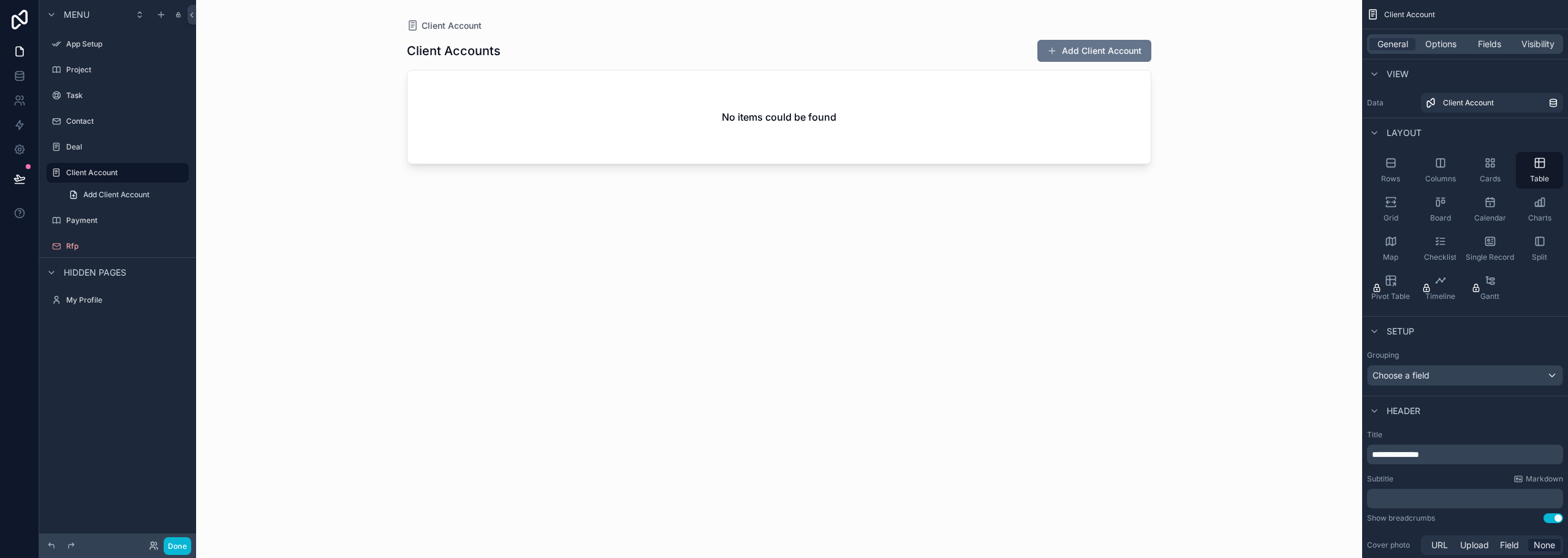
click at [1105, 55] on div "scrollable content" at bounding box center [779, 271] width 784 height 543
click at [1106, 51] on button "Add Client Account" at bounding box center [1094, 51] width 114 height 22
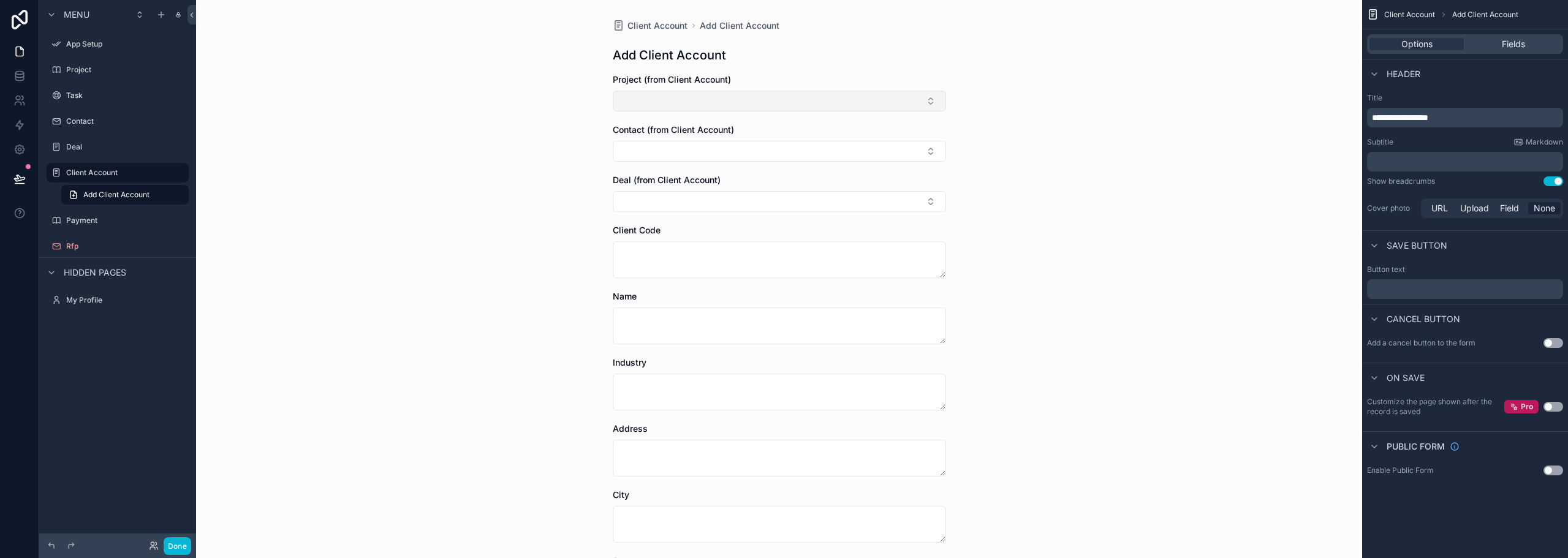
click at [617, 99] on button "Select Button" at bounding box center [779, 101] width 333 height 21
click at [571, 108] on div "Client Account Add Client Account Add Client Account Project (from Client Accou…" at bounding box center [779, 279] width 1167 height 558
click at [629, 98] on button "Select Button" at bounding box center [779, 101] width 333 height 21
click at [622, 97] on button "Select Button" at bounding box center [779, 101] width 333 height 21
click at [622, 97] on button "Select Button" at bounding box center [779, 101] width 333 height 21
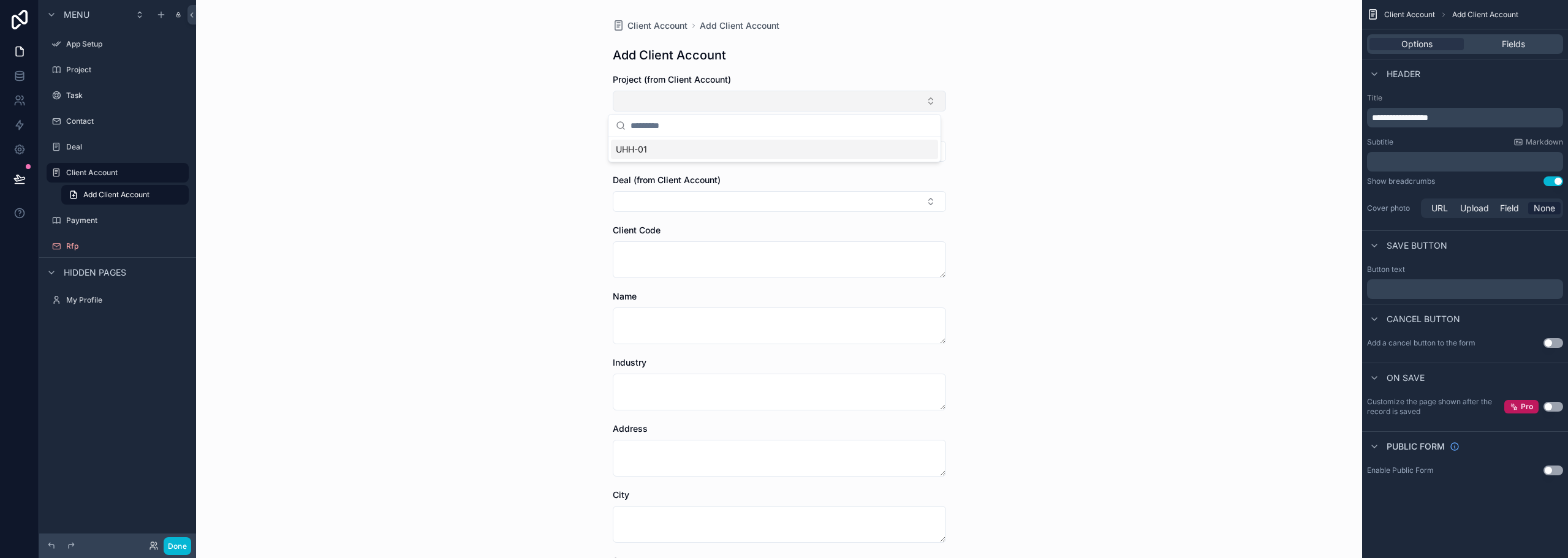
click at [622, 97] on button "Select Button" at bounding box center [779, 101] width 333 height 21
click at [623, 149] on button "Select Button" at bounding box center [779, 151] width 333 height 21
click at [77, 114] on div "Contact" at bounding box center [118, 121] width 103 height 15
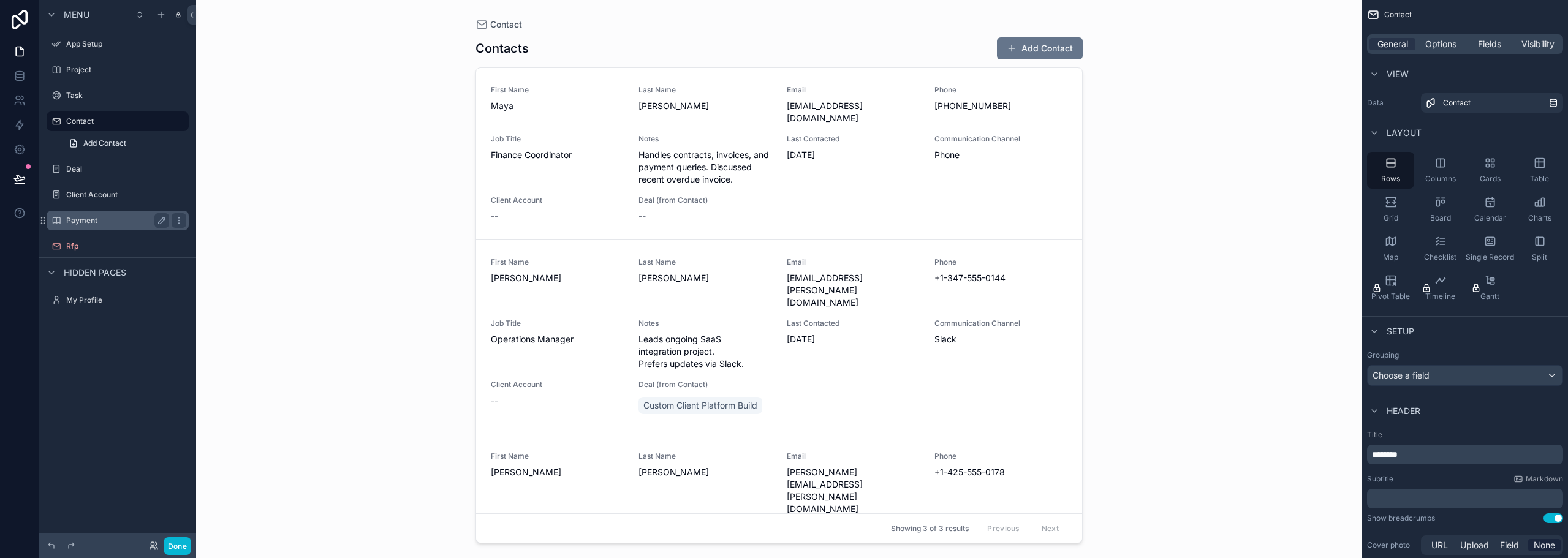
click at [77, 220] on label "Payment" at bounding box center [115, 220] width 98 height 10
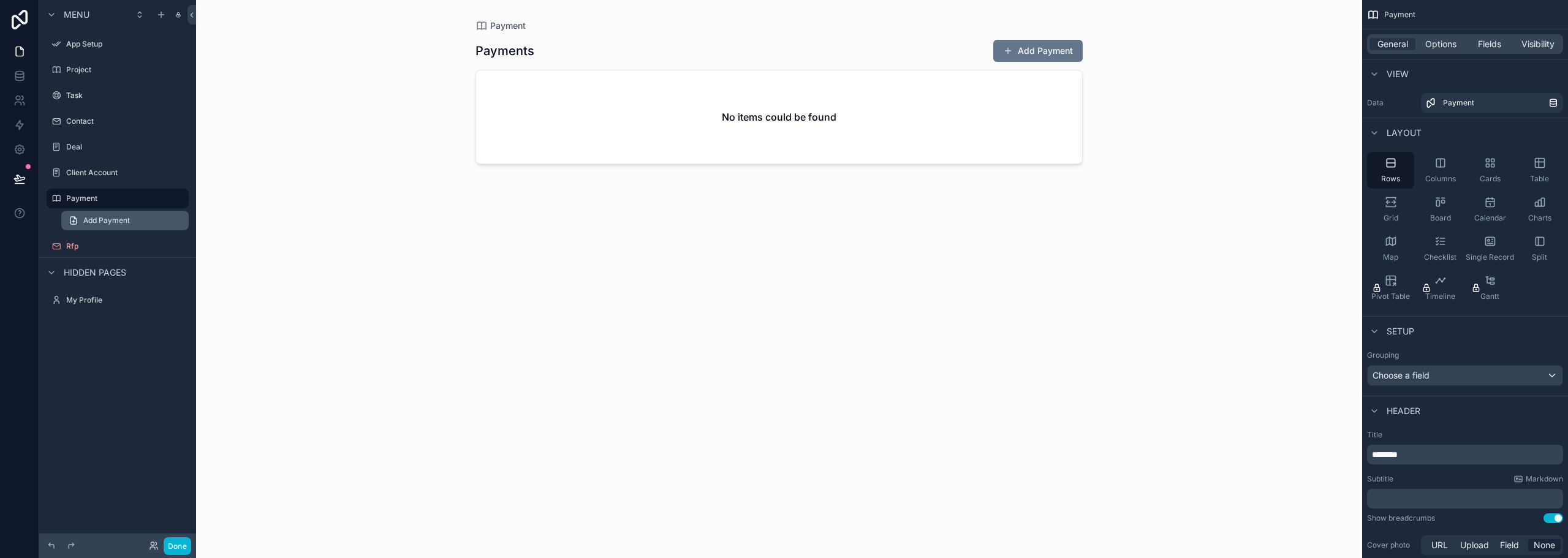
click at [72, 221] on icon "scrollable content" at bounding box center [73, 220] width 10 height 10
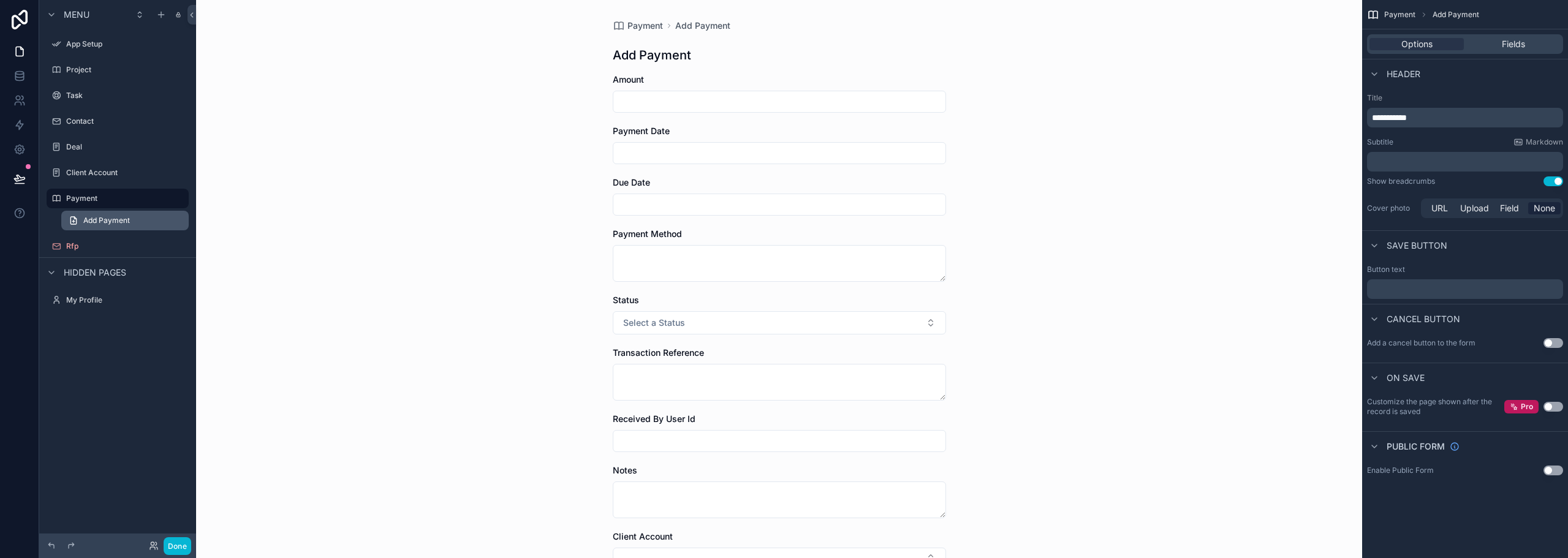
click at [72, 221] on icon "scrollable content" at bounding box center [73, 220] width 10 height 10
click at [82, 176] on label "Client Account" at bounding box center [115, 172] width 98 height 10
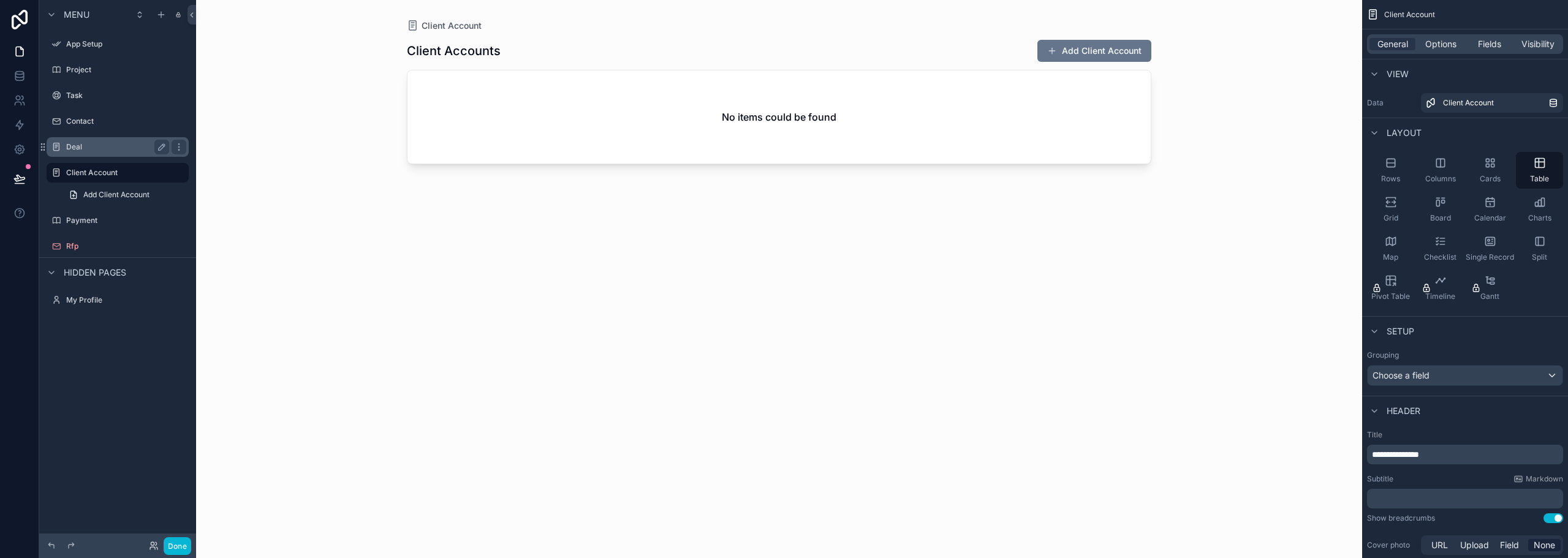
click at [79, 148] on label "Deal" at bounding box center [115, 147] width 98 height 10
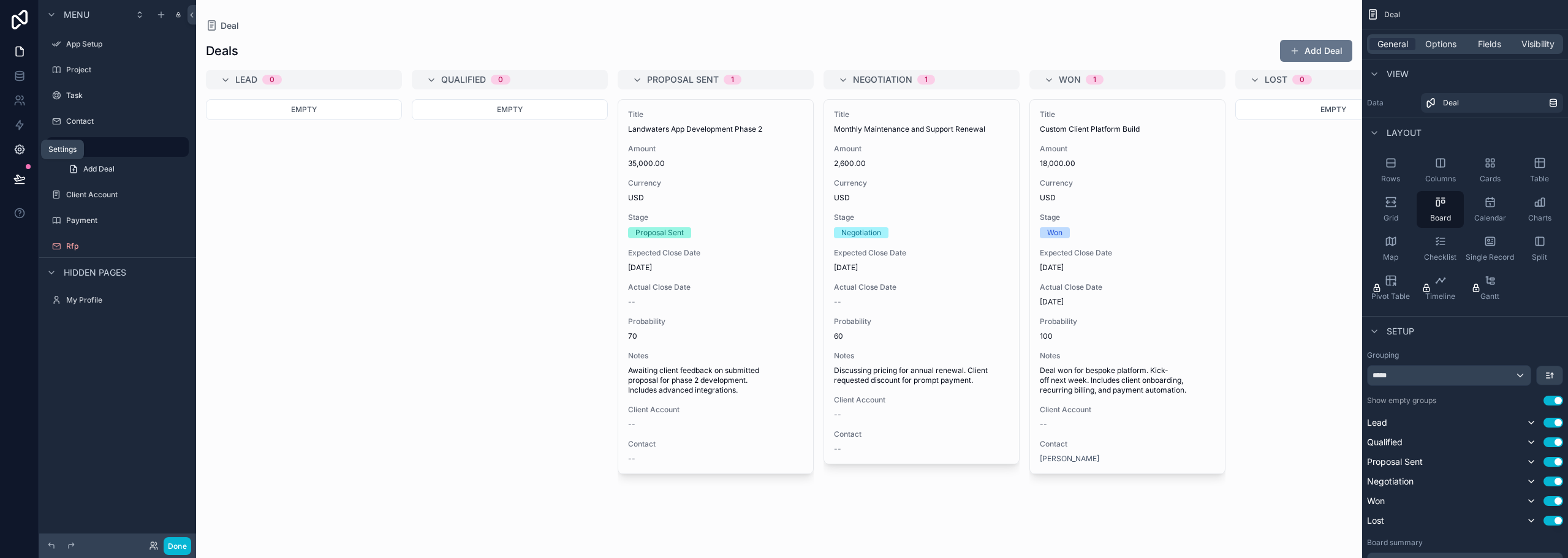
click at [19, 145] on icon at bounding box center [19, 150] width 9 height 9
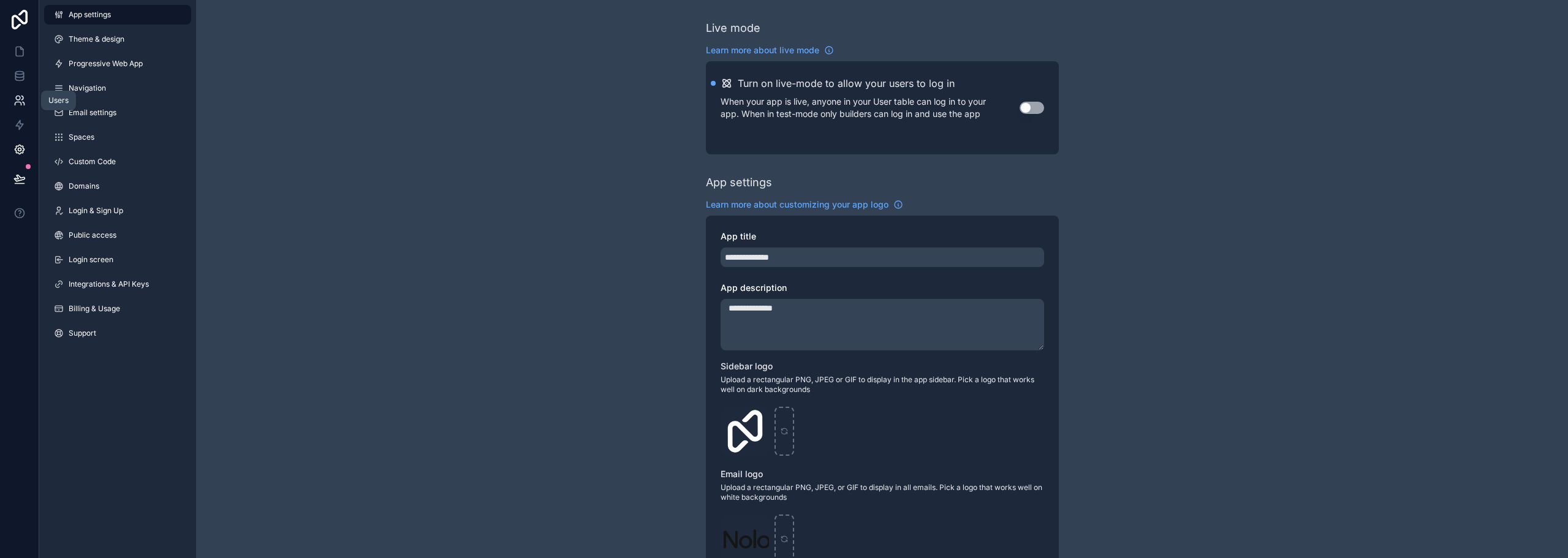
click at [21, 102] on icon at bounding box center [19, 100] width 12 height 12
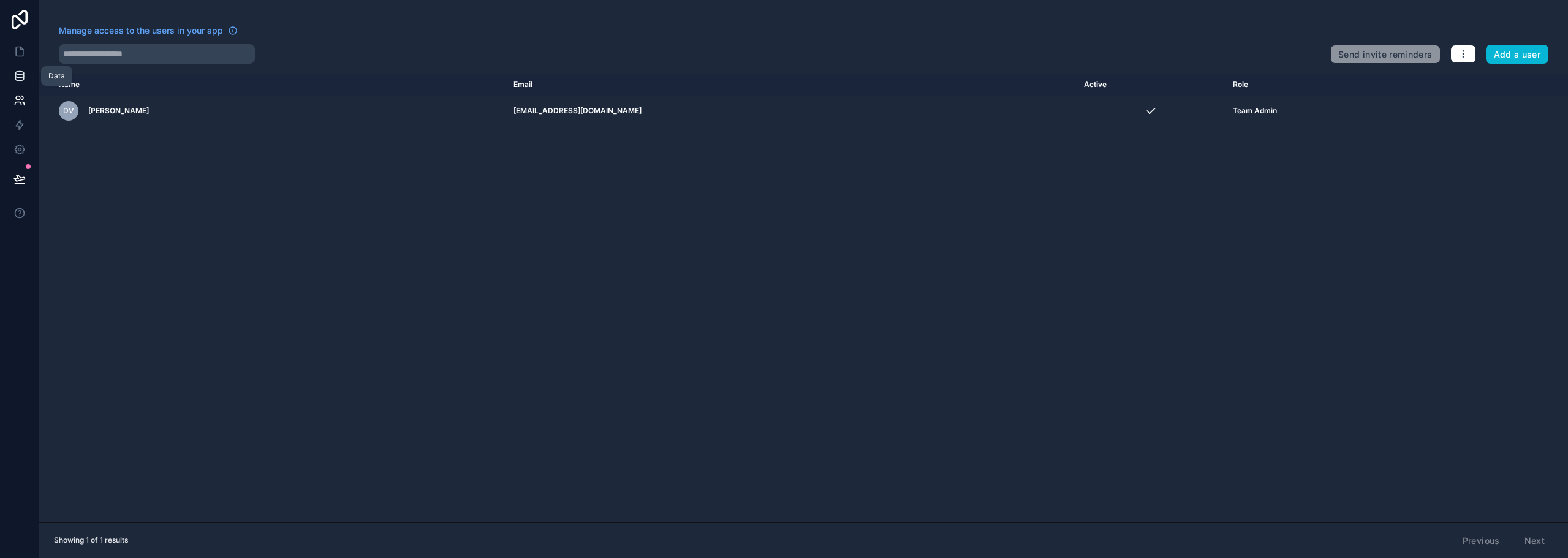
click at [22, 74] on icon at bounding box center [19, 73] width 8 height 3
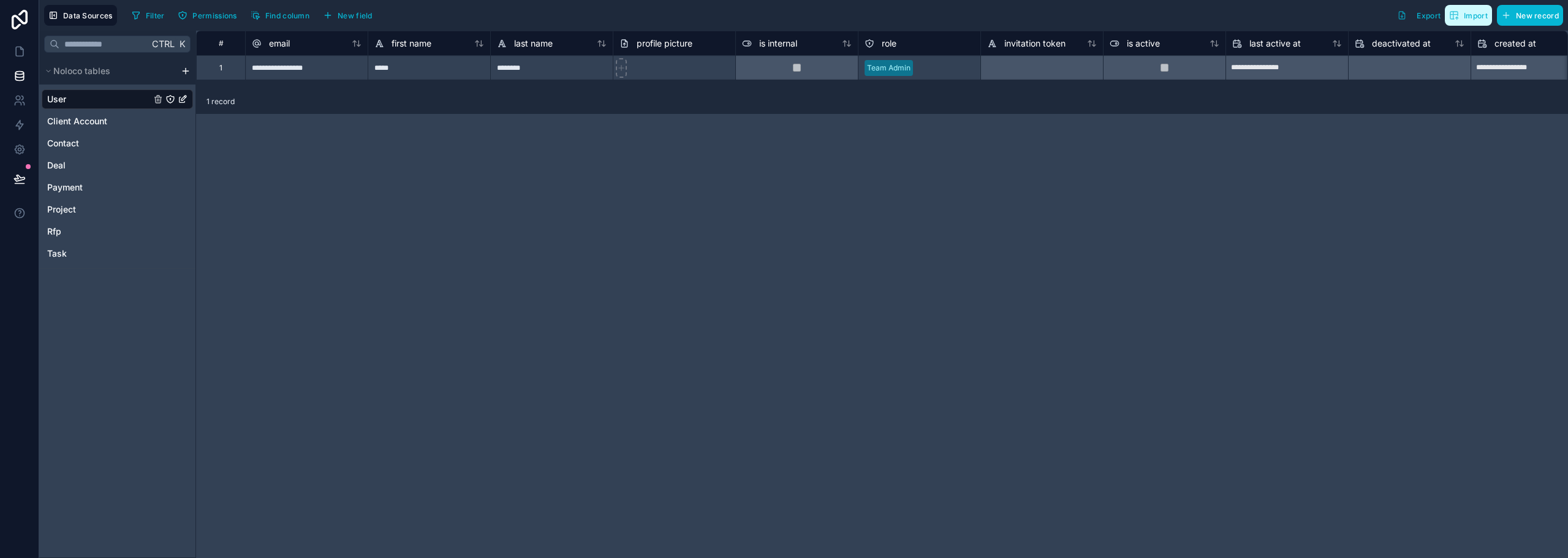
click at [1472, 18] on span "Import" at bounding box center [1475, 15] width 24 height 9
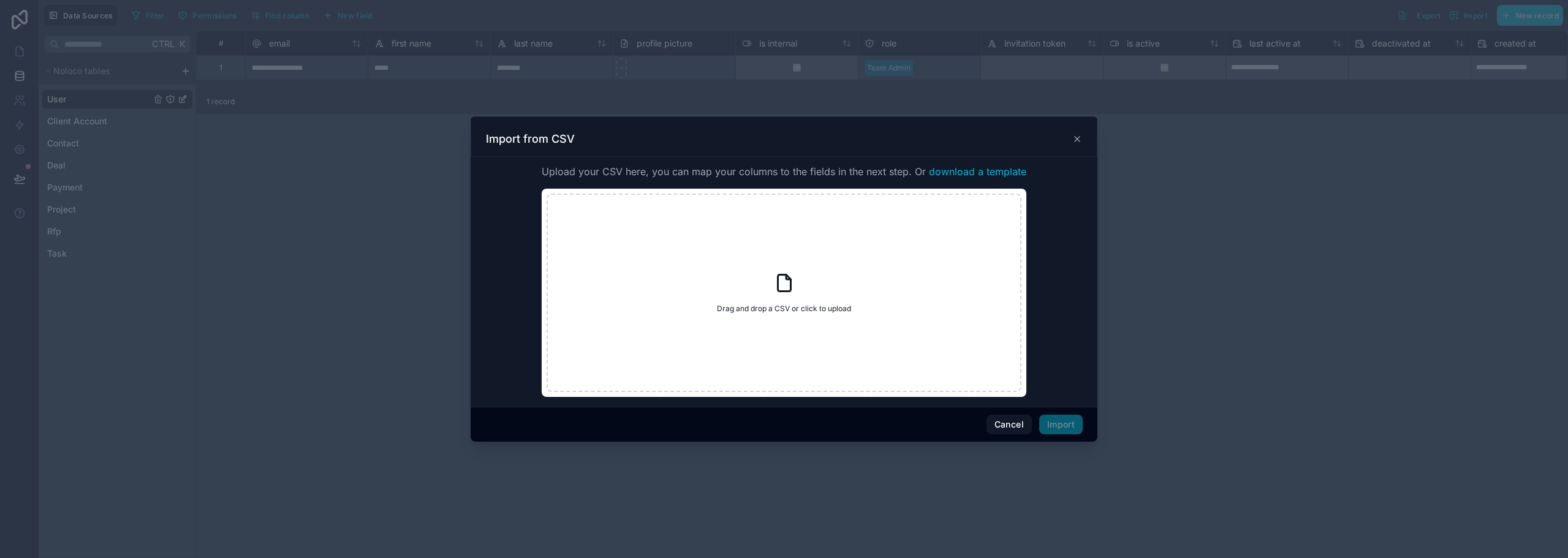
click at [996, 172] on span "download a template" at bounding box center [977, 171] width 97 height 15
click at [1073, 424] on span "Import" at bounding box center [1061, 424] width 44 height 19
click at [1005, 422] on button "Cancel" at bounding box center [1009, 424] width 45 height 19
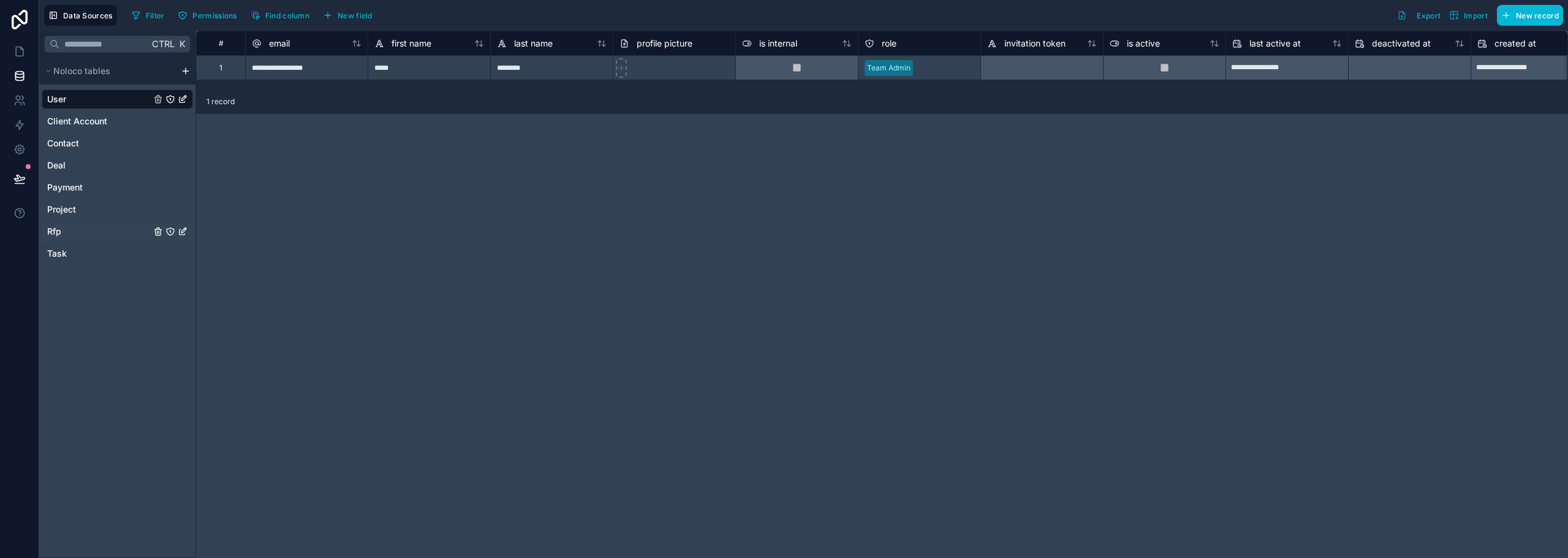
click at [59, 227] on span "Rfp" at bounding box center [54, 231] width 14 height 12
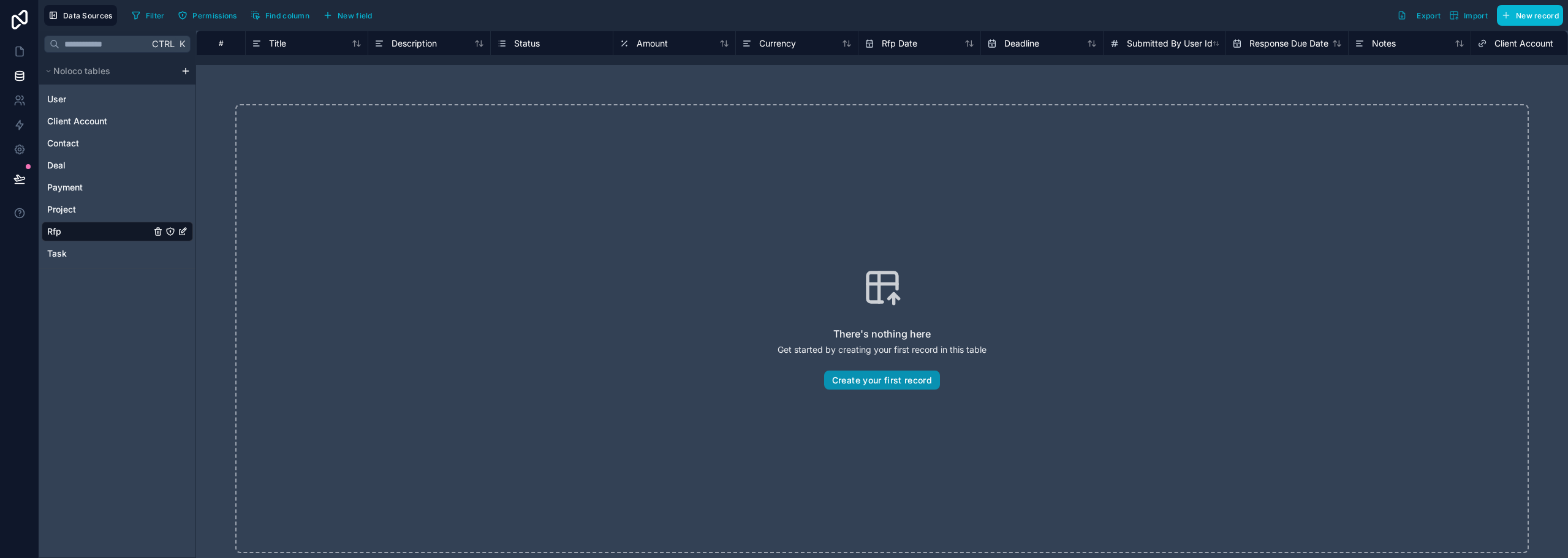
click at [901, 379] on button "Create your first record" at bounding box center [882, 380] width 116 height 19
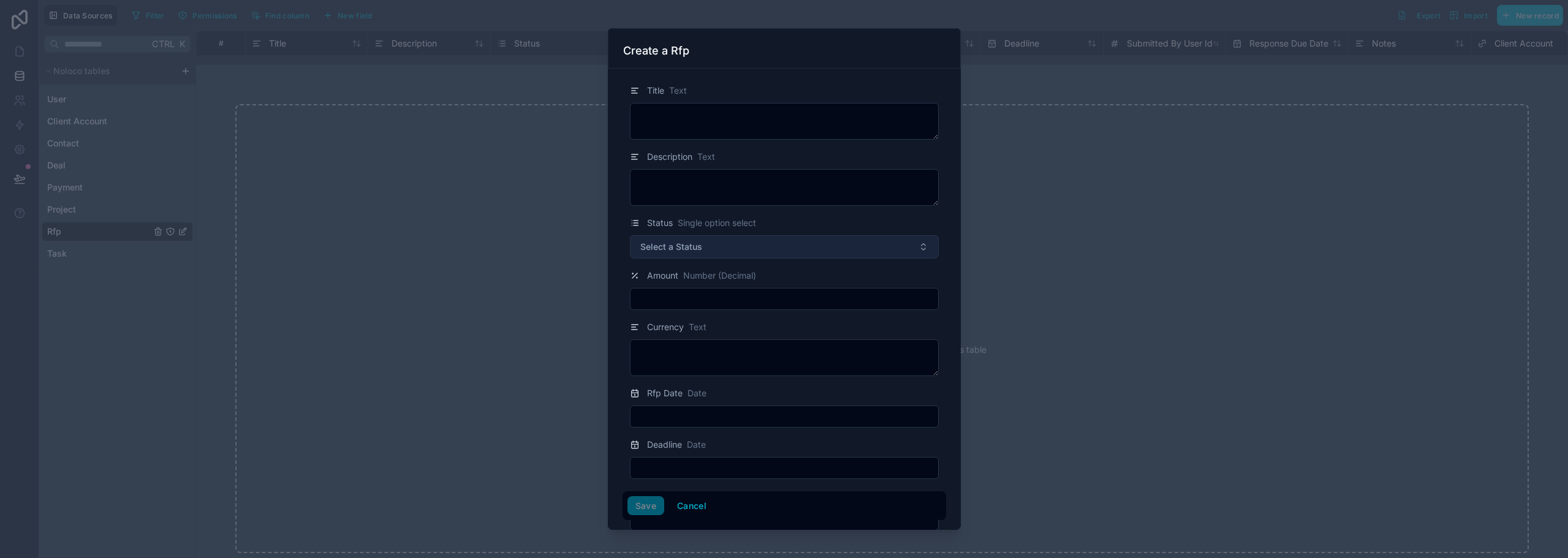
click at [858, 253] on button "Select a Status" at bounding box center [784, 247] width 309 height 23
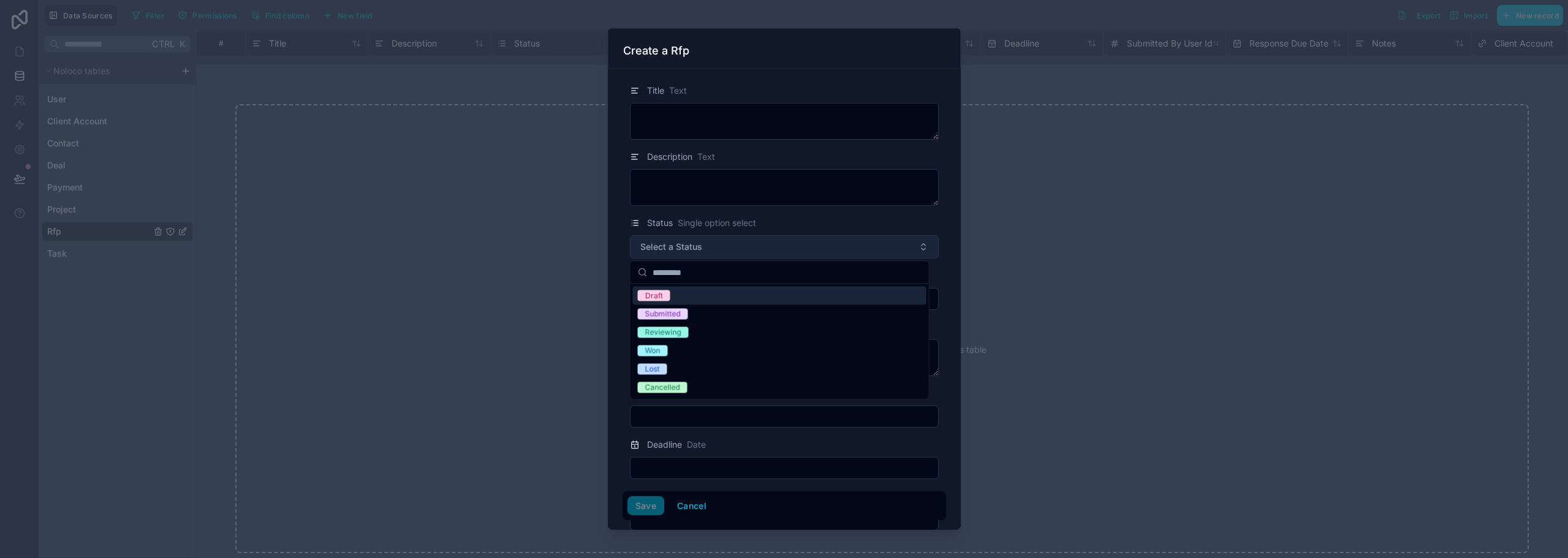
click at [858, 253] on button "Select a Status" at bounding box center [784, 247] width 309 height 23
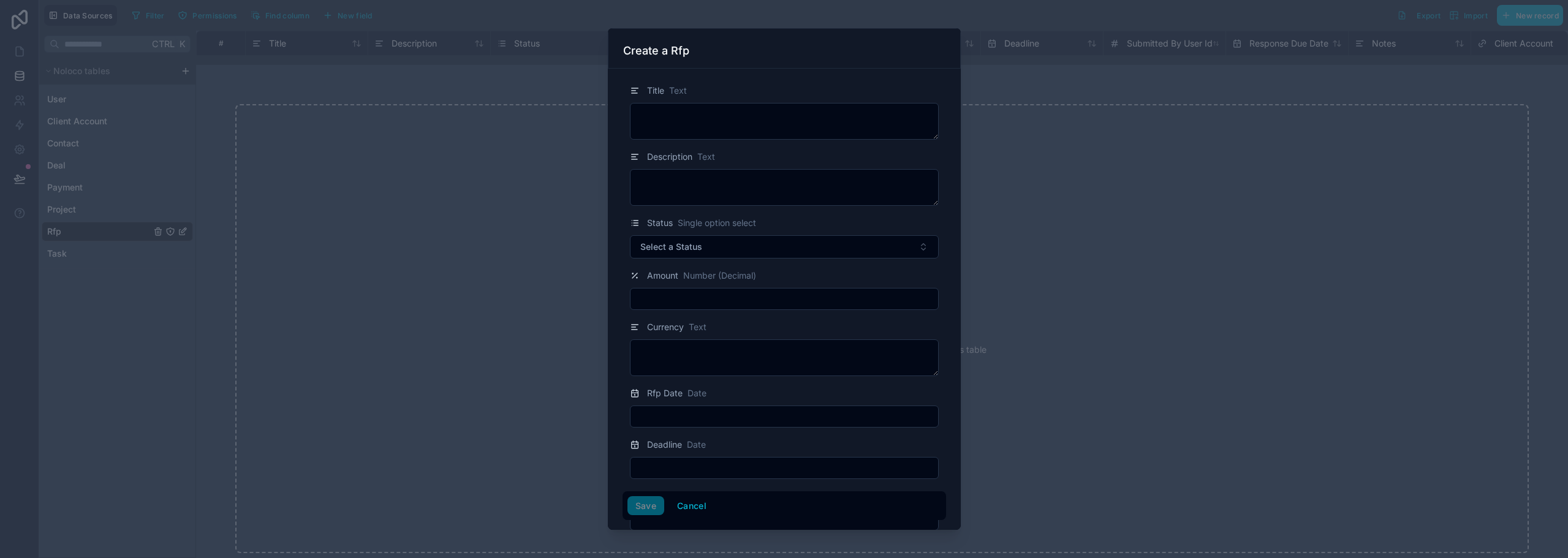
click at [1071, 115] on div at bounding box center [784, 279] width 1568 height 558
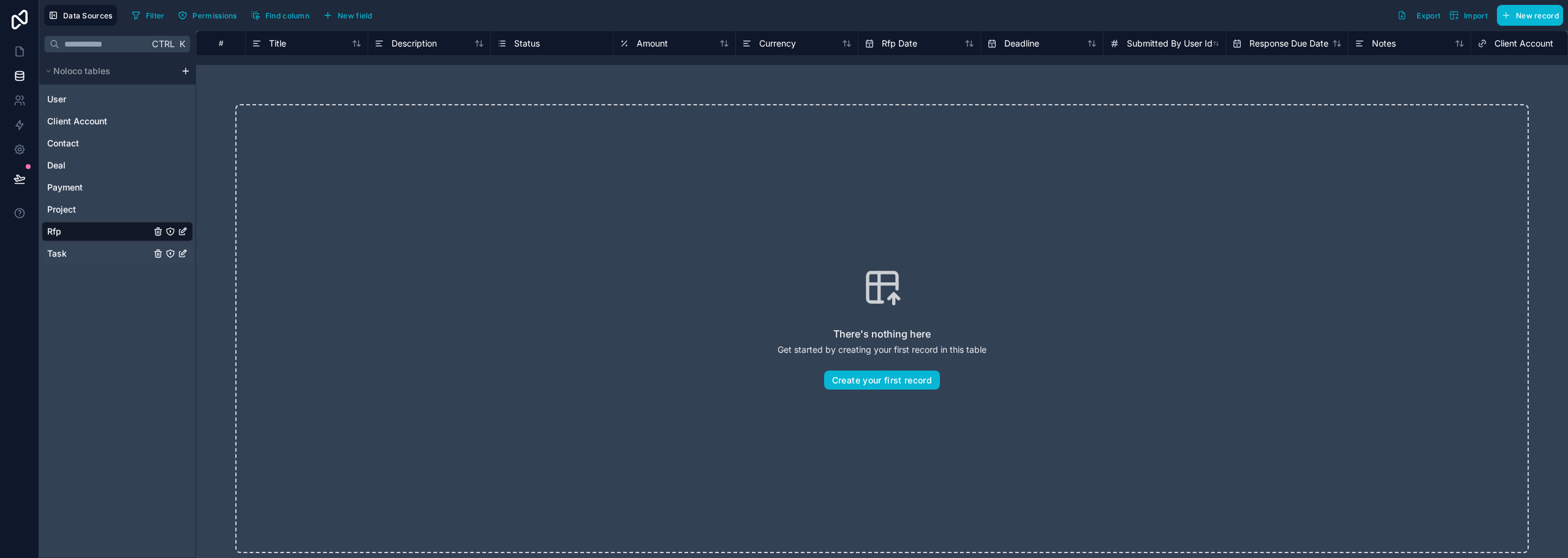
click at [66, 255] on span "Task" at bounding box center [57, 253] width 19 height 12
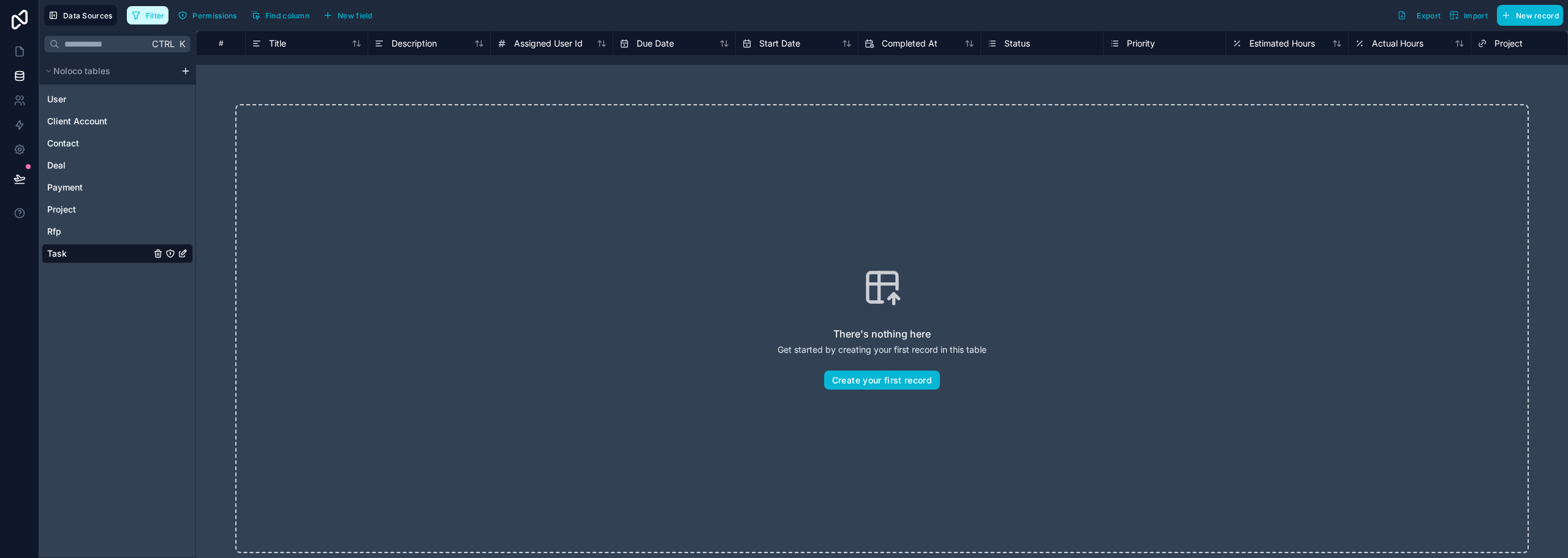
click at [152, 17] on span "Filter" at bounding box center [156, 15] width 19 height 9
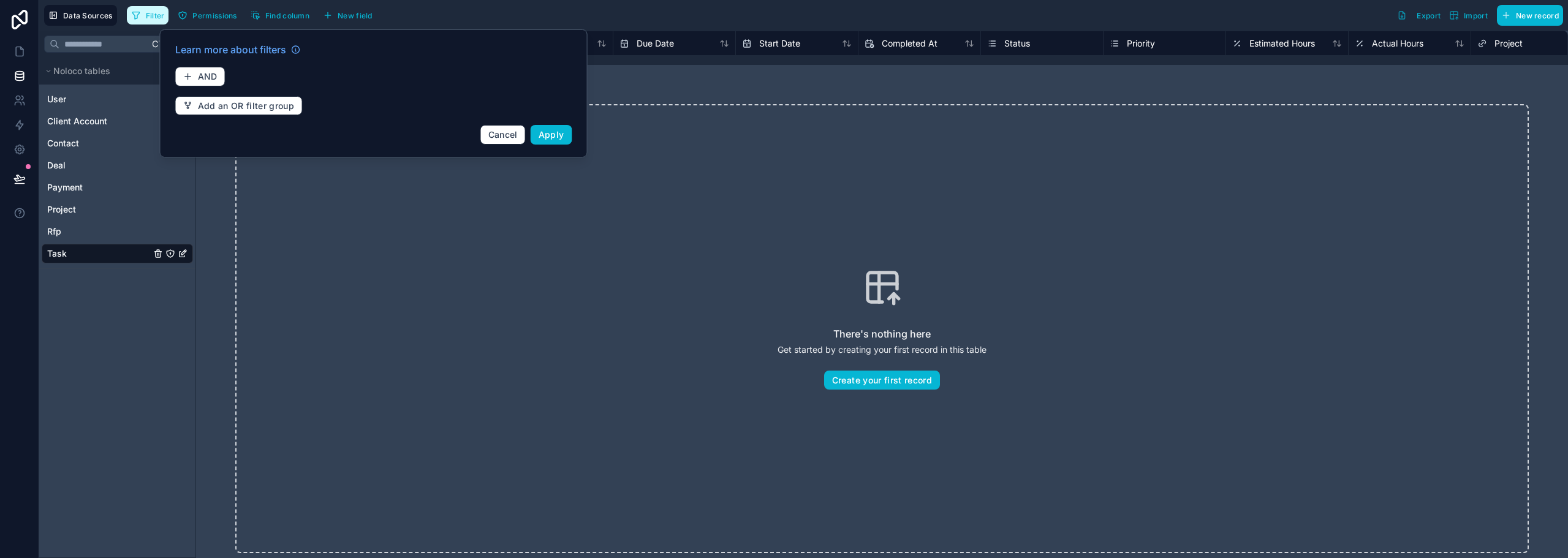
click at [152, 17] on span "Filter" at bounding box center [156, 15] width 19 height 9
click at [207, 9] on button "Permissions" at bounding box center [207, 15] width 68 height 19
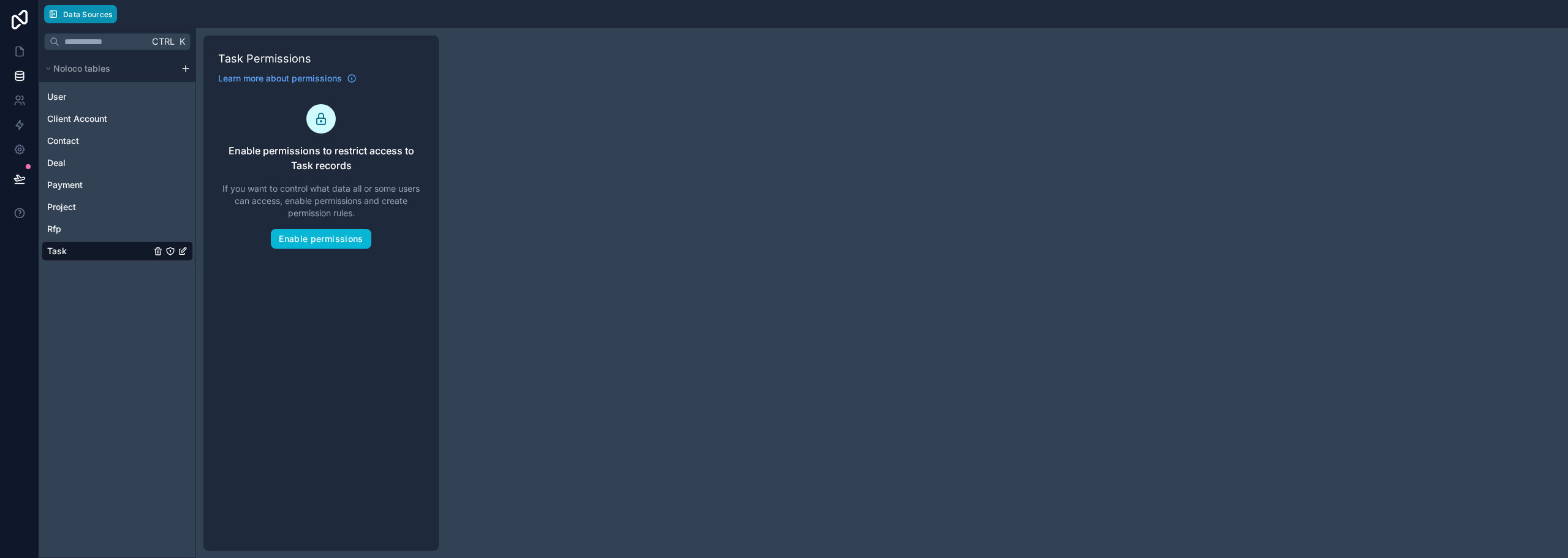
click at [86, 17] on span "Data Sources" at bounding box center [88, 14] width 50 height 9
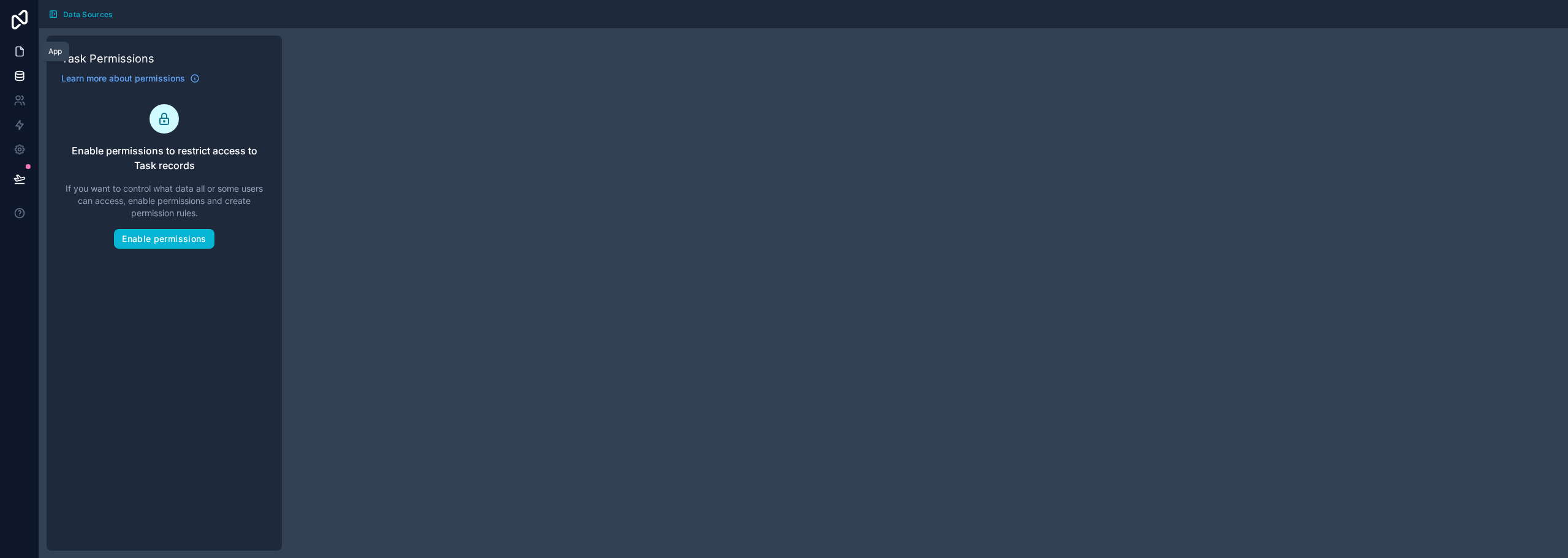
click at [20, 51] on icon at bounding box center [19, 51] width 12 height 12
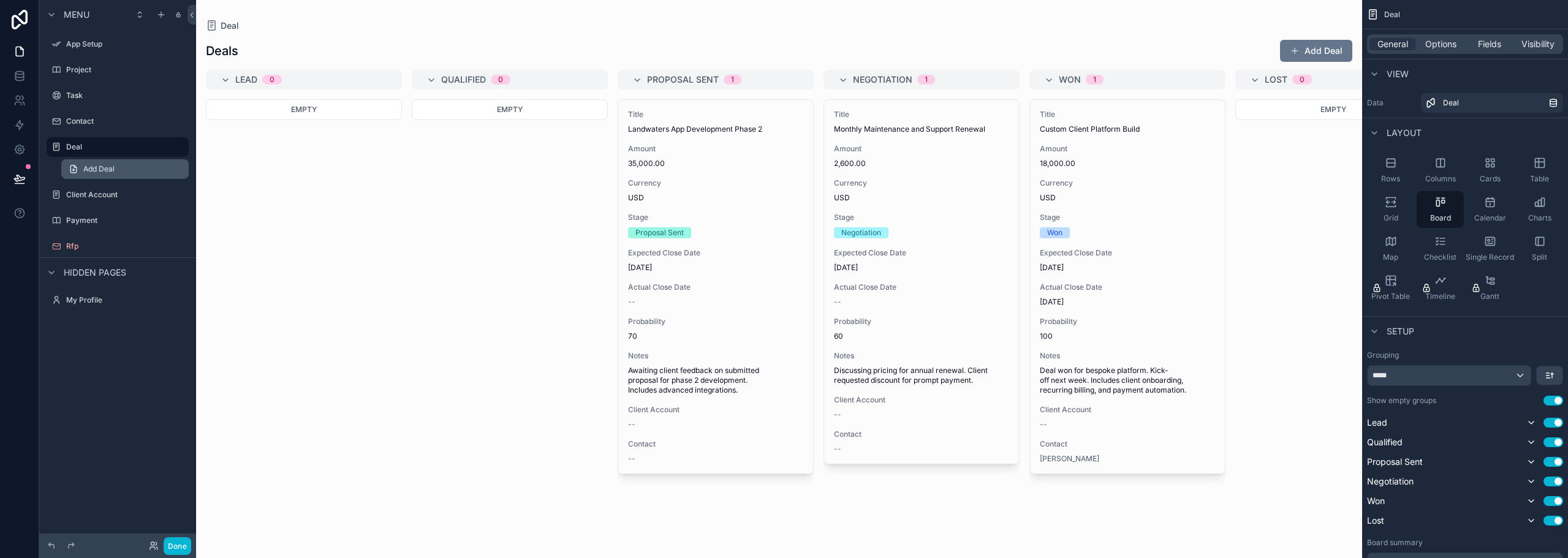
click at [103, 164] on span "Add Deal" at bounding box center [99, 168] width 32 height 10
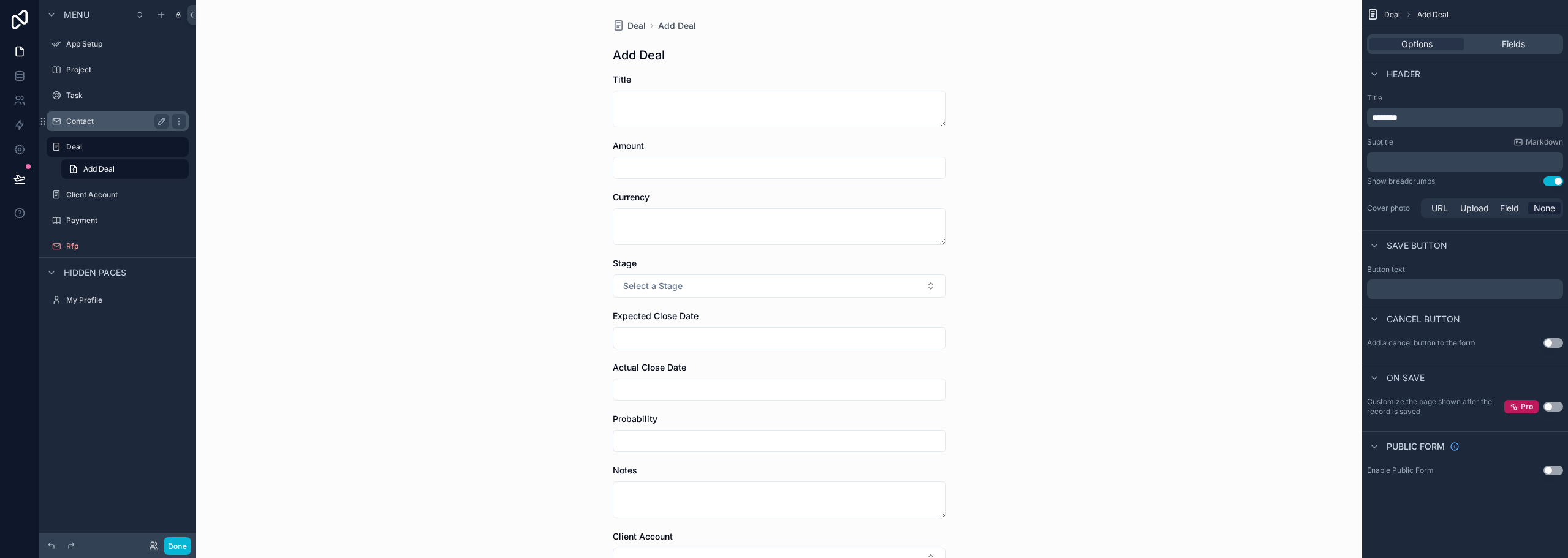
click at [77, 122] on label "Contact" at bounding box center [115, 121] width 98 height 10
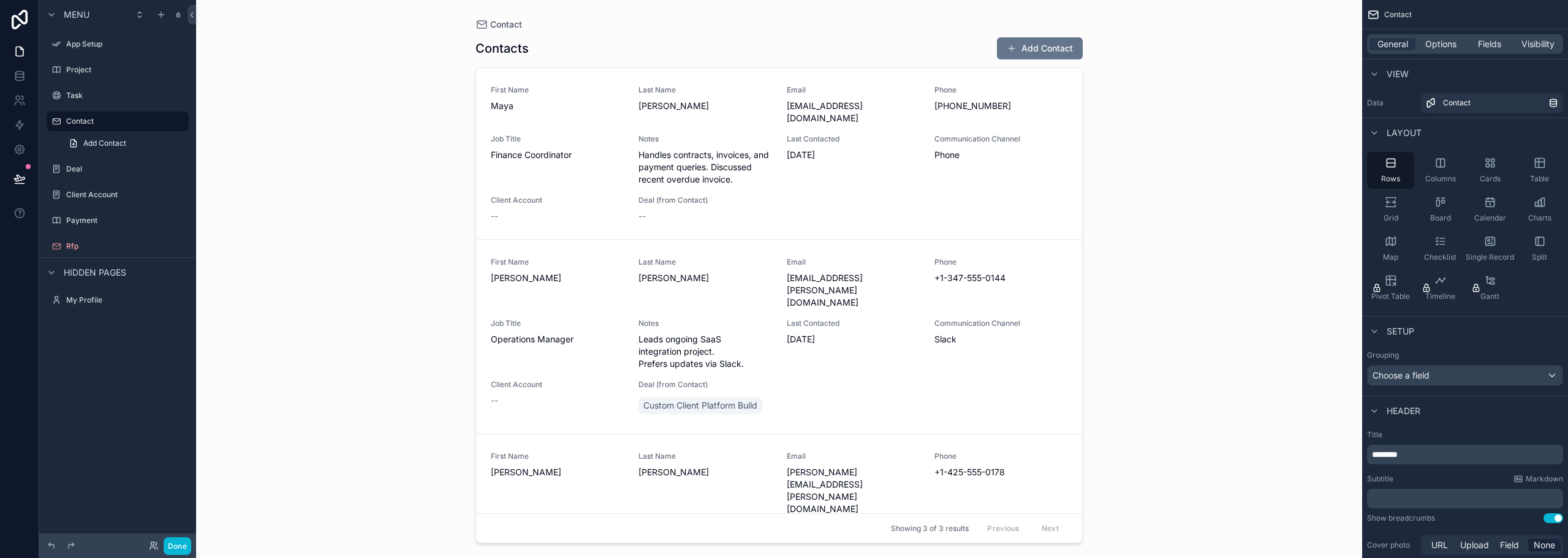
drag, startPoint x: 1500, startPoint y: 204, endPoint x: 964, endPoint y: 305, distance: 545.4
click at [964, 305] on div "App Setup Project Task Contact Deal Client Account My Profile Powered by DV DAV…" at bounding box center [882, 279] width 1372 height 558
drag, startPoint x: 1491, startPoint y: 206, endPoint x: 1088, endPoint y: 316, distance: 417.7
click at [1088, 316] on div "App Setup Project Task Contact Deal Client Account My Profile Powered by DV DAV…" at bounding box center [882, 279] width 1372 height 558
click at [1388, 245] on icon "scrollable content" at bounding box center [1391, 241] width 12 height 12
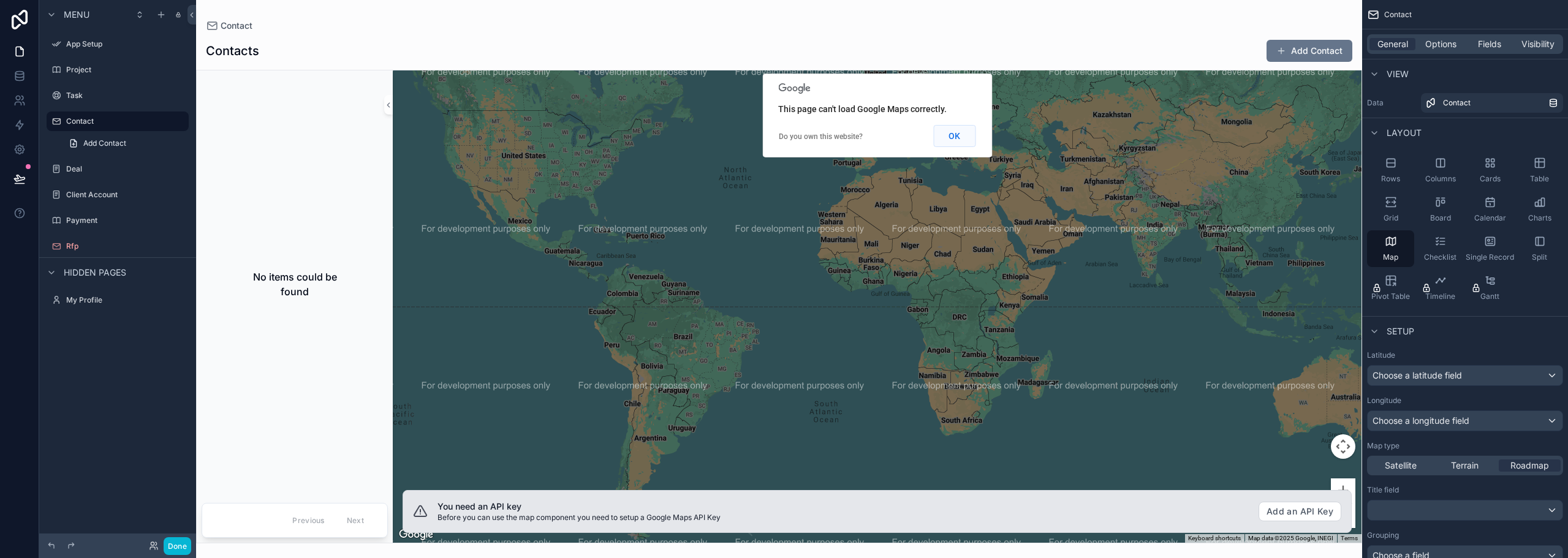
click at [949, 143] on button "OK" at bounding box center [955, 136] width 42 height 22
